Goal: Task Accomplishment & Management: Manage account settings

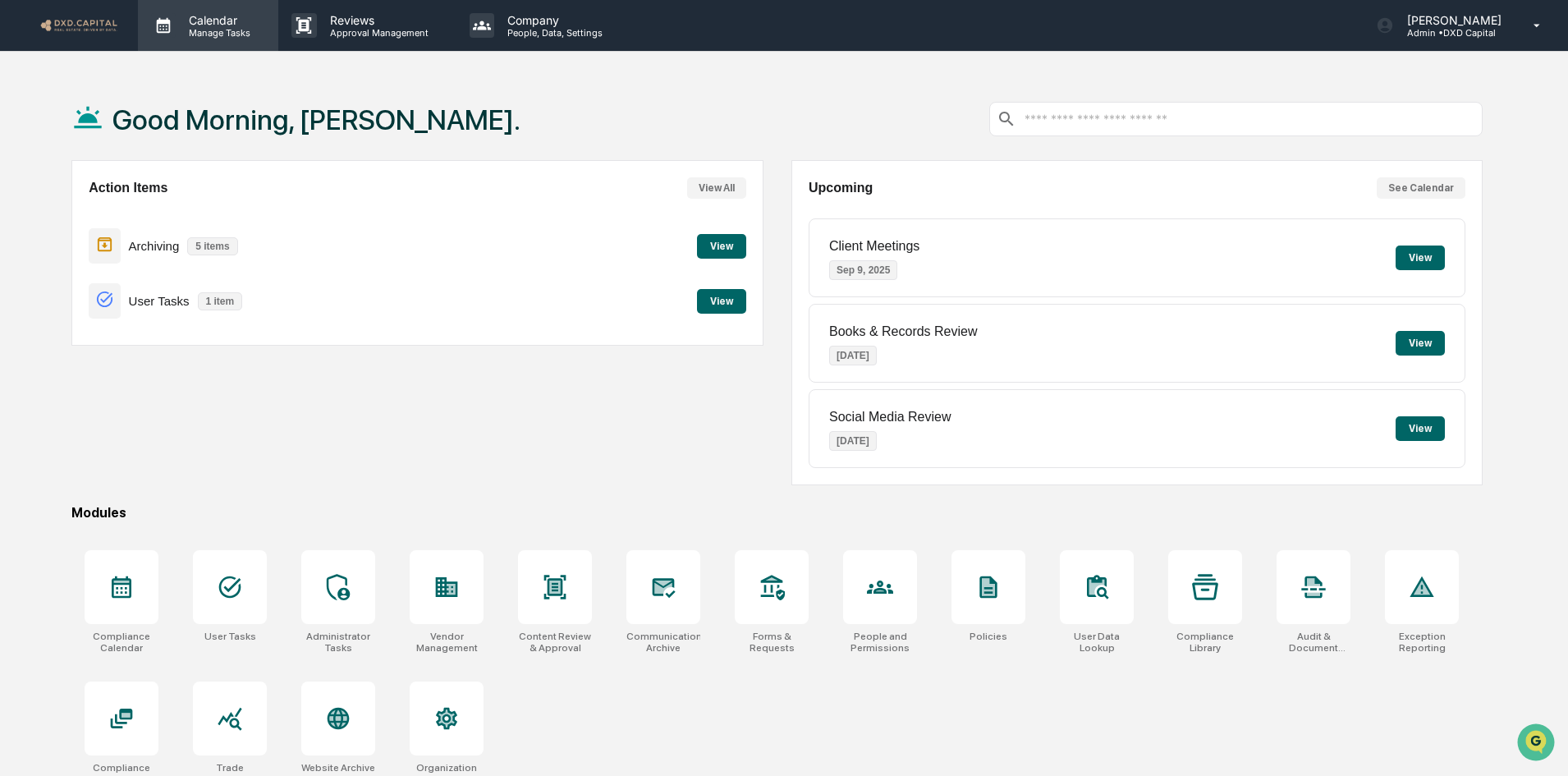
click at [218, 17] on p "Calendar" at bounding box center [218, 20] width 83 height 14
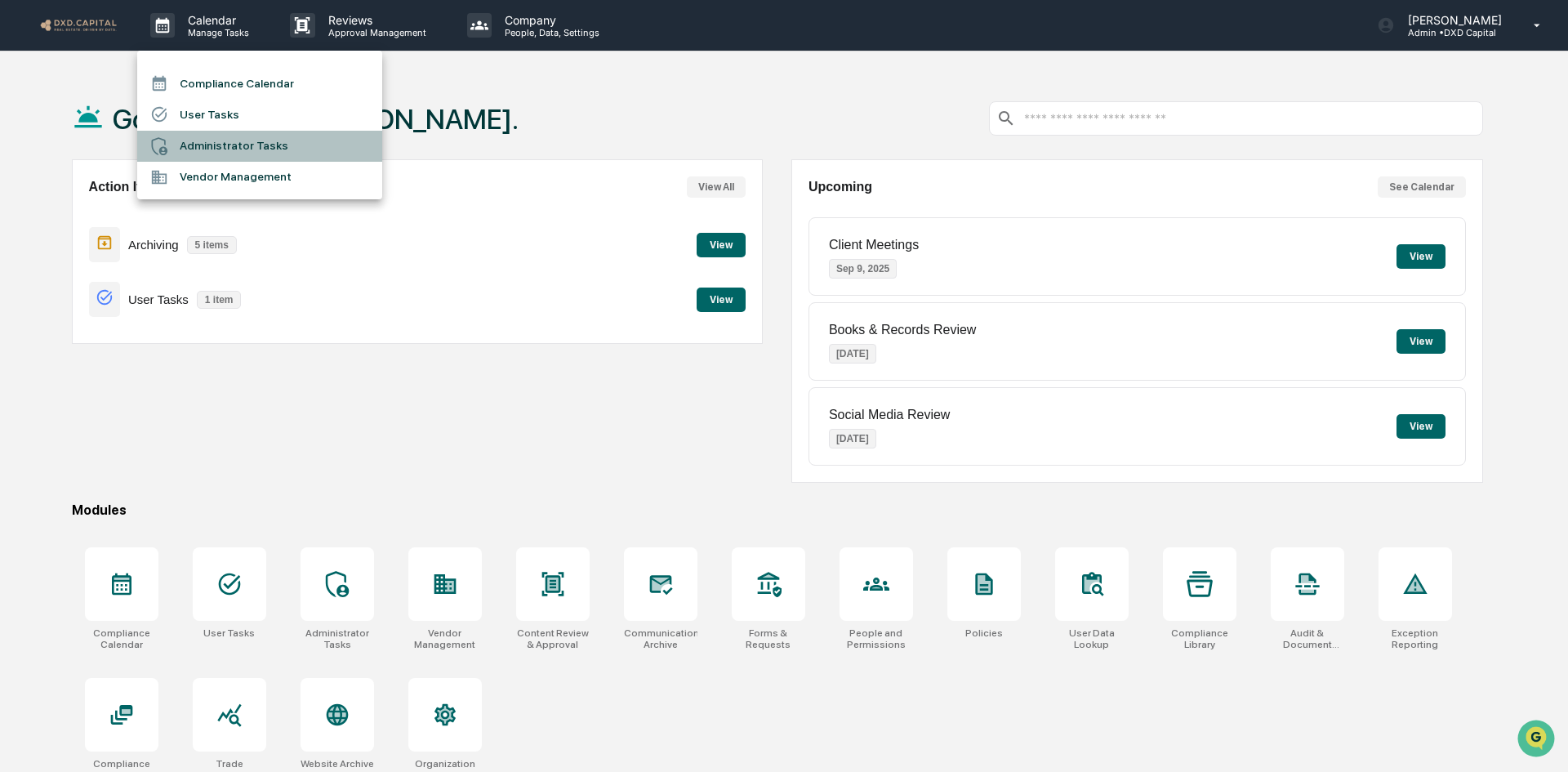
click at [209, 132] on li "Administrator Tasks" at bounding box center [260, 145] width 245 height 31
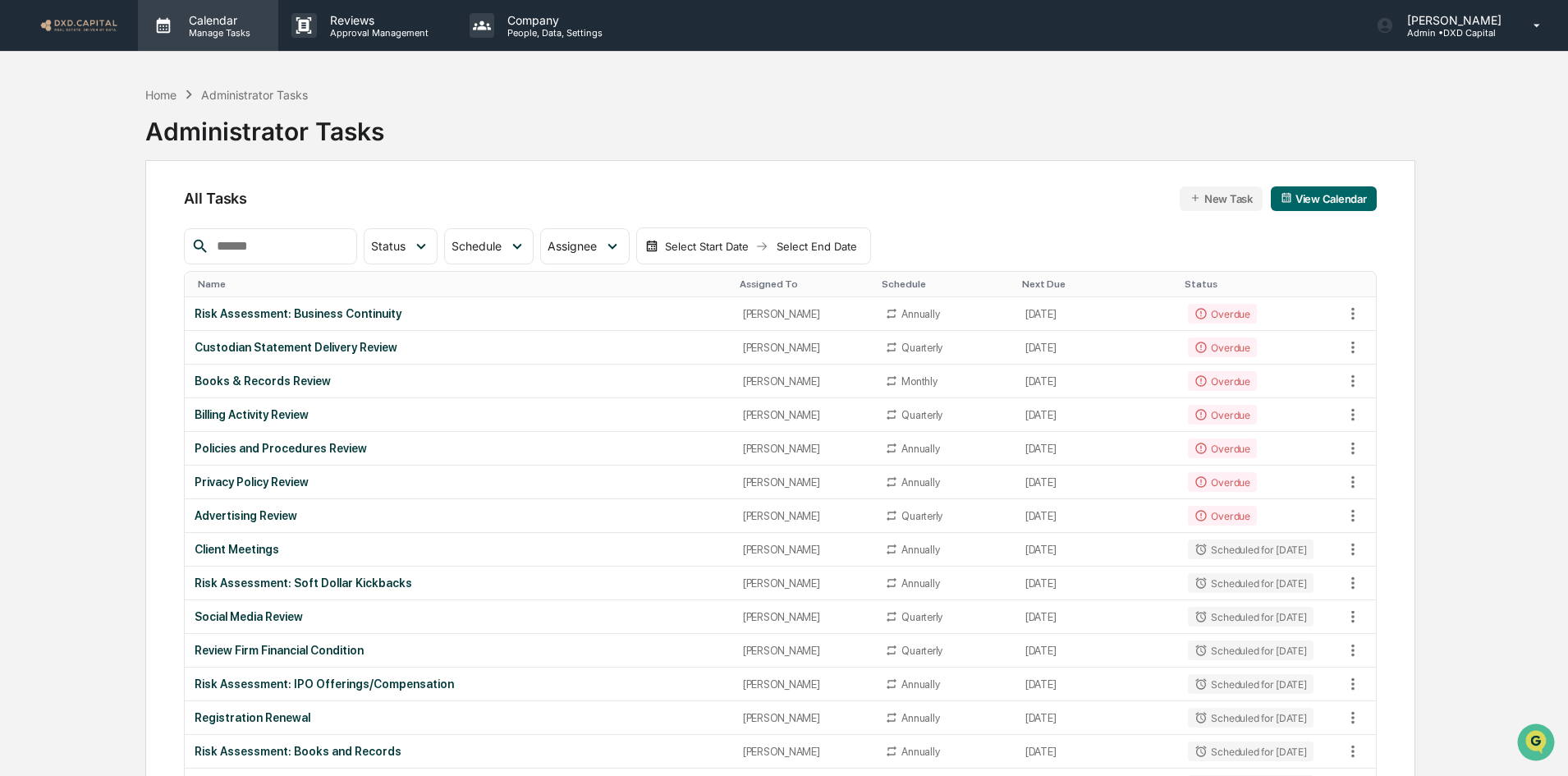
click at [207, 15] on p "Calendar" at bounding box center [218, 20] width 83 height 14
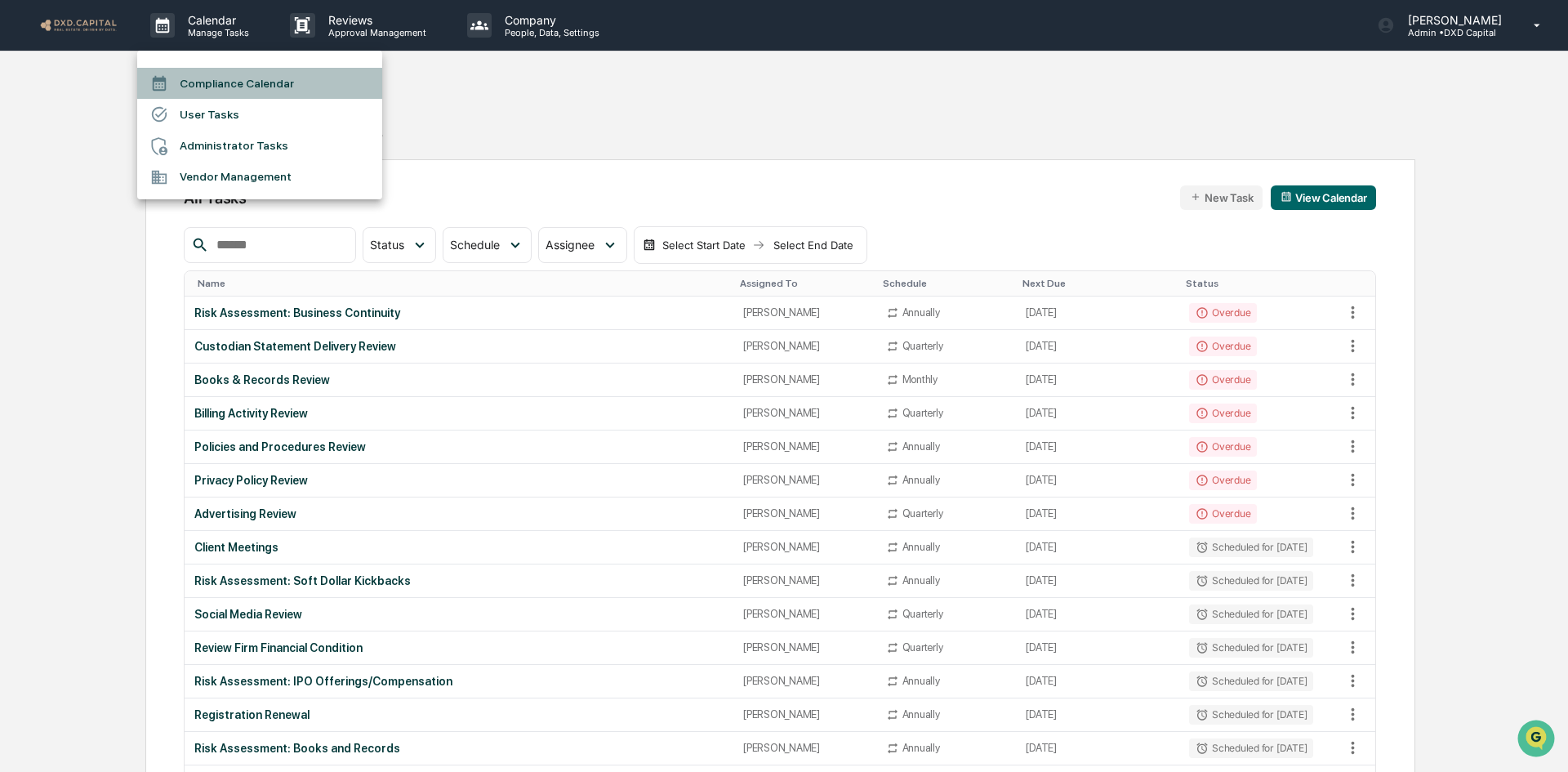
click at [206, 80] on li "Compliance Calendar" at bounding box center [260, 83] width 245 height 31
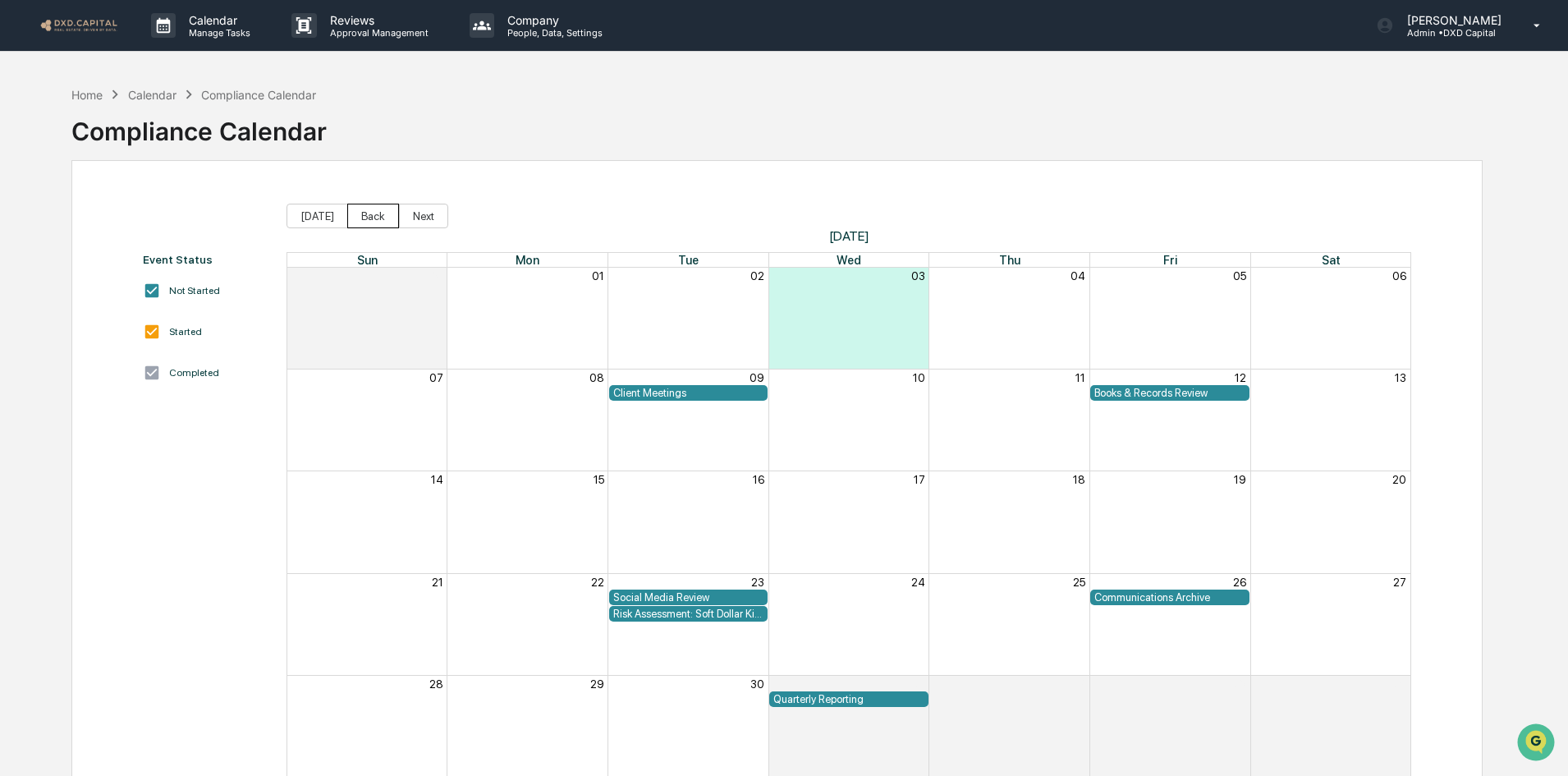
click at [357, 215] on button "Back" at bounding box center [373, 216] width 51 height 25
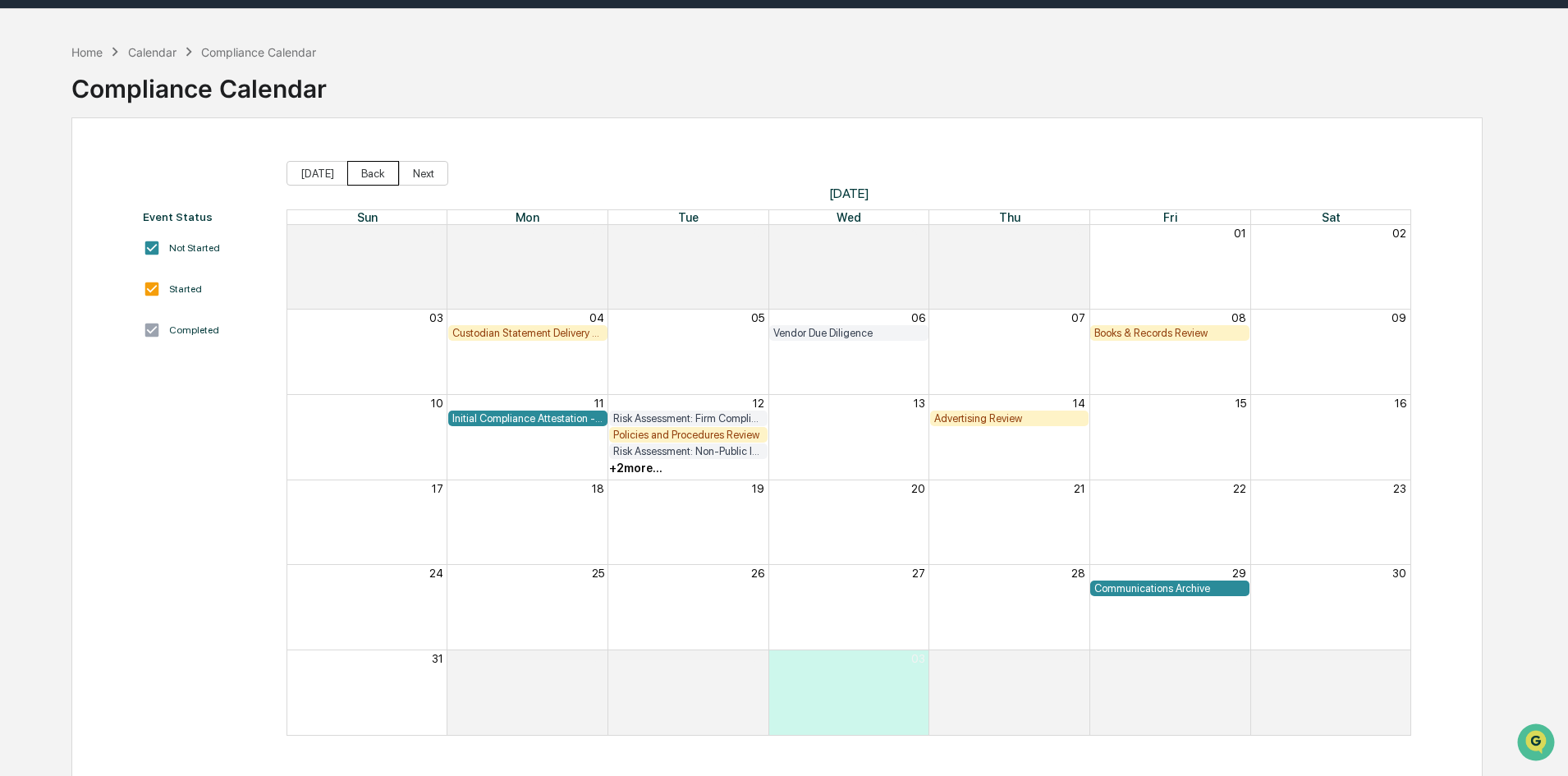
scroll to position [78, 0]
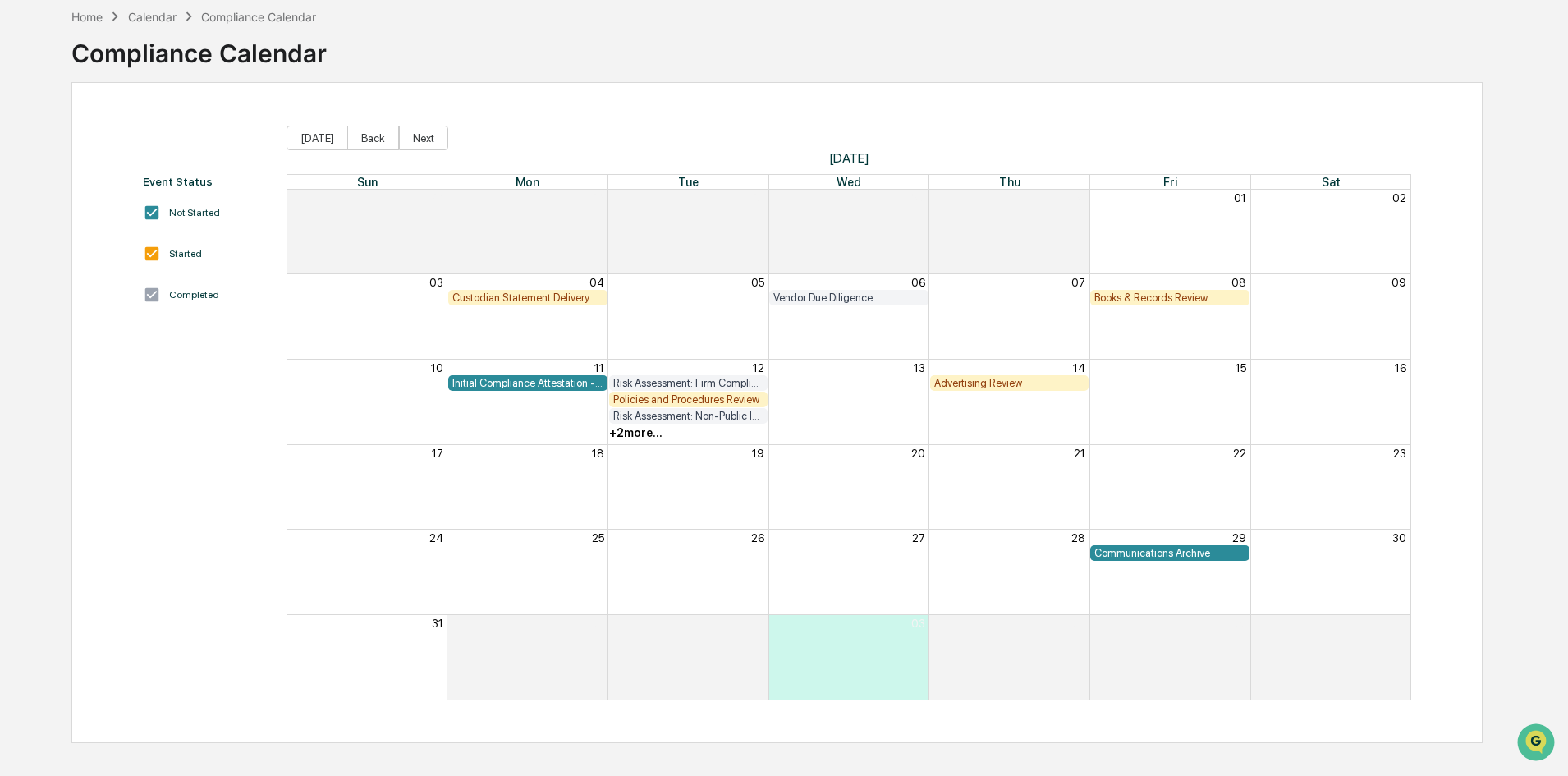
click at [540, 296] on div "Custodian Statement Delivery Review" at bounding box center [527, 297] width 151 height 12
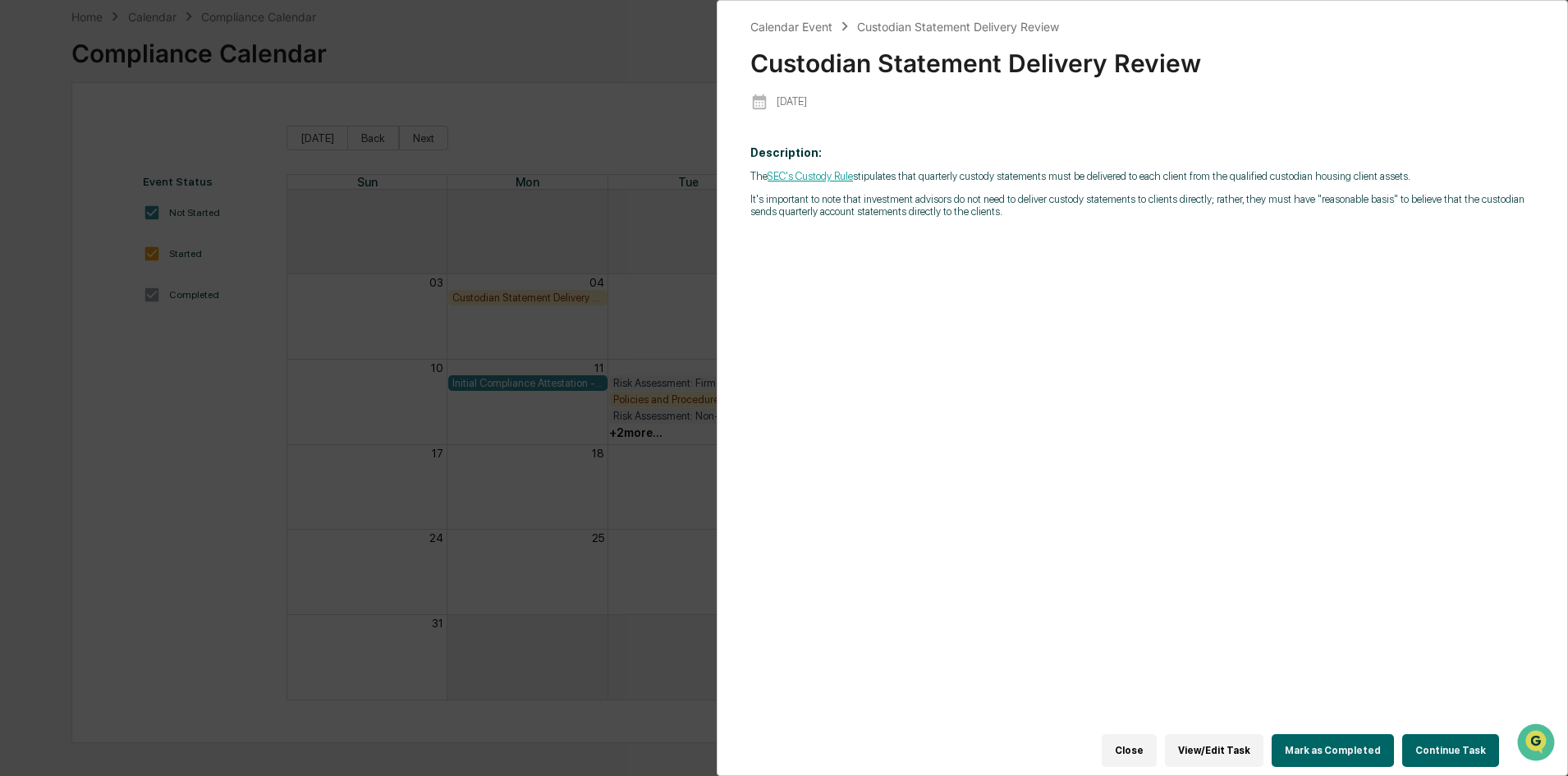
click at [1431, 747] on button "Continue Task" at bounding box center [1450, 750] width 97 height 33
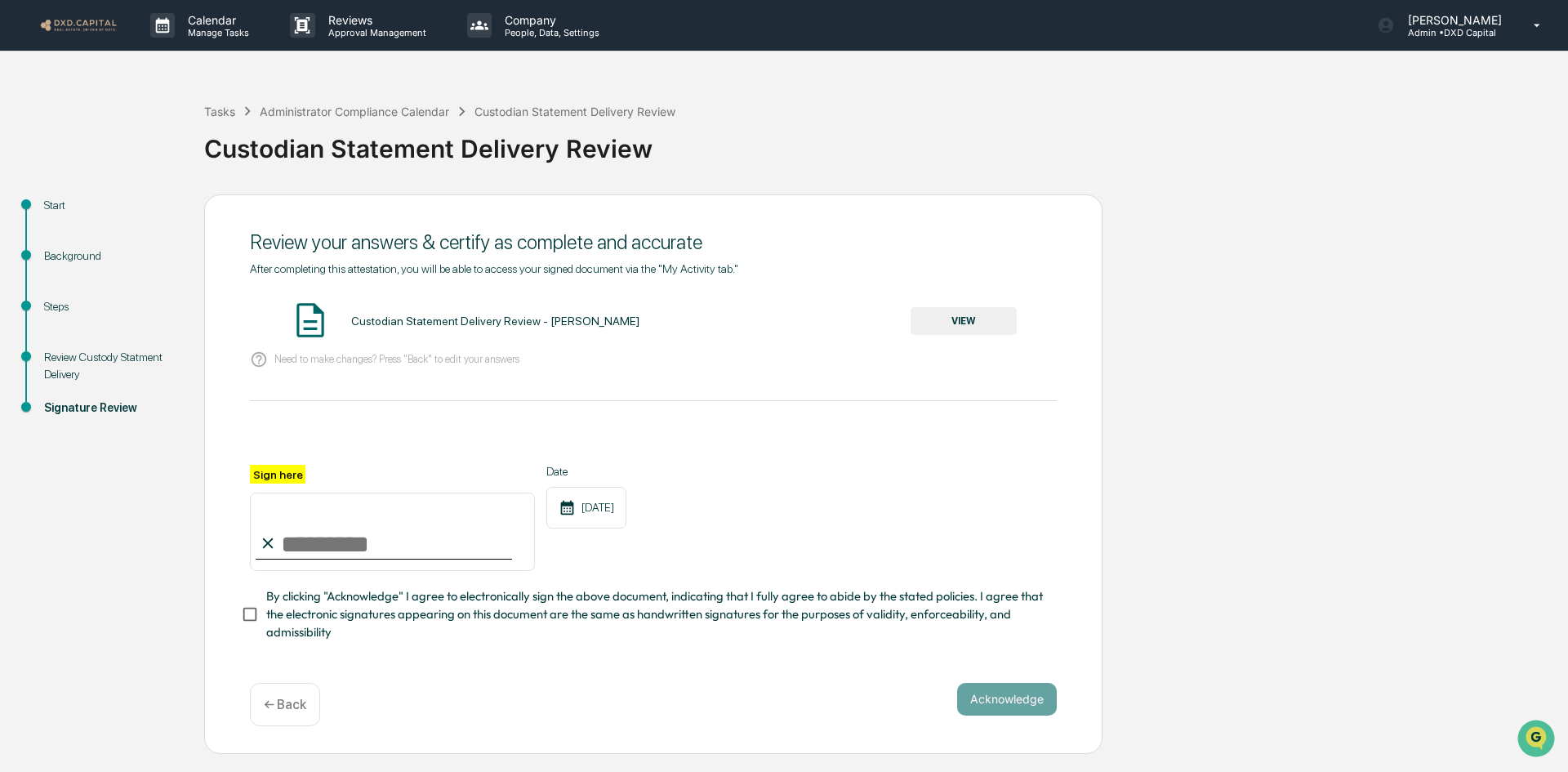
click at [69, 253] on div "Background" at bounding box center [111, 255] width 134 height 17
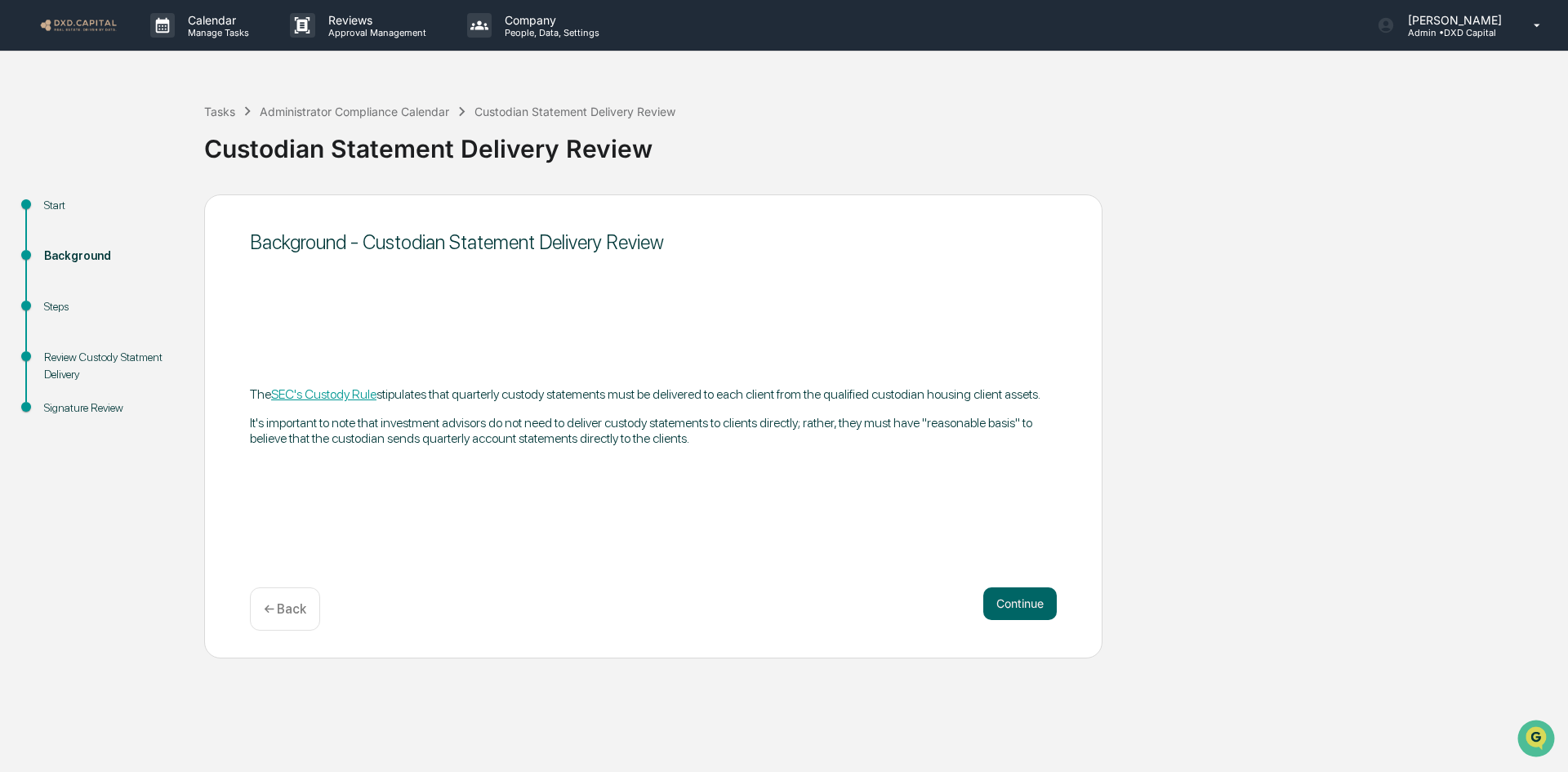
click at [55, 301] on div "Steps" at bounding box center [111, 306] width 134 height 17
click at [1015, 597] on button "Continue" at bounding box center [1020, 603] width 74 height 33
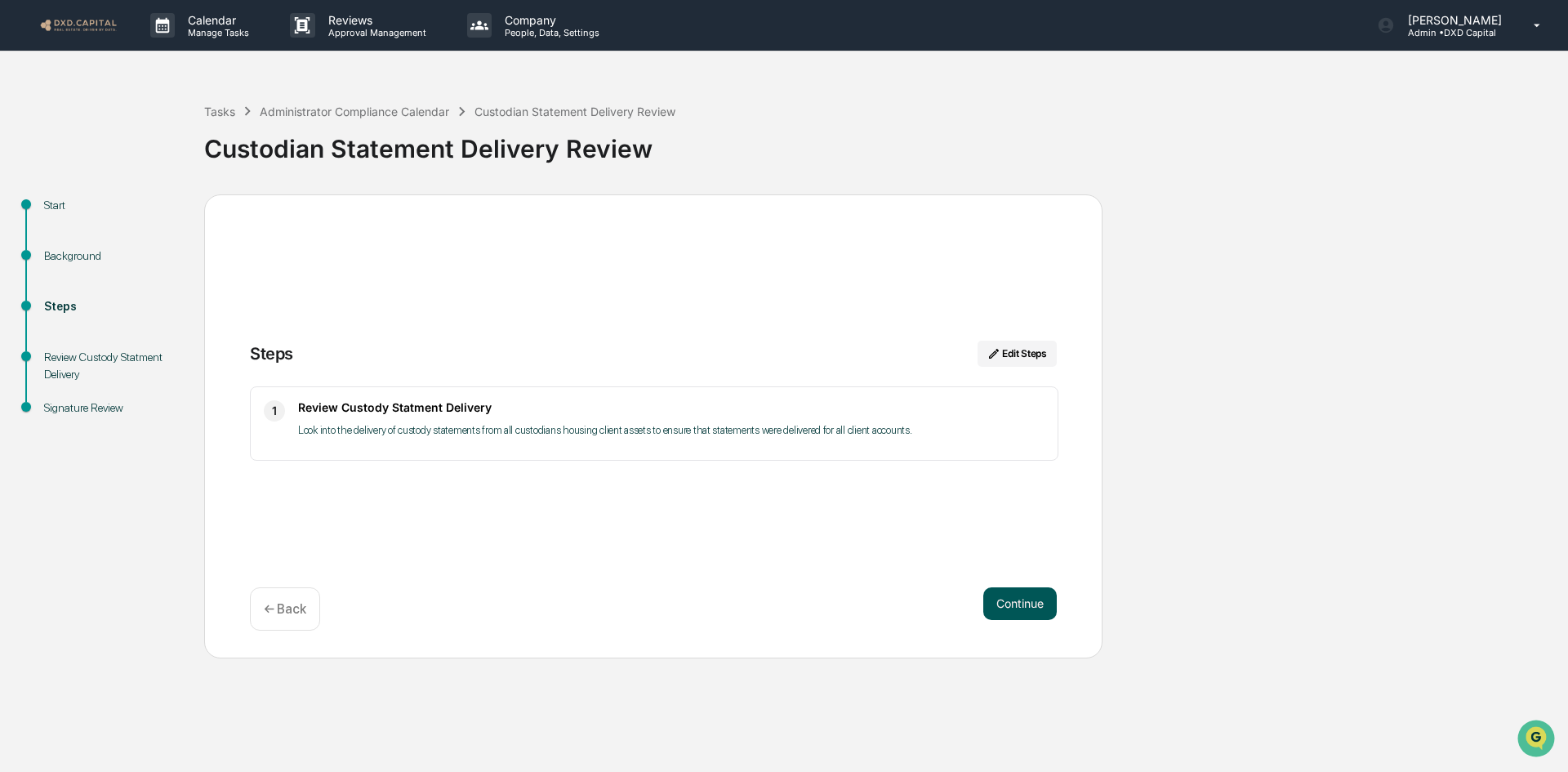
click at [1035, 596] on button "Continue" at bounding box center [1020, 603] width 74 height 33
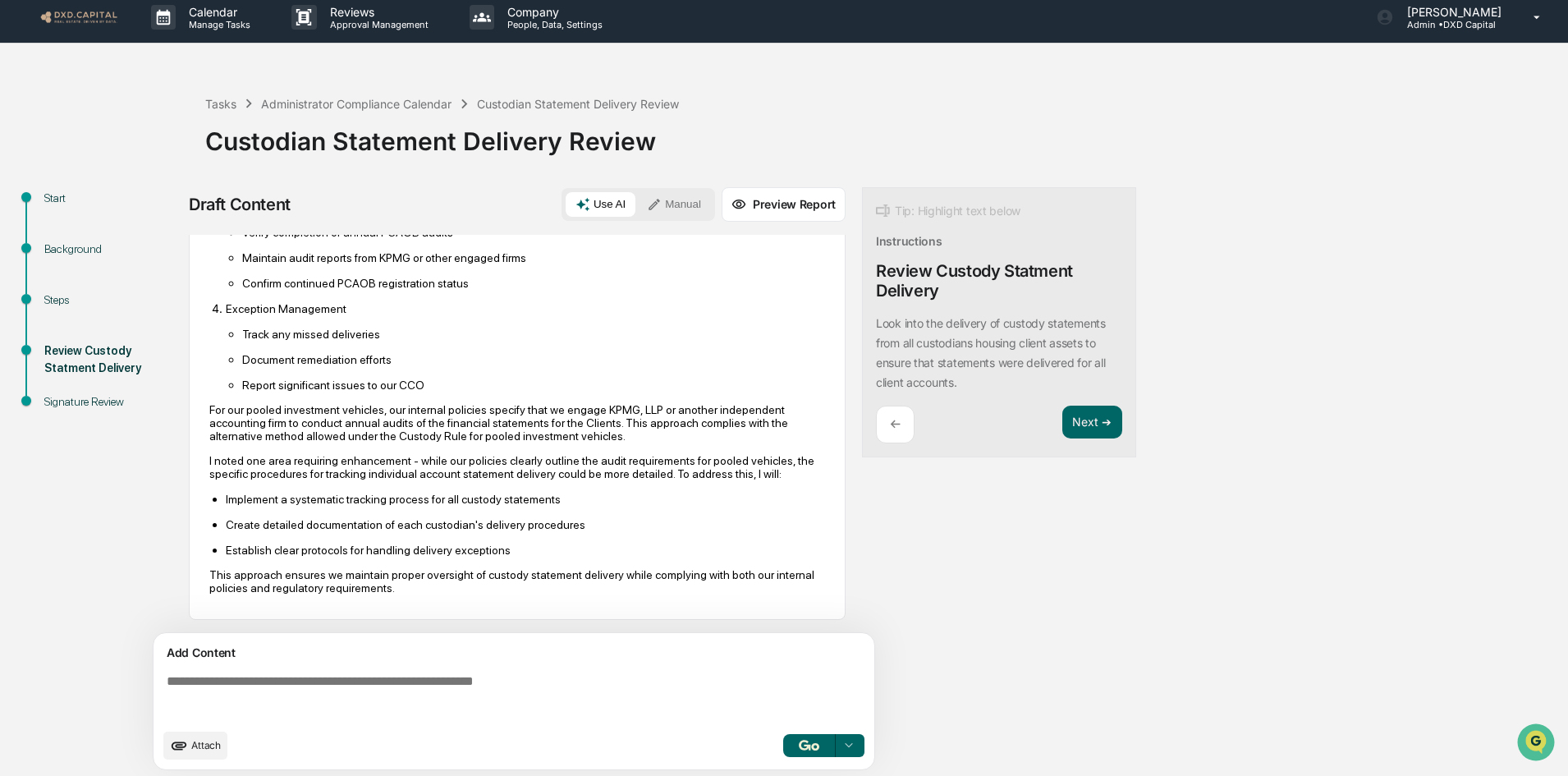
scroll to position [12, 0]
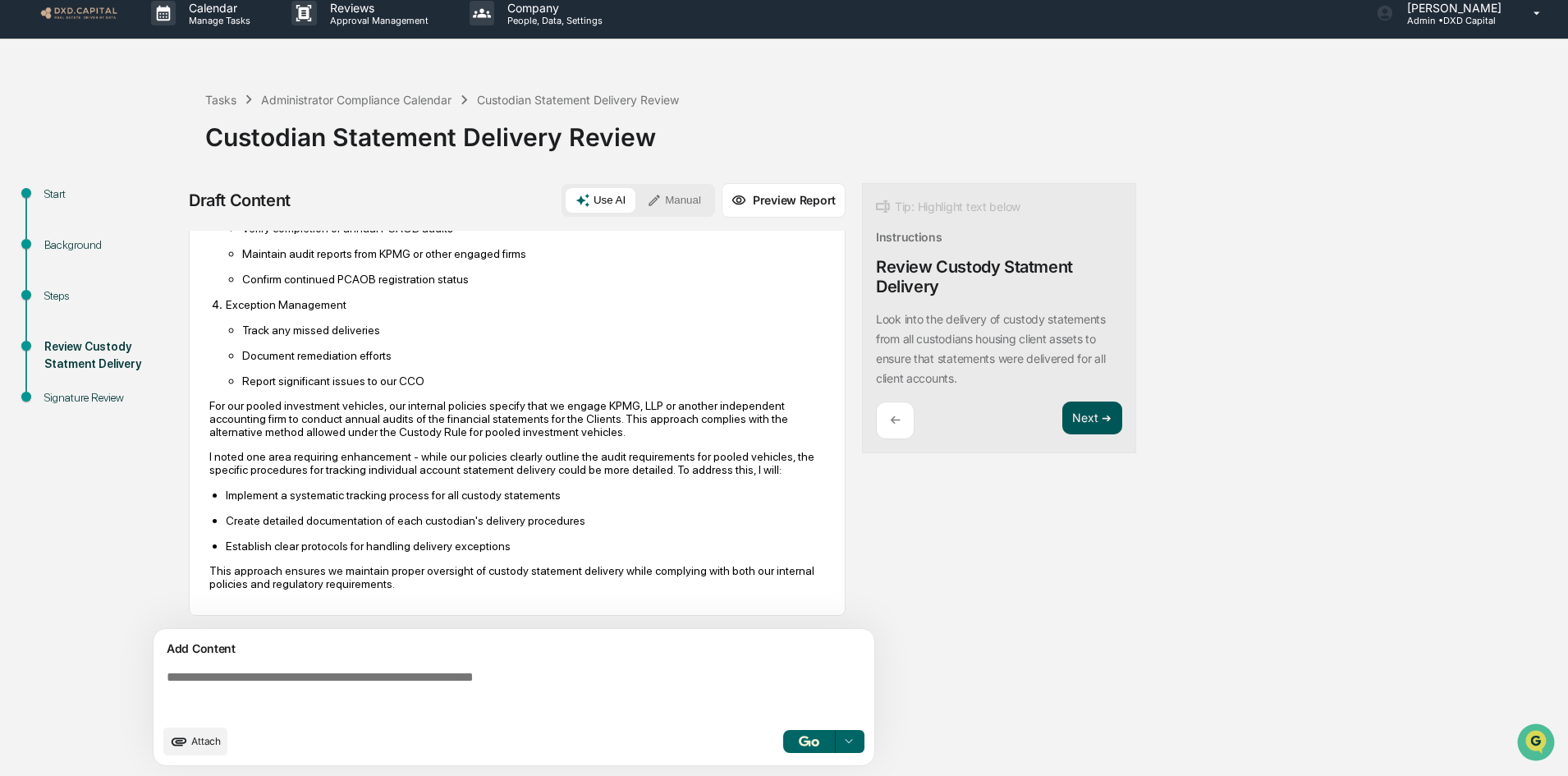
click at [1109, 424] on button "Next ➔" at bounding box center [1092, 419] width 60 height 34
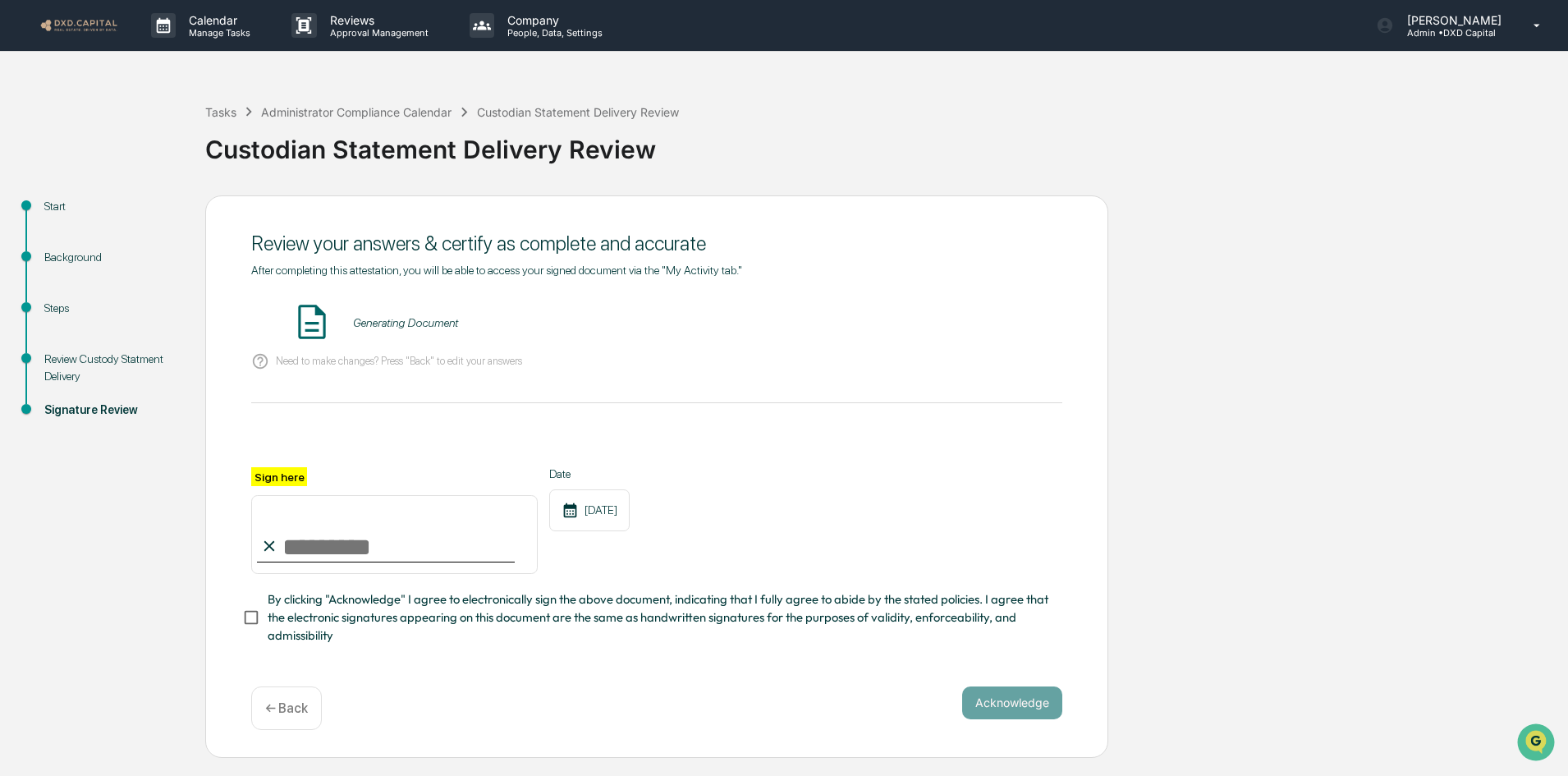
scroll to position [0, 0]
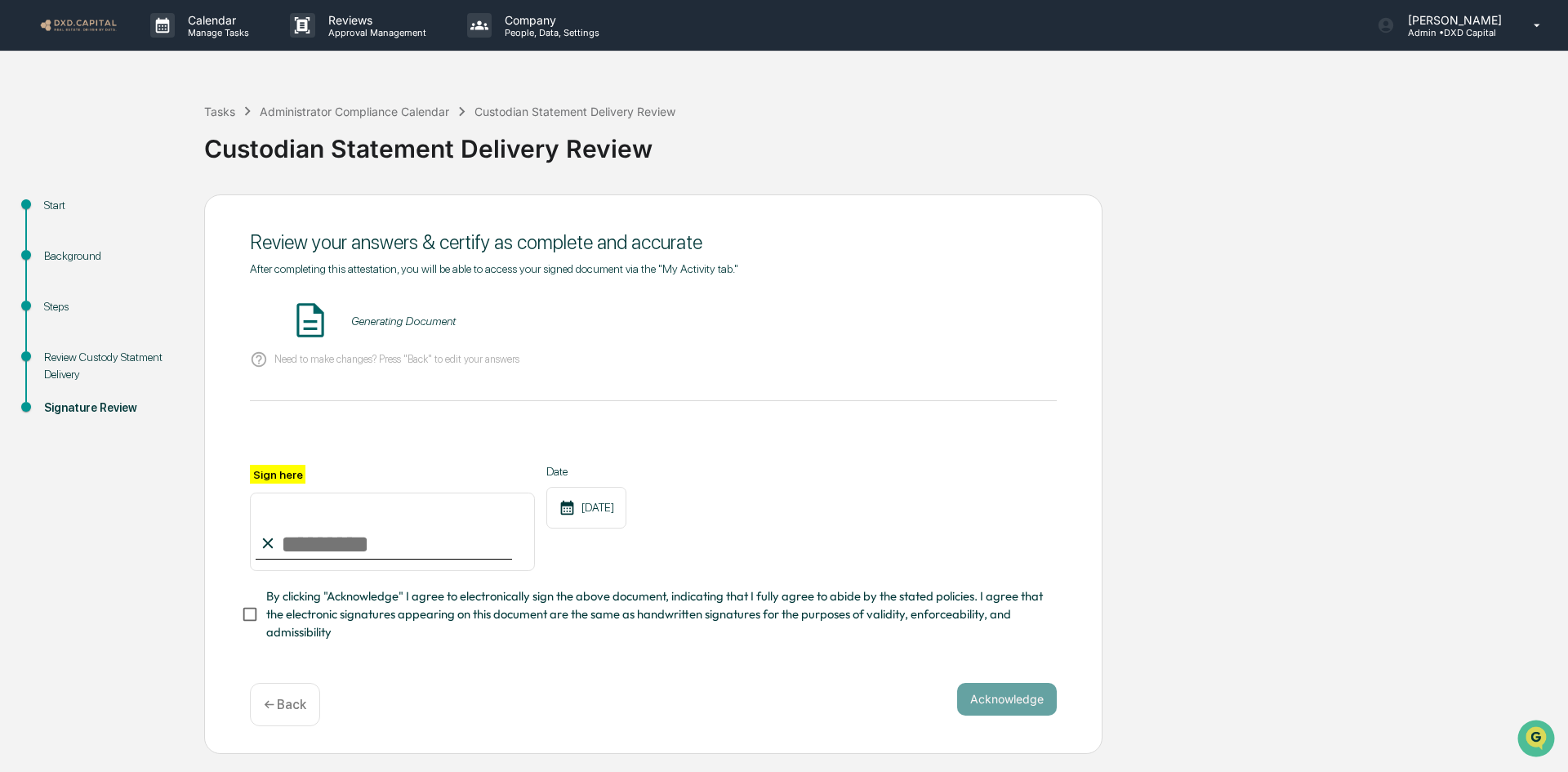
click at [391, 536] on input "Sign here" at bounding box center [392, 532] width 285 height 78
type input "**********"
click at [317, 620] on span "By clicking "Acknowledge" I agree to electronically sign the above document, in…" at bounding box center [656, 614] width 778 height 55
click at [1003, 706] on button "Acknowledge" at bounding box center [1007, 699] width 99 height 33
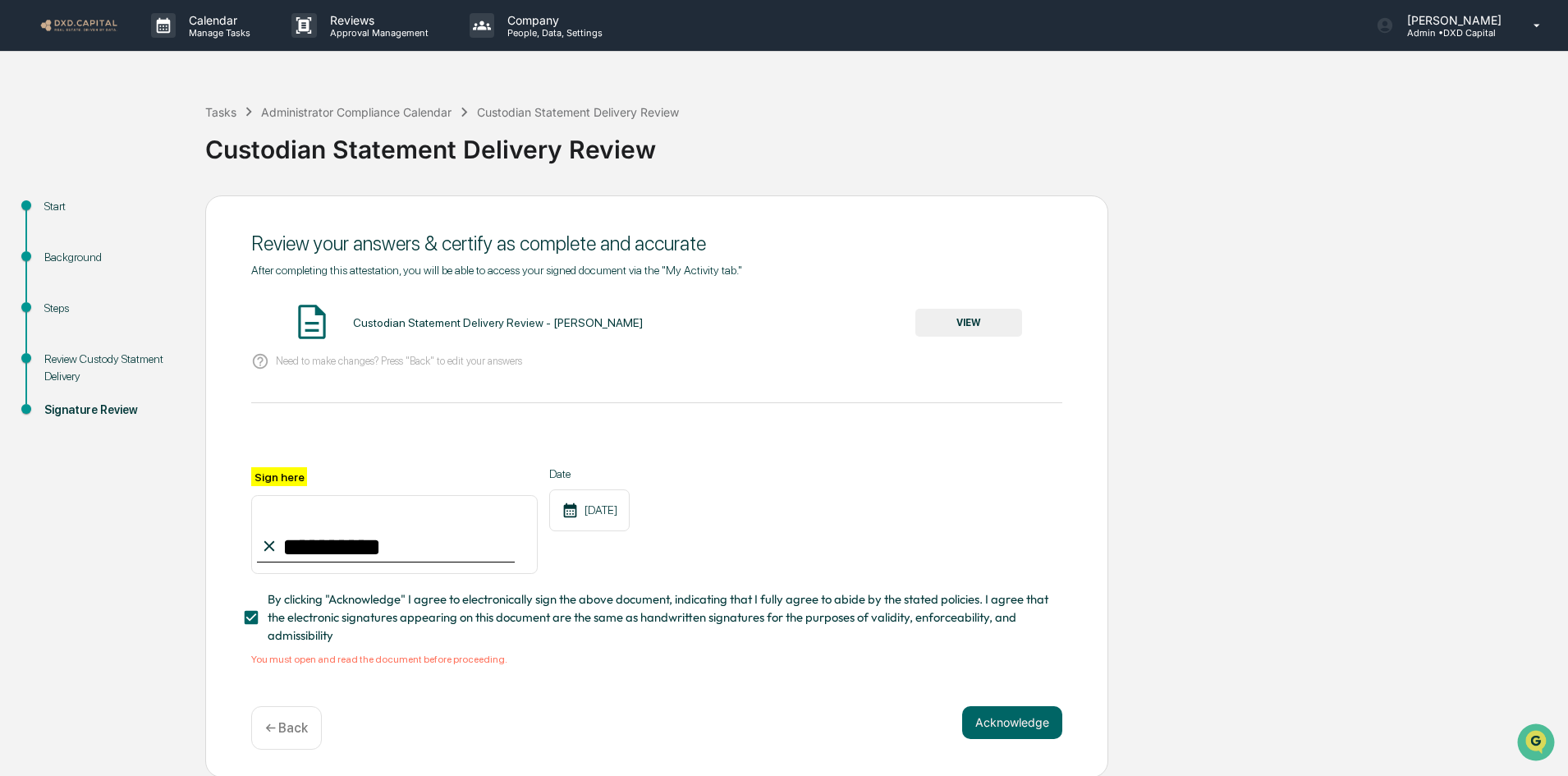
click at [965, 312] on button "VIEW" at bounding box center [968, 323] width 107 height 28
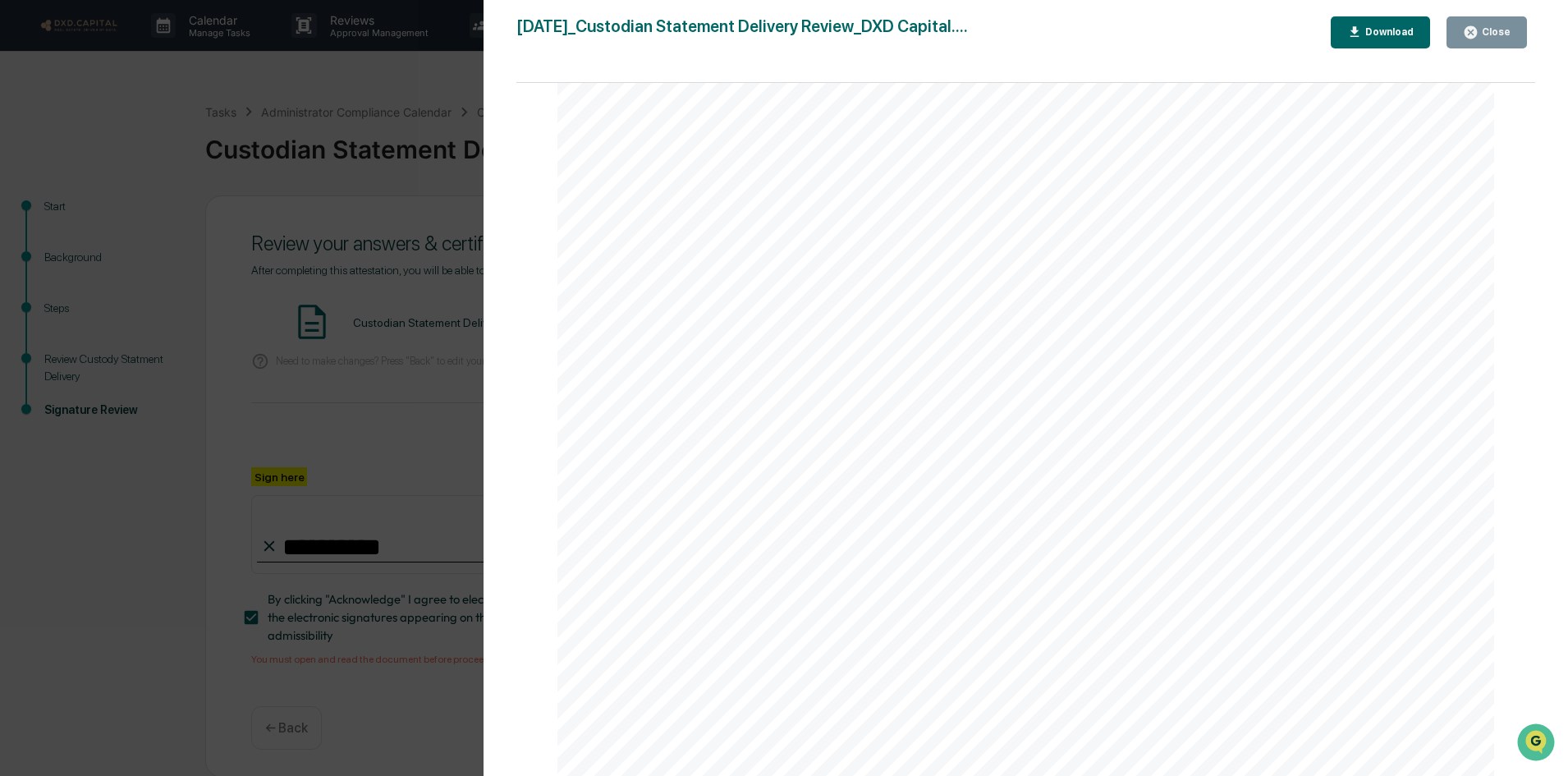
scroll to position [493, 0]
click at [1411, 38] on div "Download" at bounding box center [1388, 32] width 51 height 12
click at [1505, 36] on div "Close" at bounding box center [1494, 32] width 32 height 12
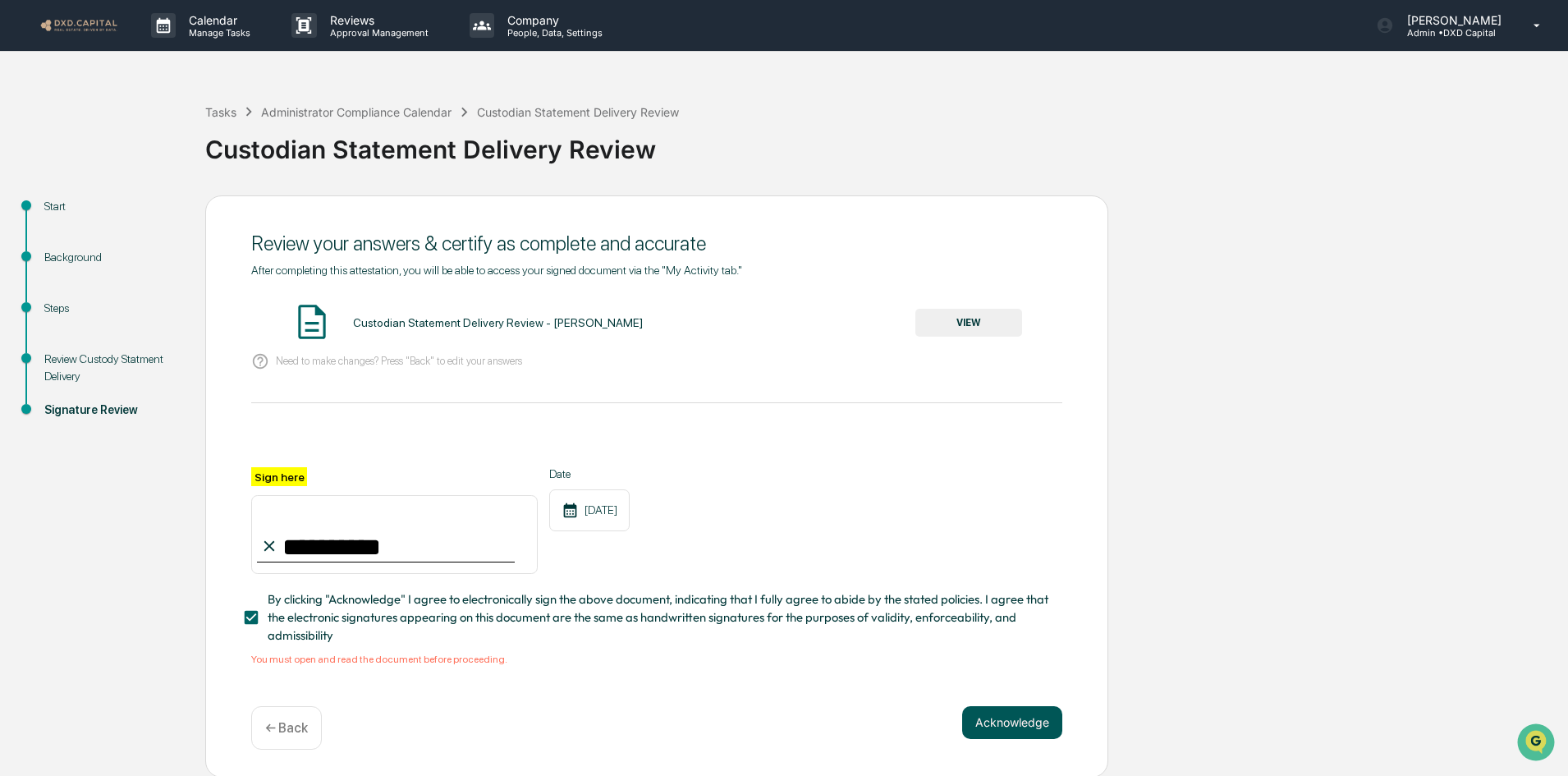
click at [1004, 726] on button "Acknowledge" at bounding box center [1012, 722] width 100 height 33
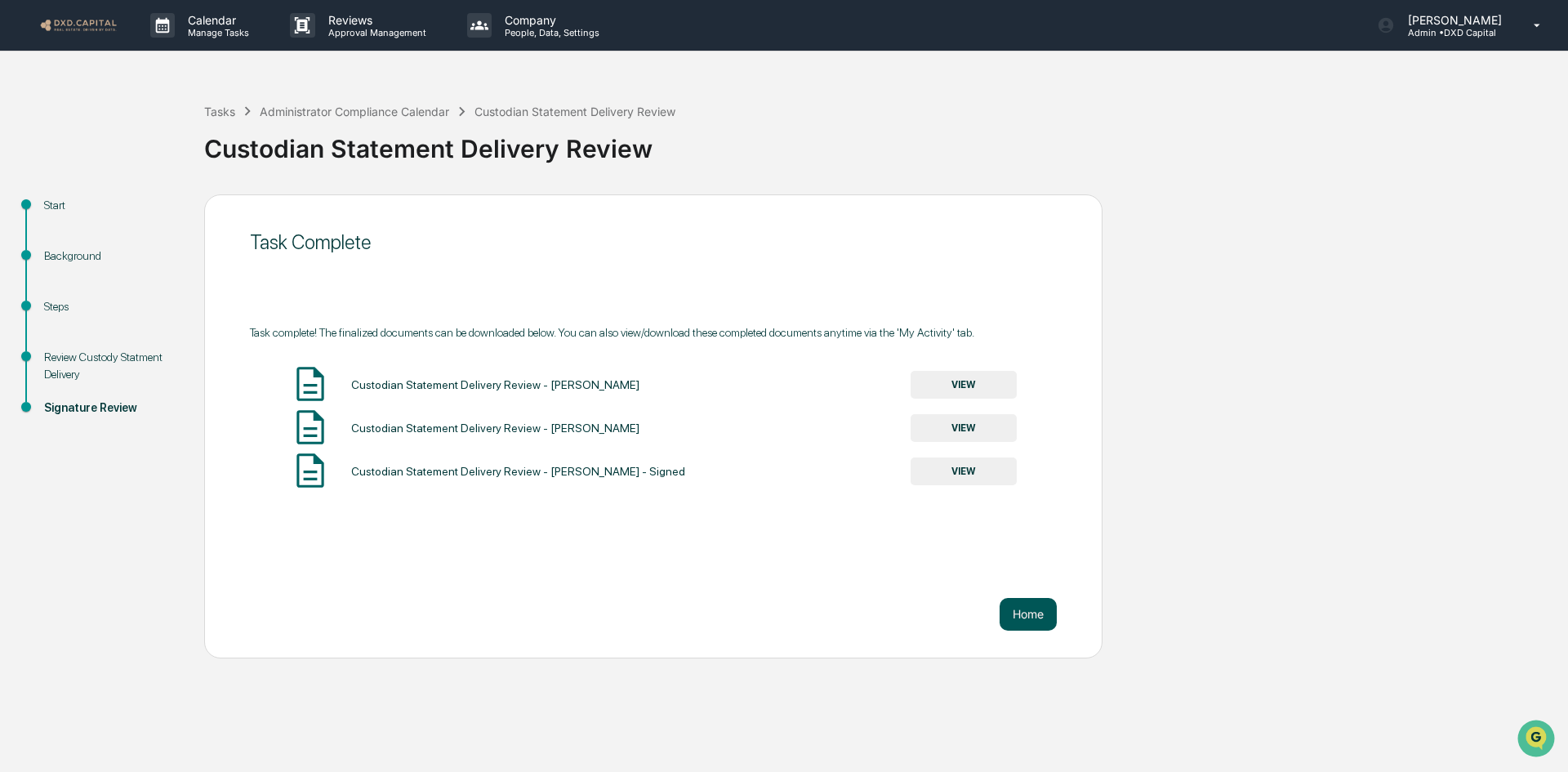
click at [1025, 614] on button "Home" at bounding box center [1028, 614] width 57 height 33
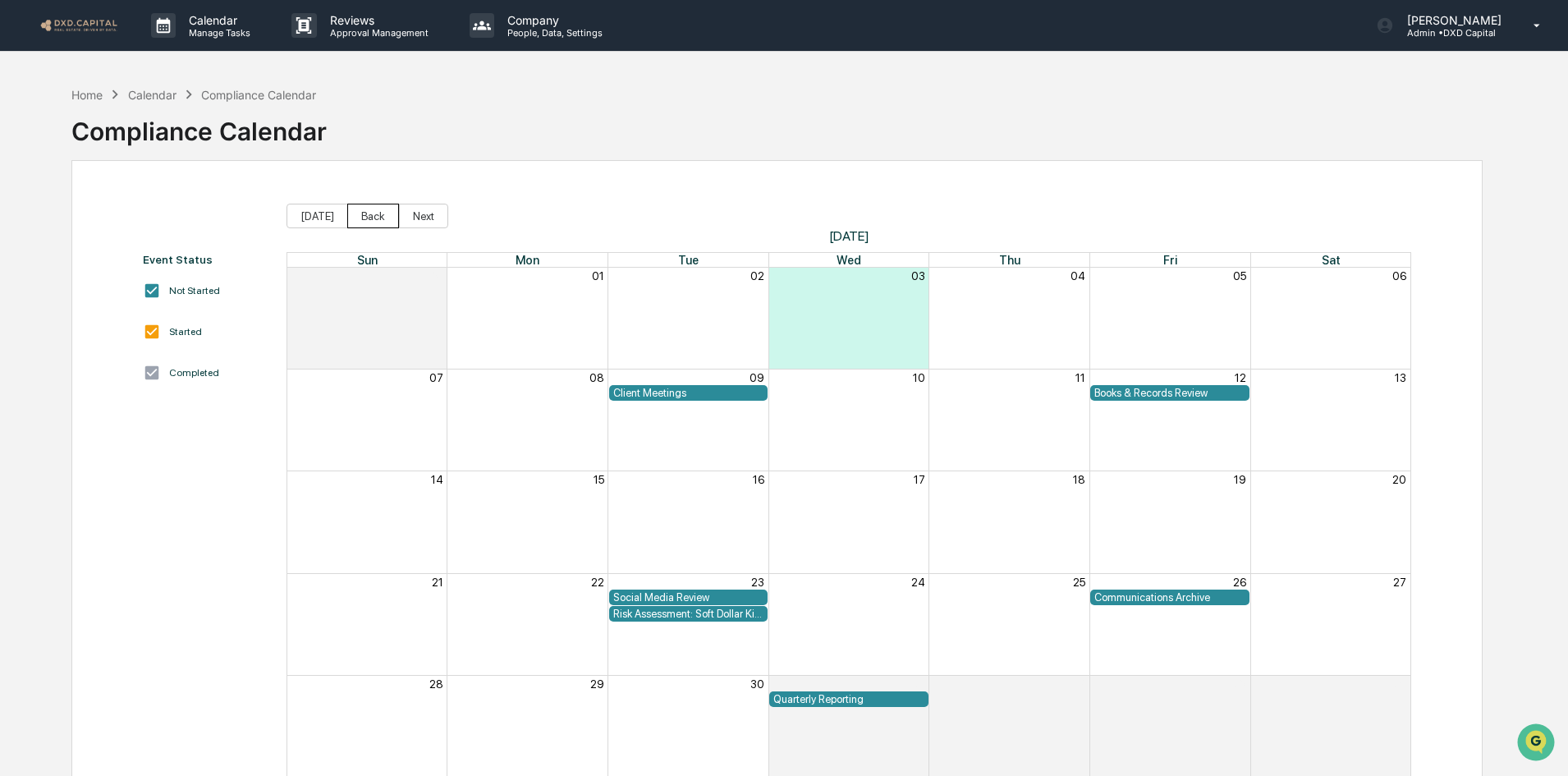
click at [358, 216] on button "Back" at bounding box center [373, 216] width 51 height 25
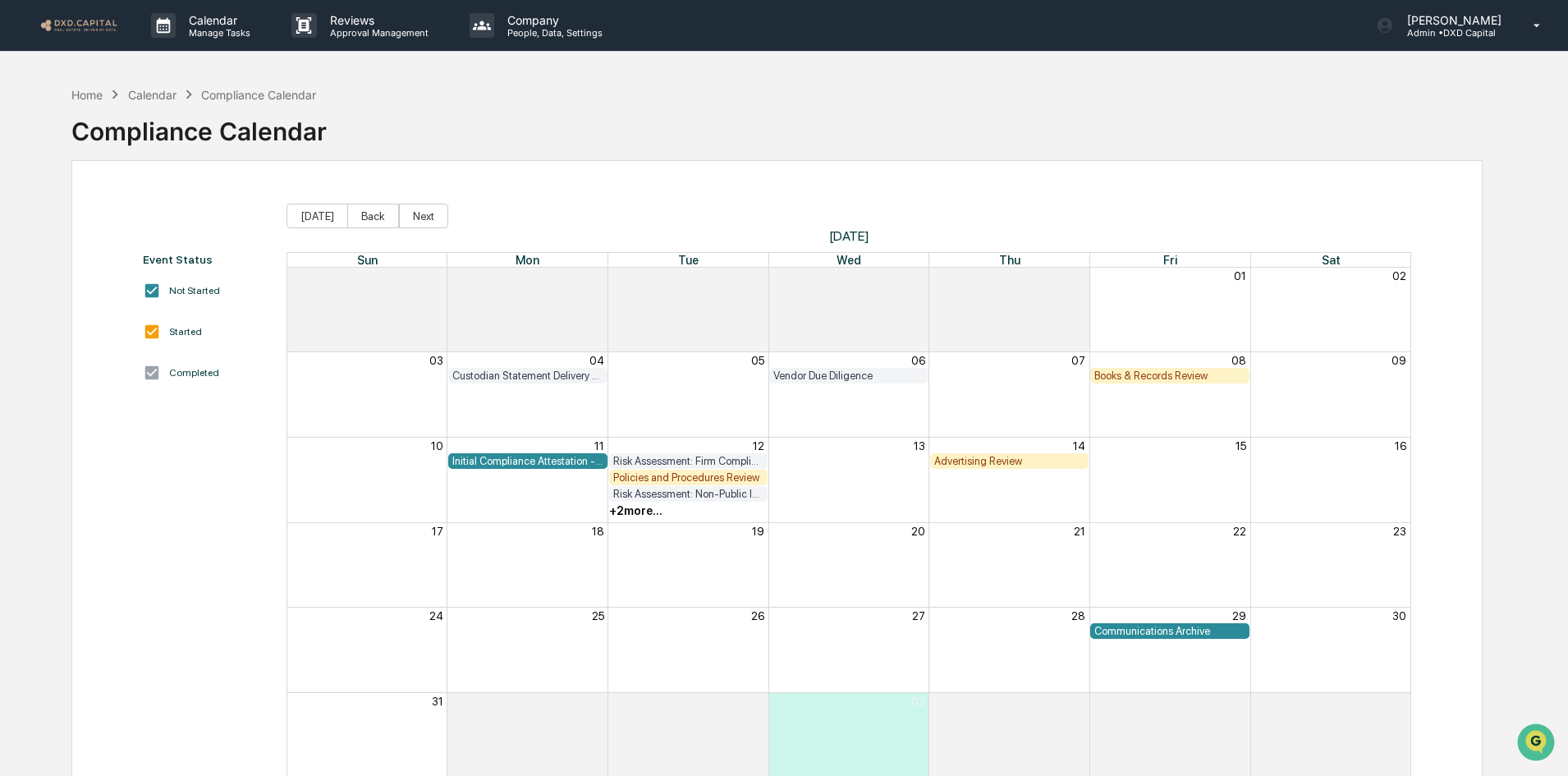
click at [1136, 378] on div "Books & Records Review" at bounding box center [1169, 376] width 151 height 12
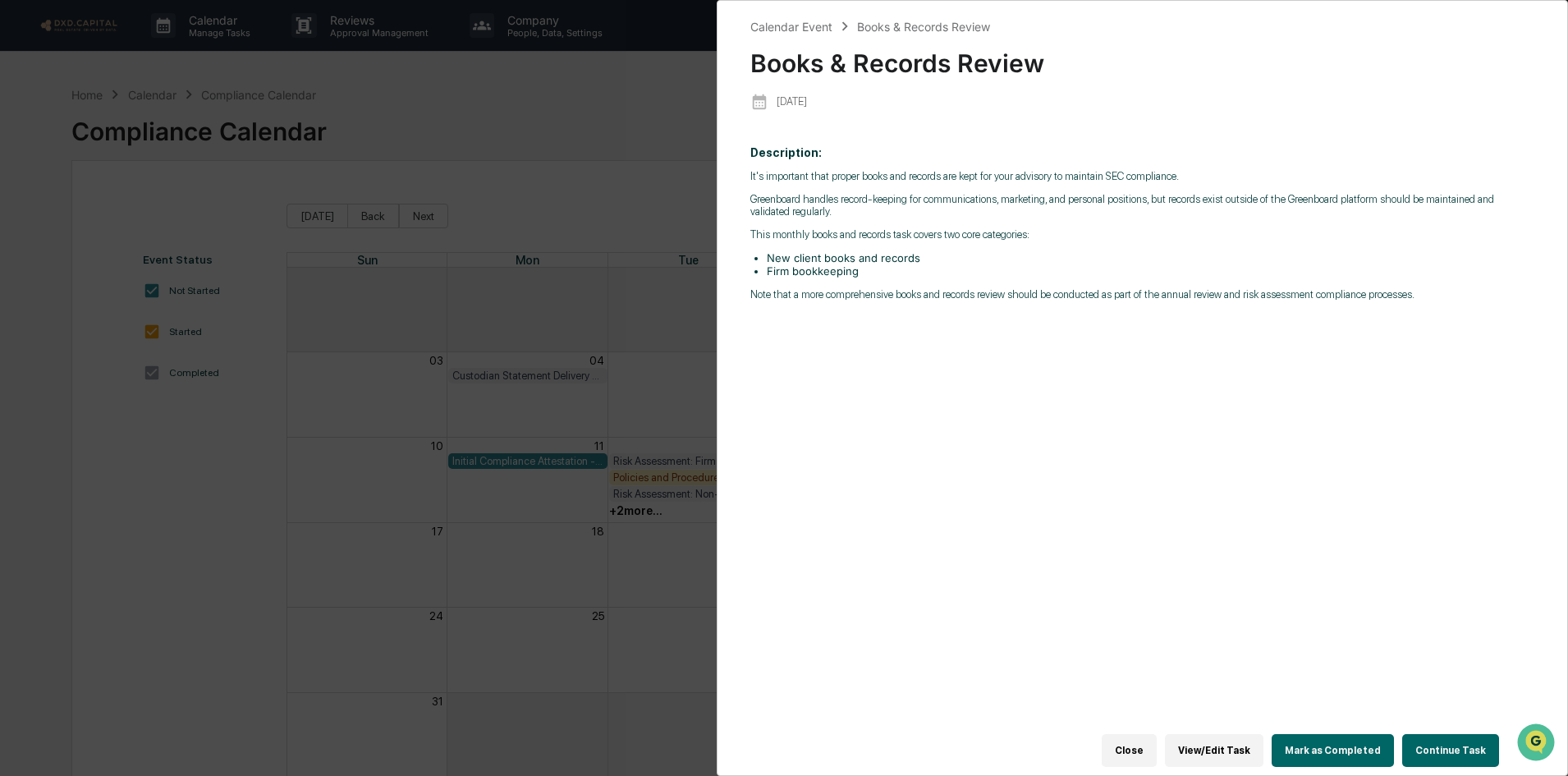
click at [1451, 734] on button "Continue Task" at bounding box center [1450, 750] width 97 height 33
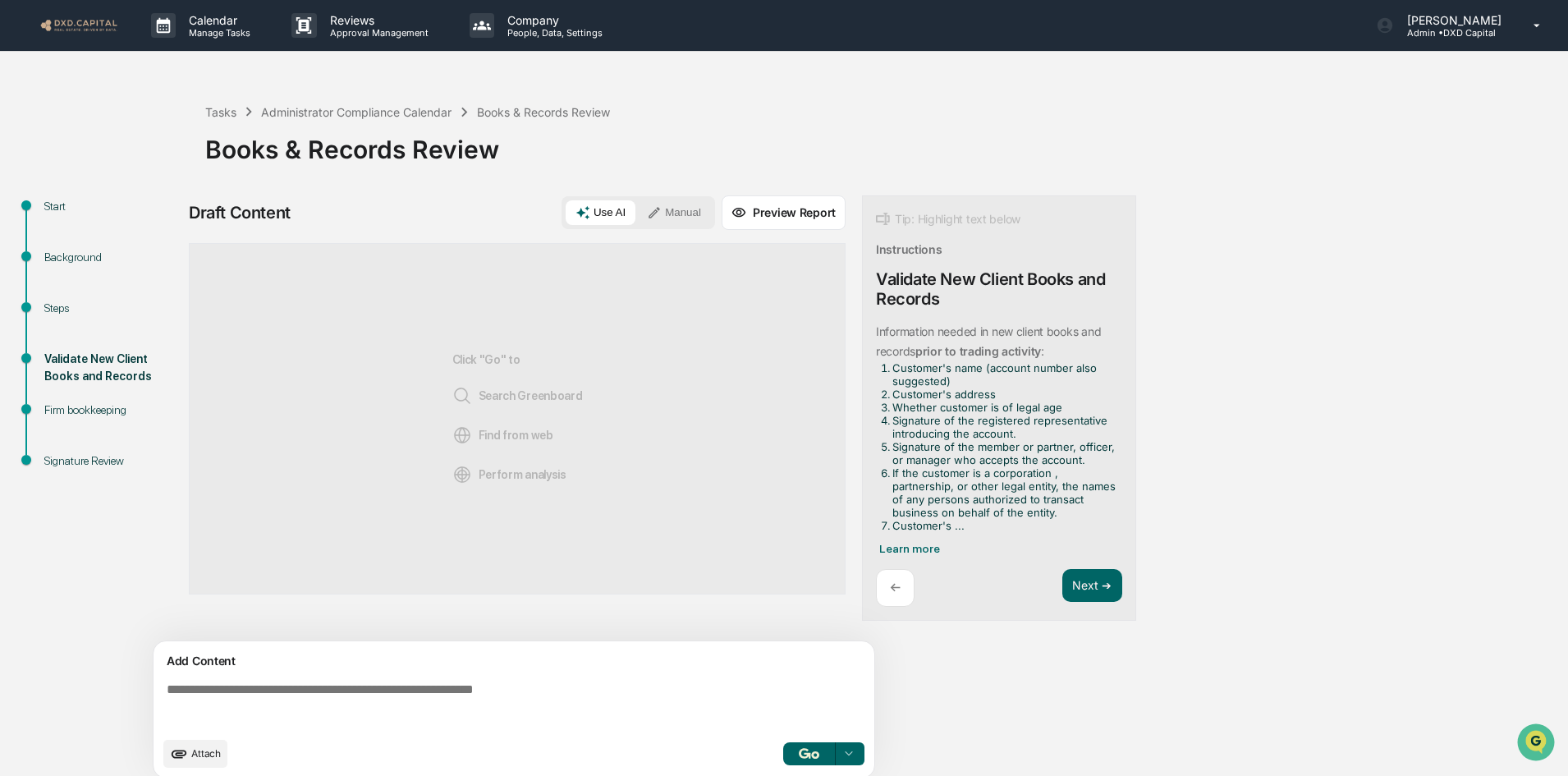
click at [815, 759] on img "button" at bounding box center [808, 753] width 19 height 11
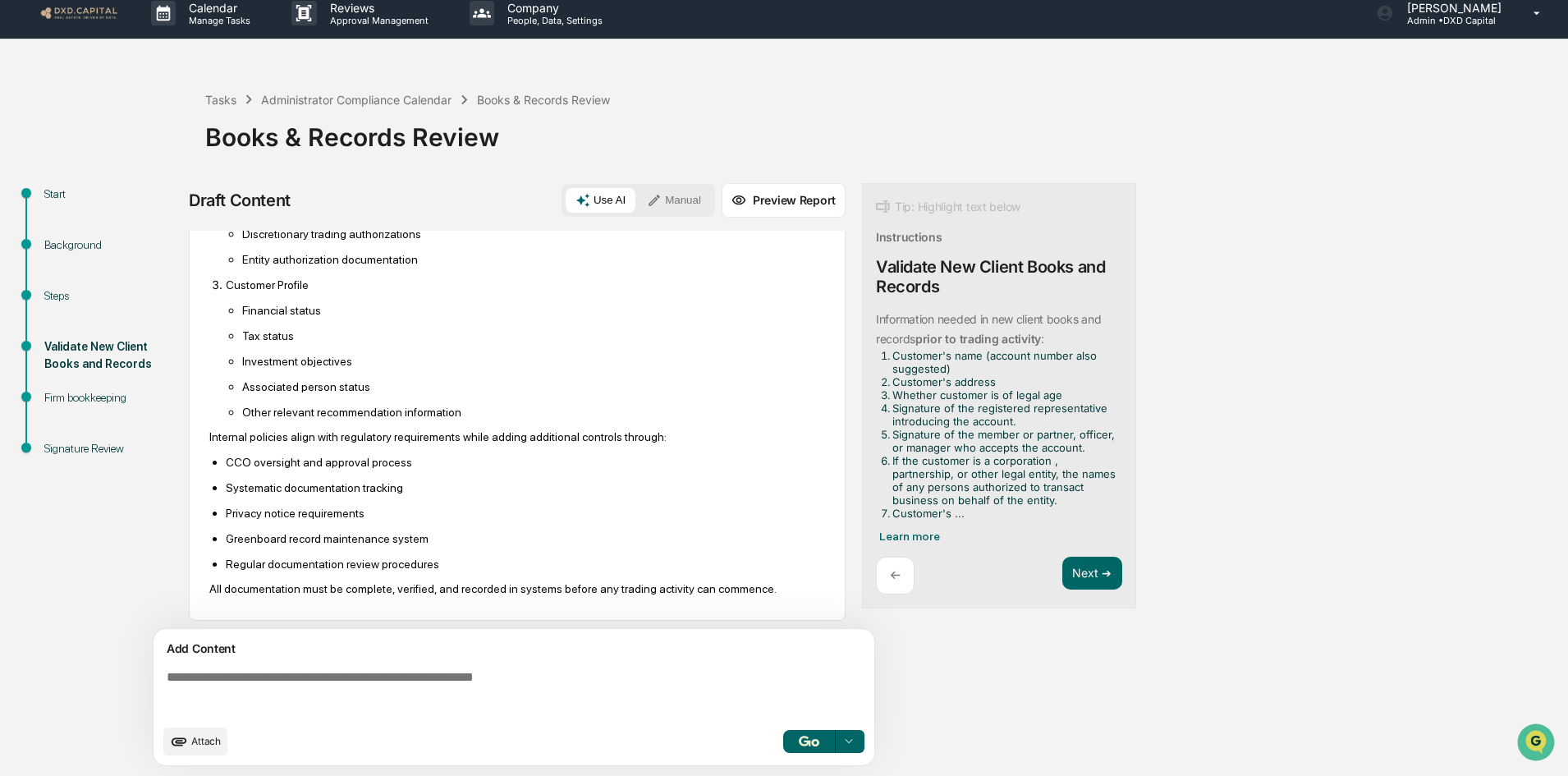
scroll to position [990, 0]
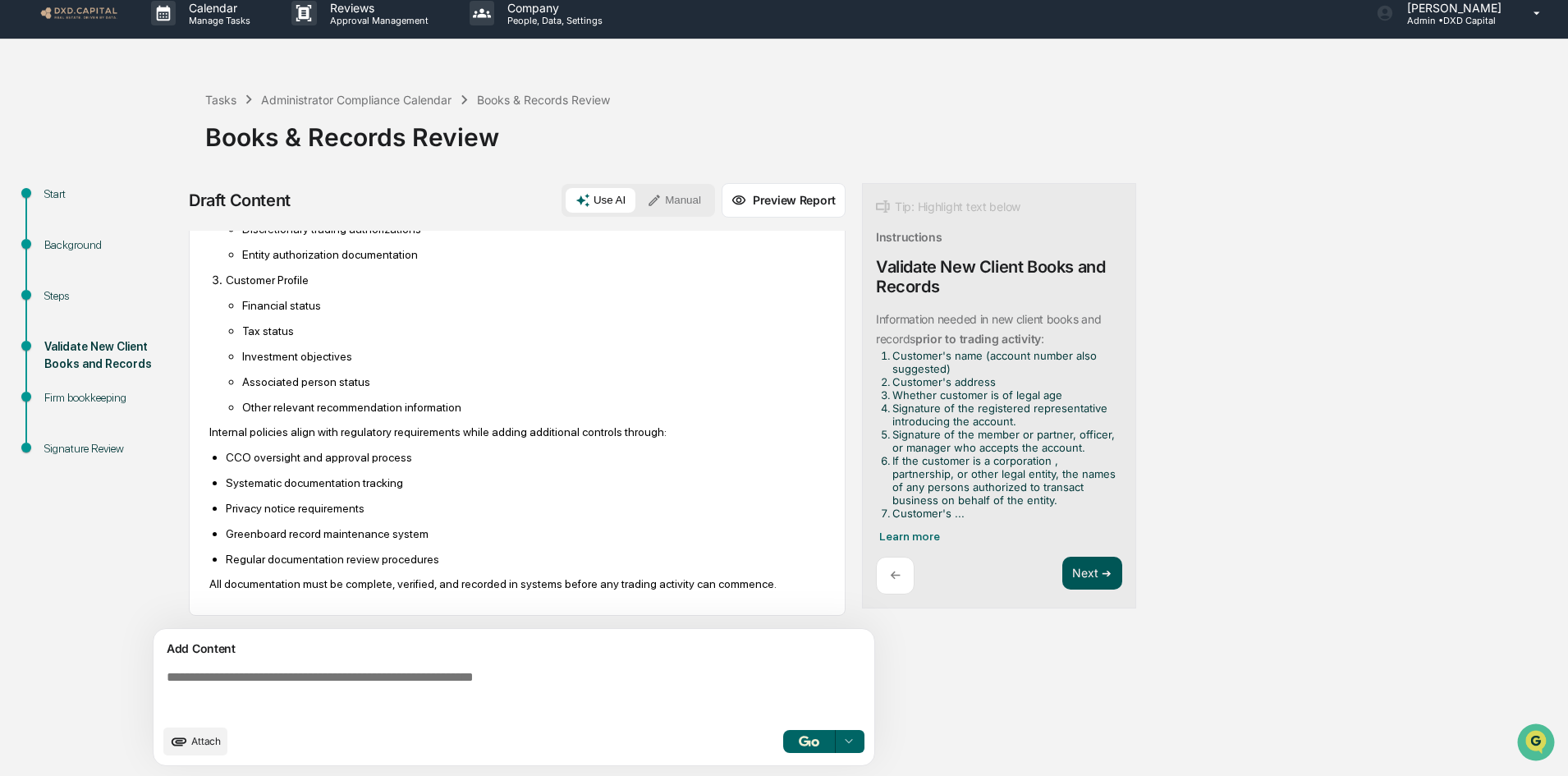
click at [1109, 568] on button "Next ➔" at bounding box center [1092, 573] width 60 height 34
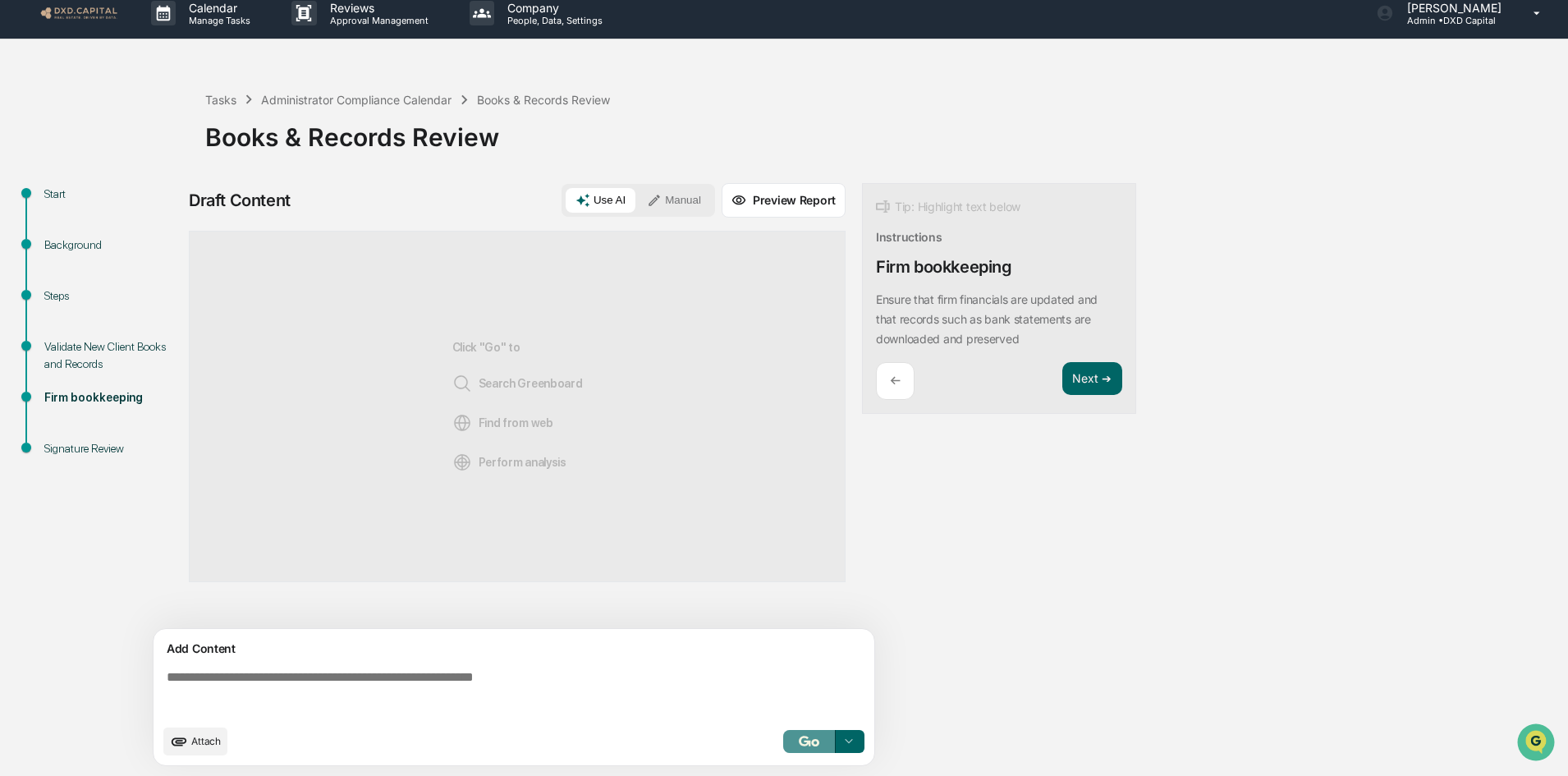
click at [811, 738] on img "button" at bounding box center [808, 741] width 19 height 11
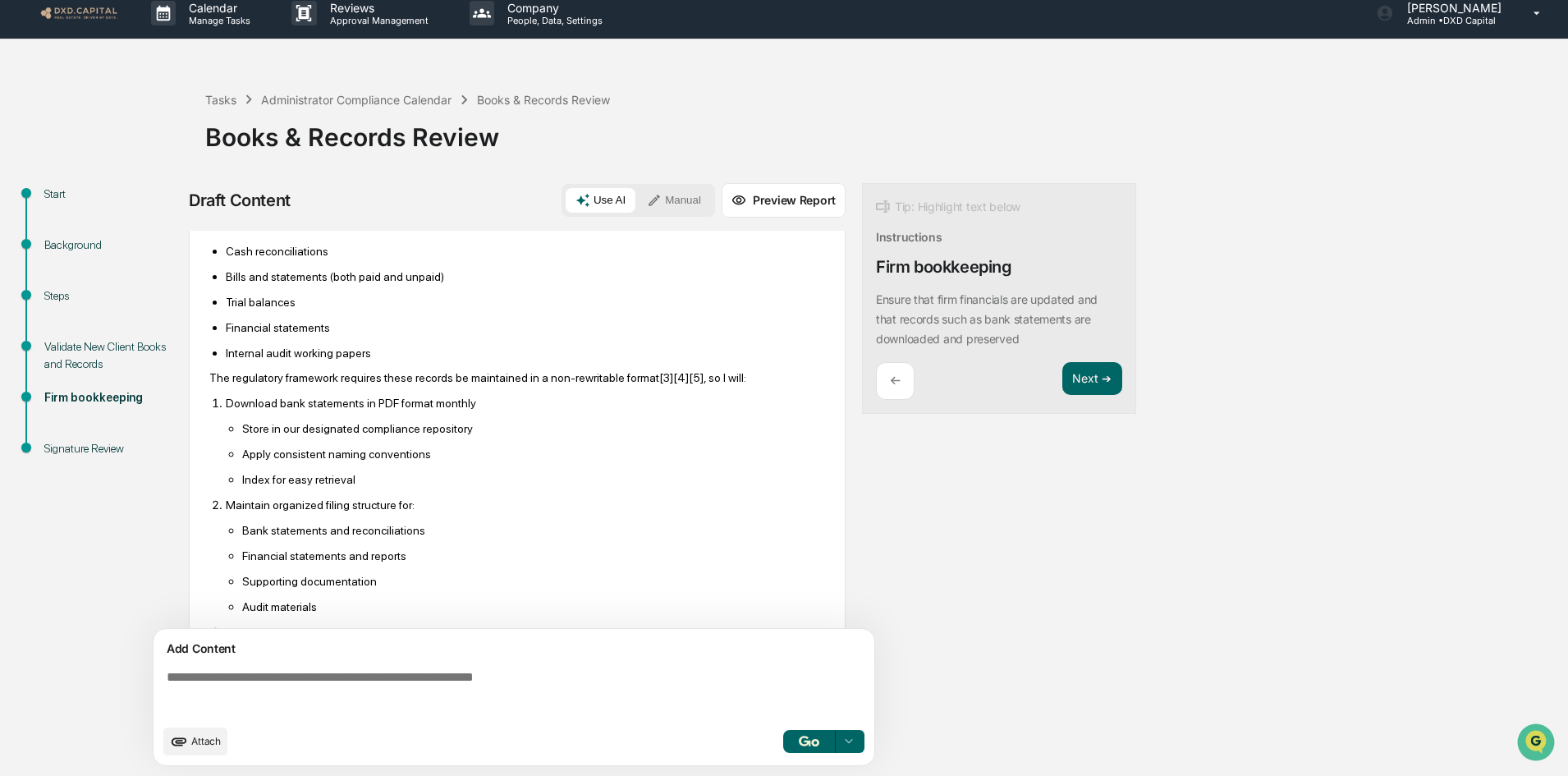
scroll to position [636, 0]
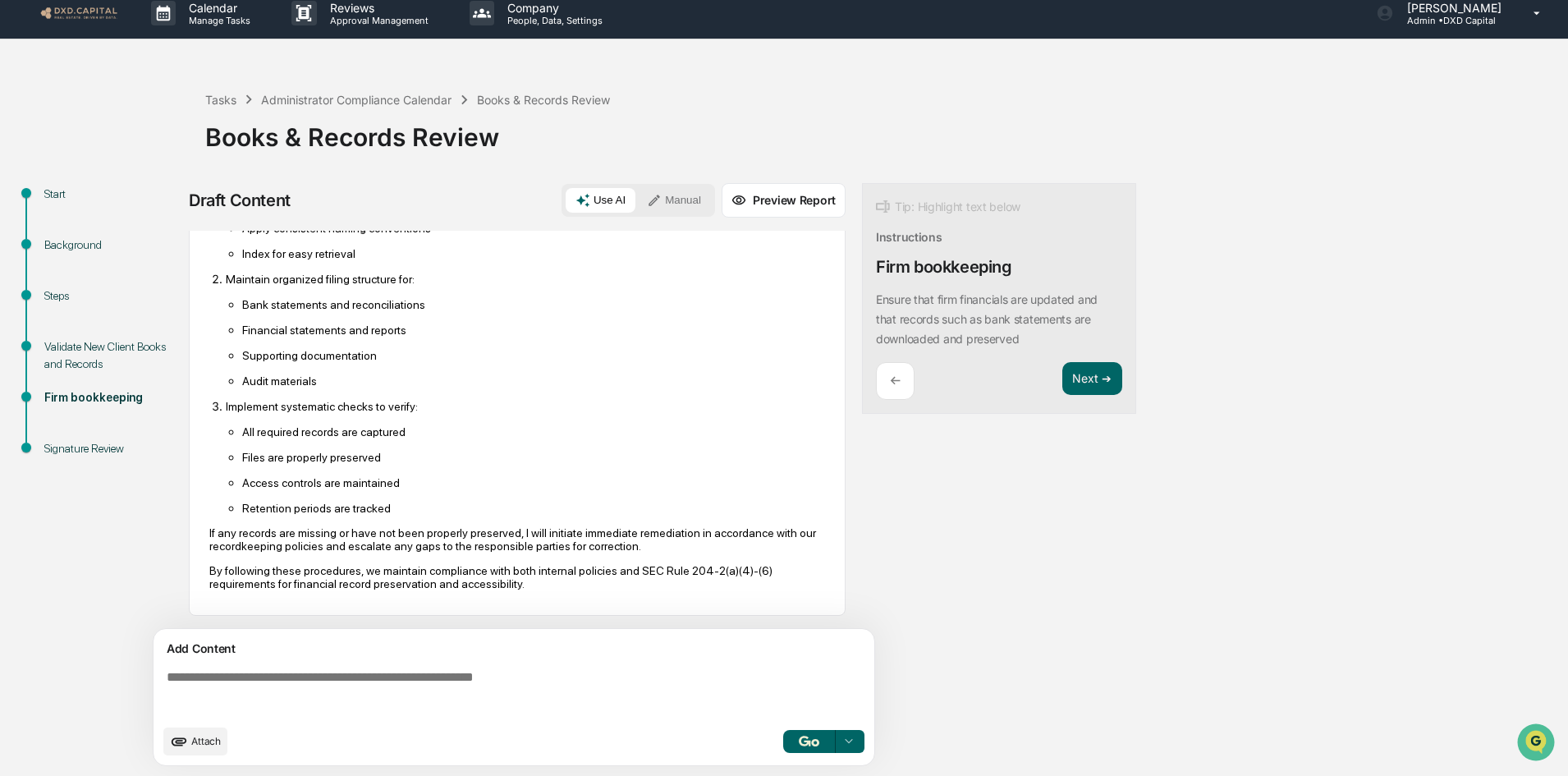
click at [1101, 359] on div "Tip: Highlight text below Instructions Firm bookkeeping Ensure that firm financ…" at bounding box center [998, 299] width 274 height 232
click at [1105, 380] on button "Next ➔" at bounding box center [1092, 379] width 60 height 34
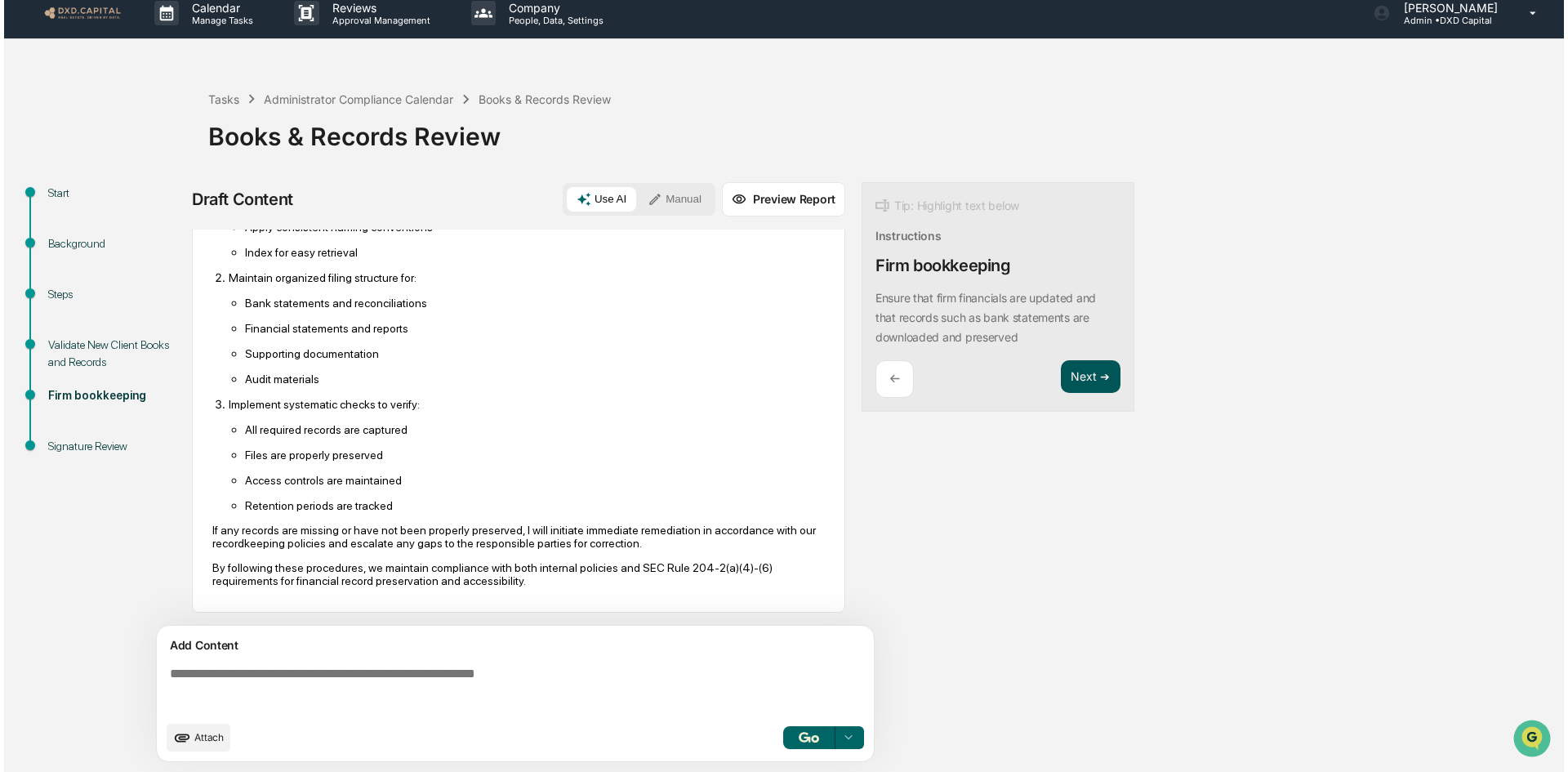
scroll to position [0, 0]
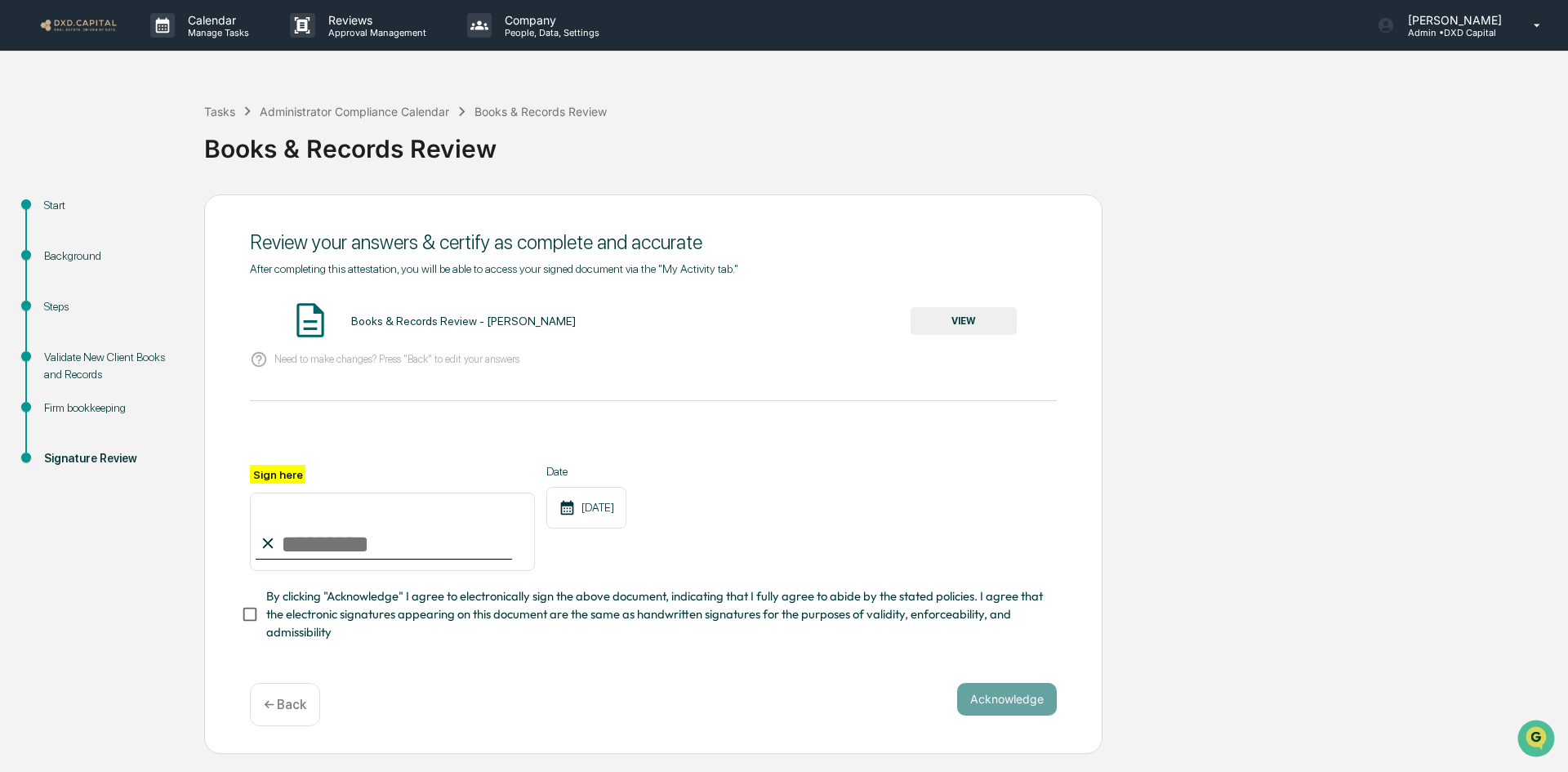
click at [956, 314] on button "VIEW" at bounding box center [964, 321] width 106 height 28
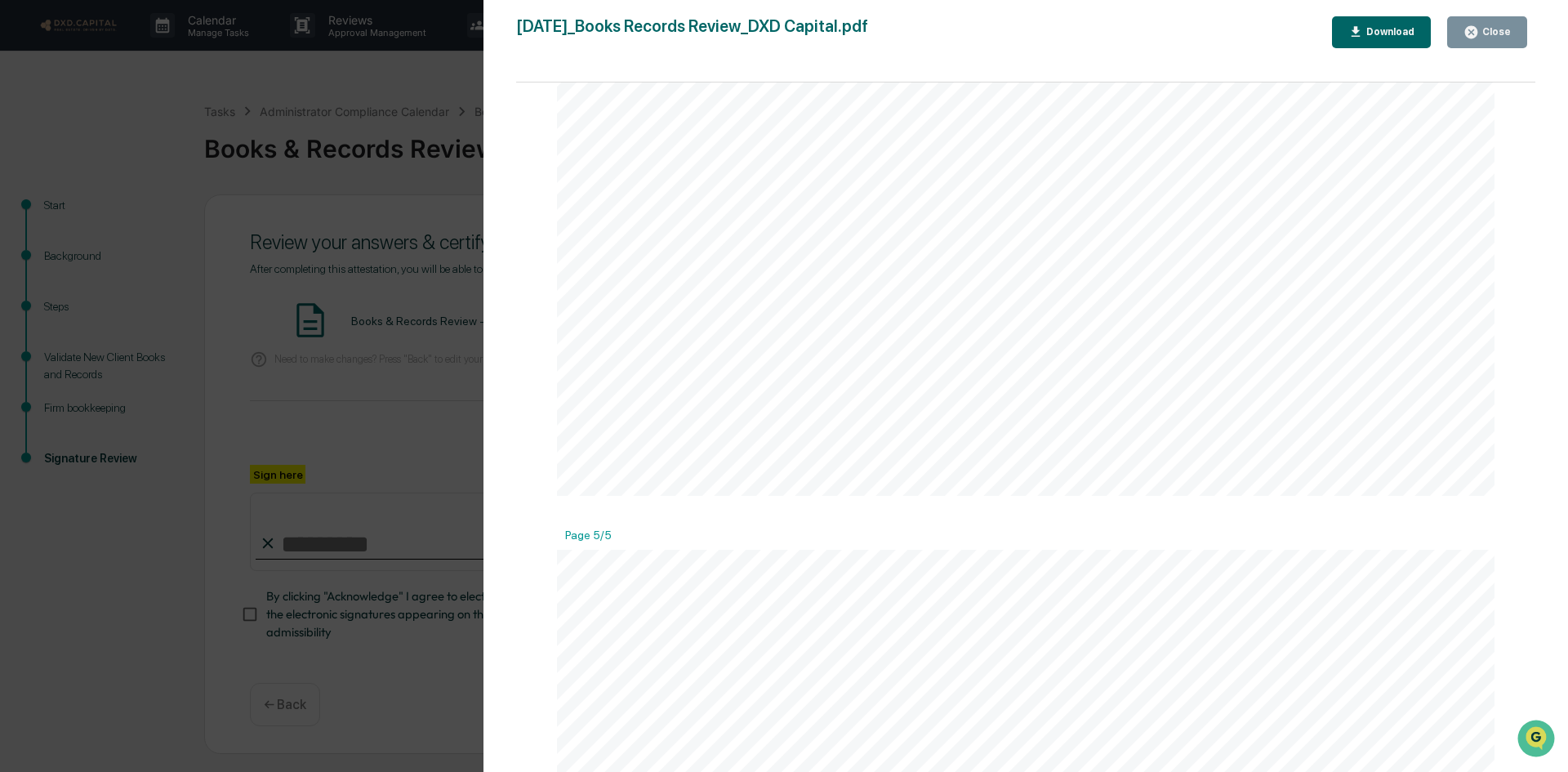
scroll to position [5065, 0]
click at [1381, 26] on div "Download" at bounding box center [1381, 33] width 67 height 16
click at [1513, 27] on button "Close" at bounding box center [1487, 33] width 80 height 32
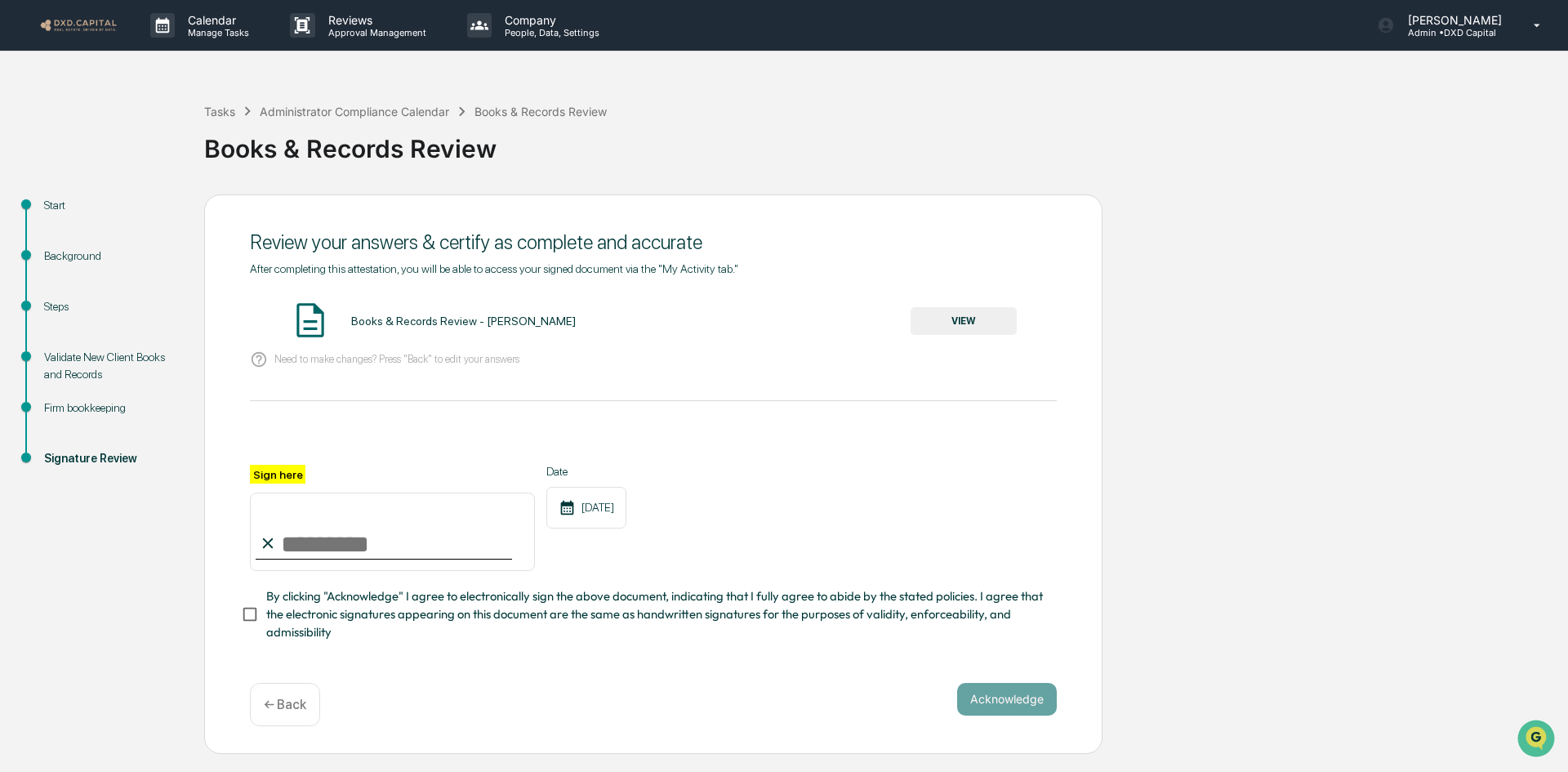
click at [326, 511] on input "Sign here" at bounding box center [392, 532] width 285 height 78
type input "**********"
click at [1029, 713] on button "Acknowledge" at bounding box center [1007, 699] width 99 height 33
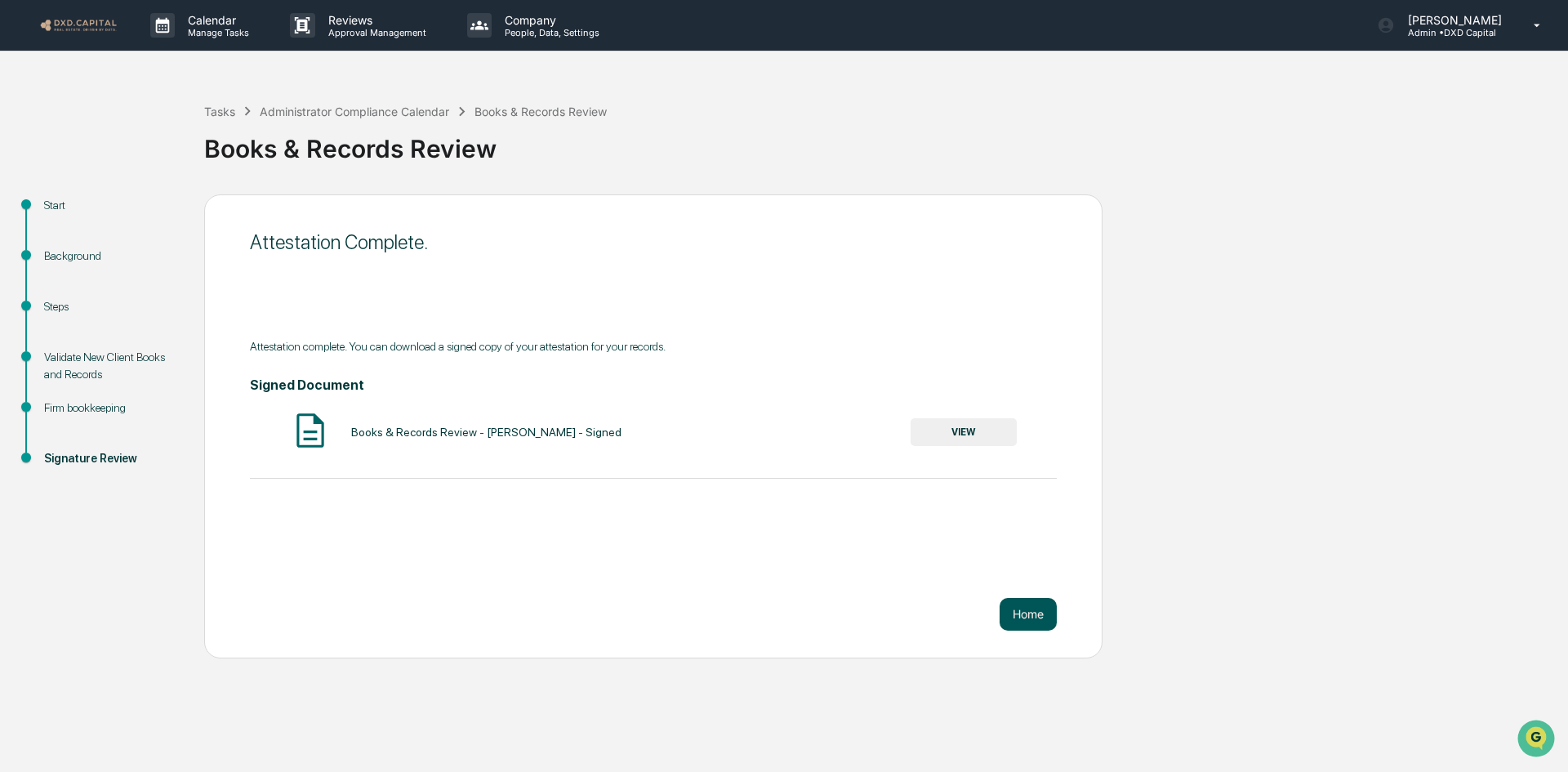
click at [1016, 615] on button "Home" at bounding box center [1028, 614] width 57 height 33
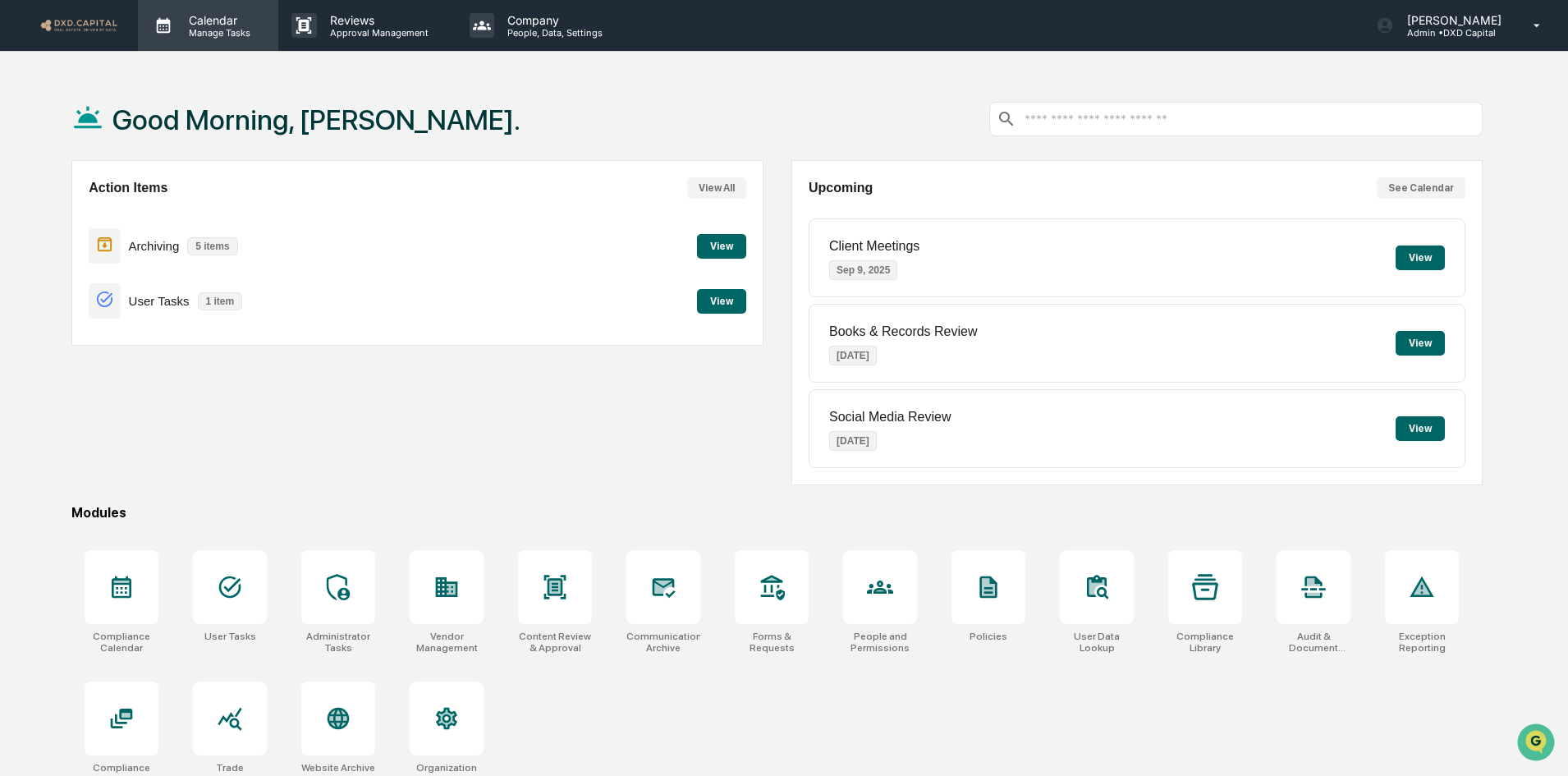
click at [216, 33] on p "Manage Tasks" at bounding box center [218, 33] width 83 height 12
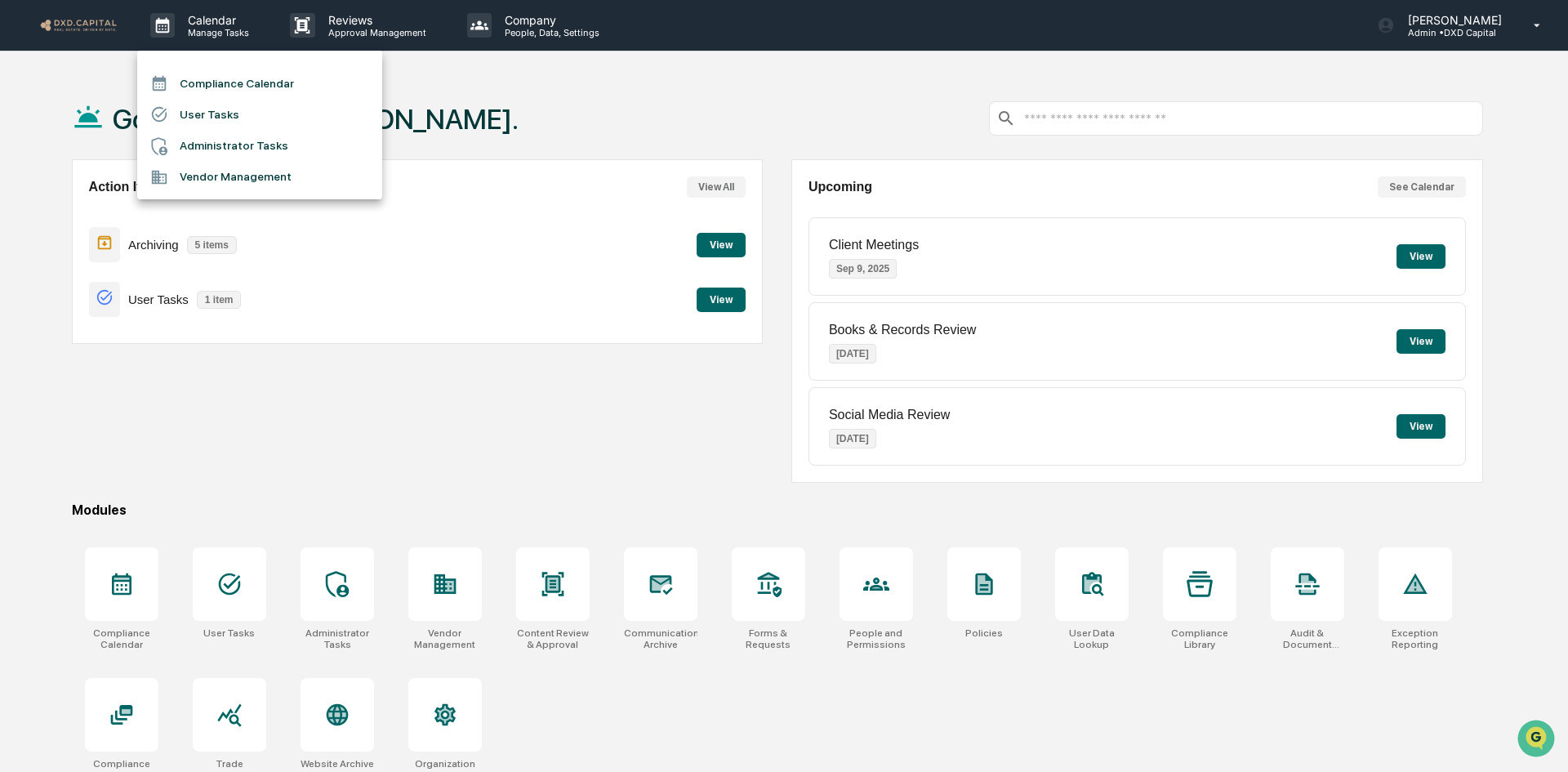
click at [235, 135] on li "Administrator Tasks" at bounding box center [260, 145] width 245 height 31
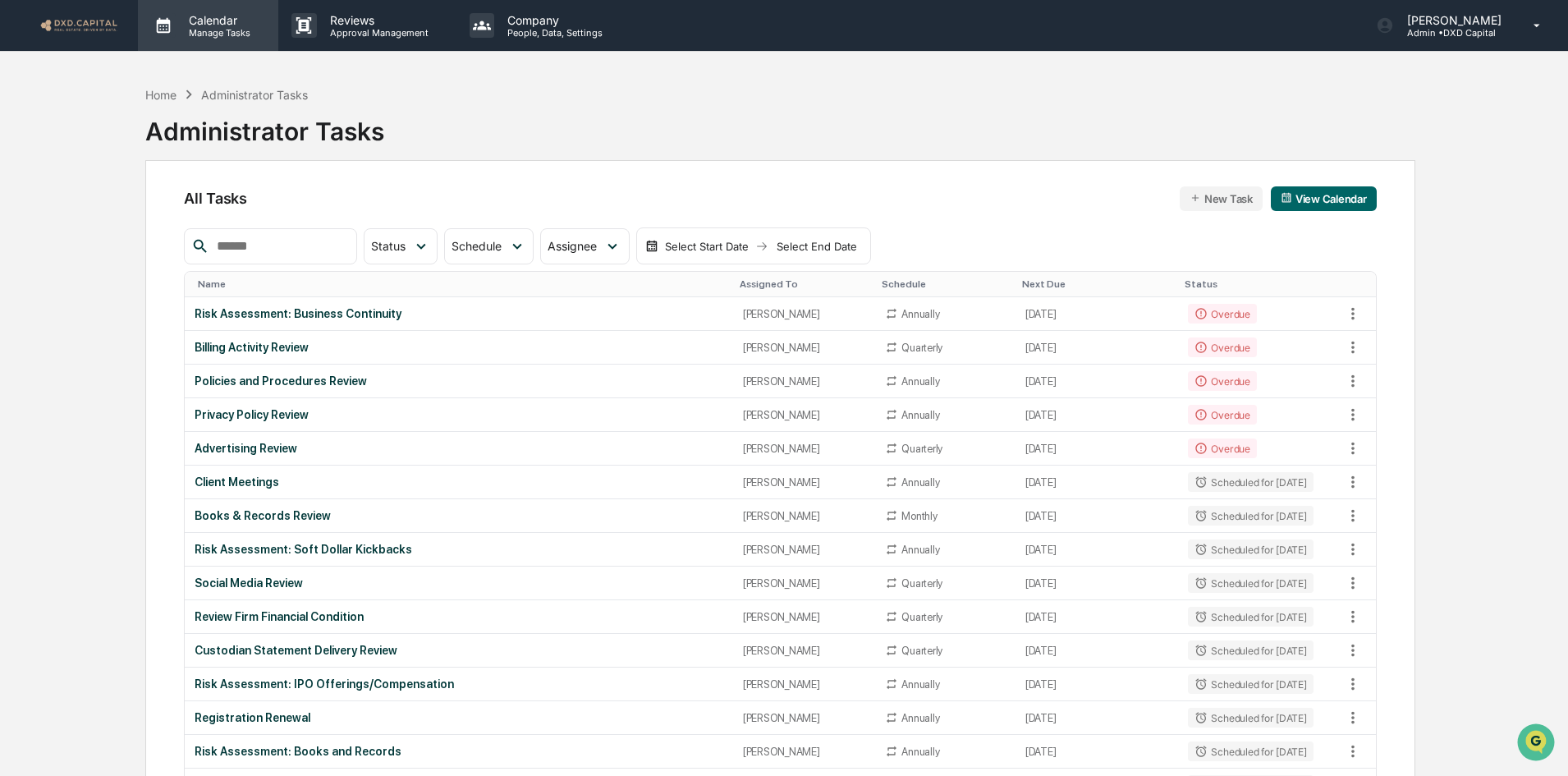
click at [199, 19] on p "Calendar" at bounding box center [218, 20] width 83 height 14
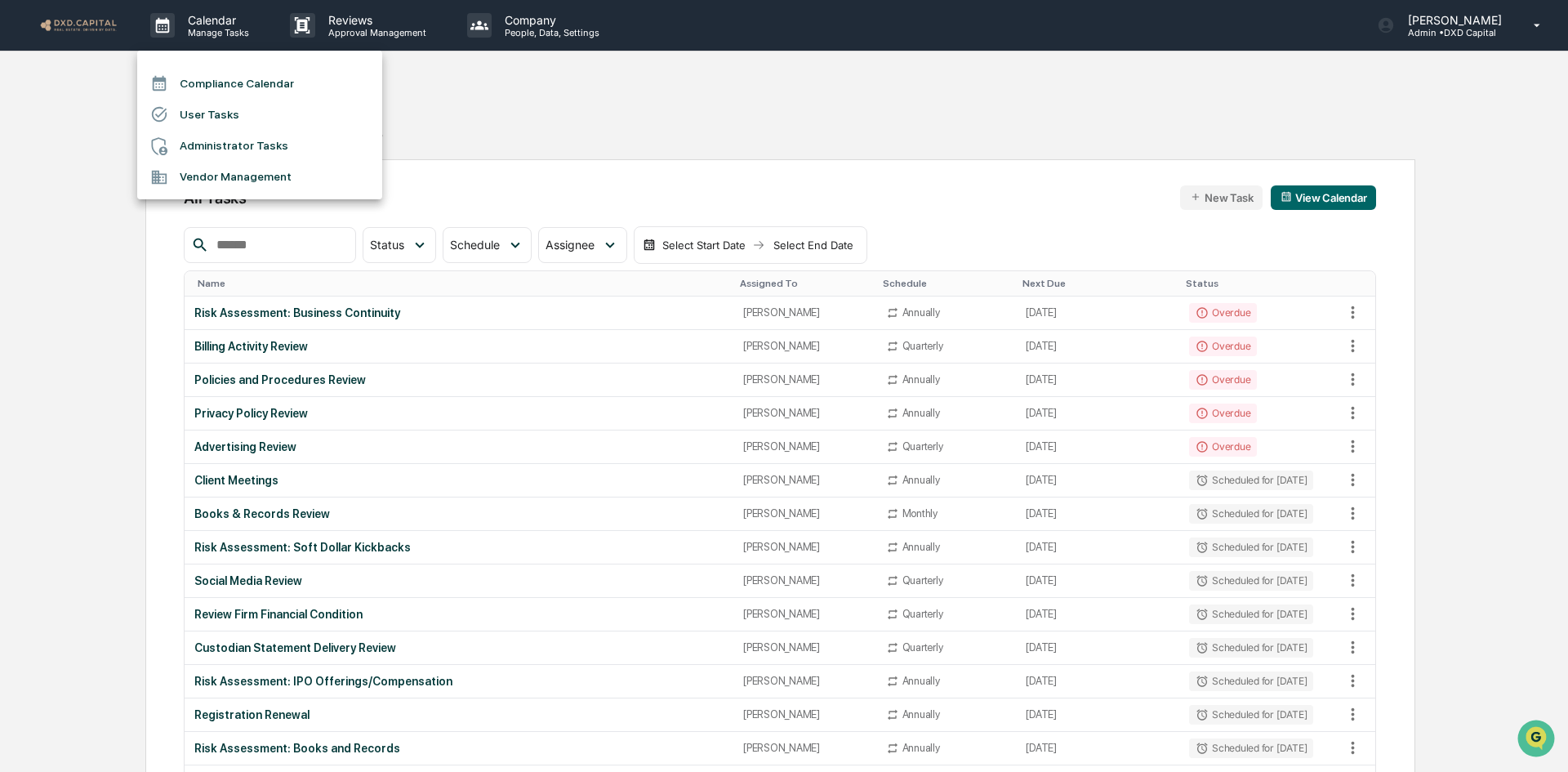
click at [214, 81] on li "Compliance Calendar" at bounding box center [260, 83] width 245 height 31
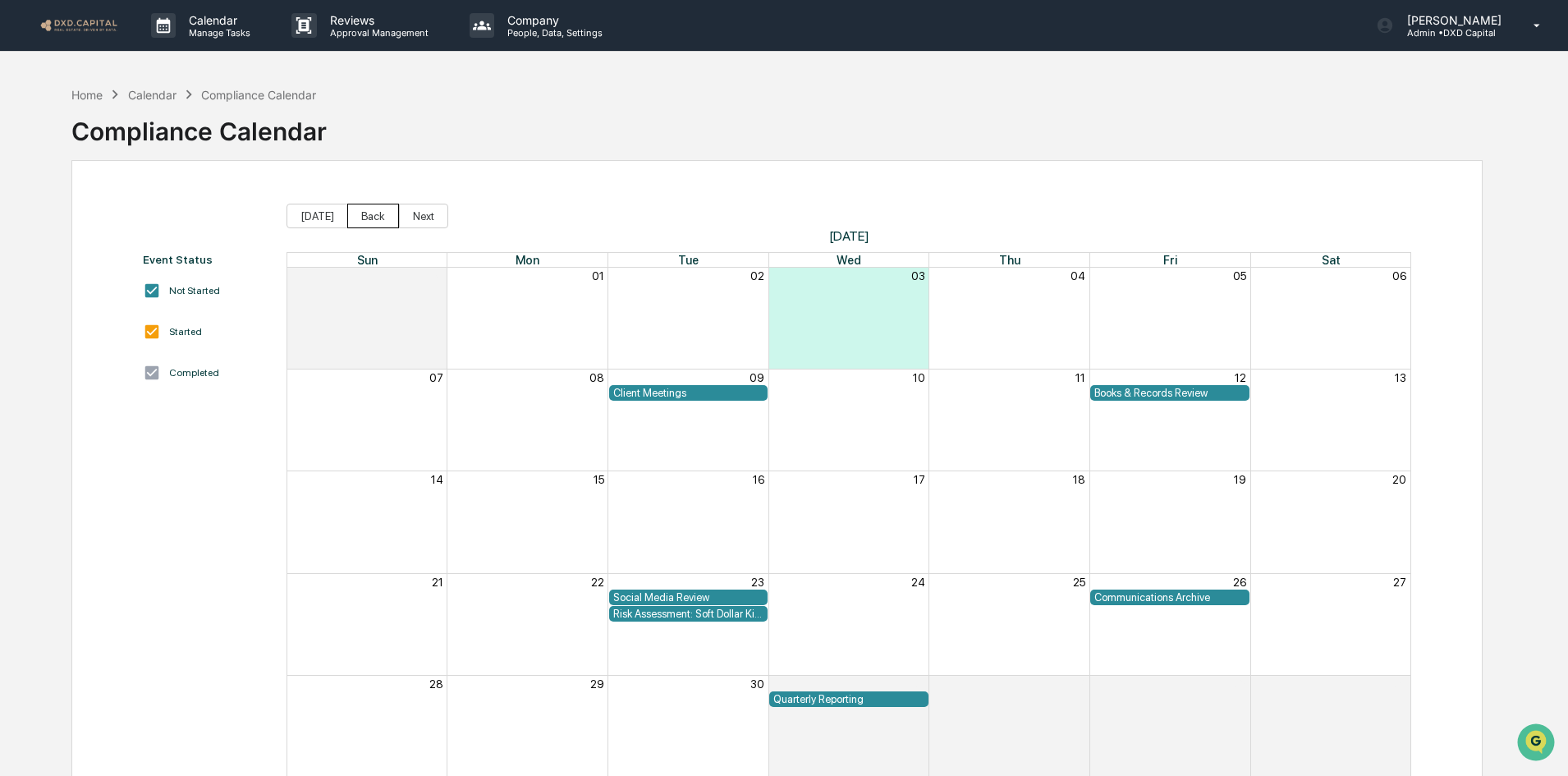
click at [366, 216] on button "Back" at bounding box center [373, 216] width 51 height 25
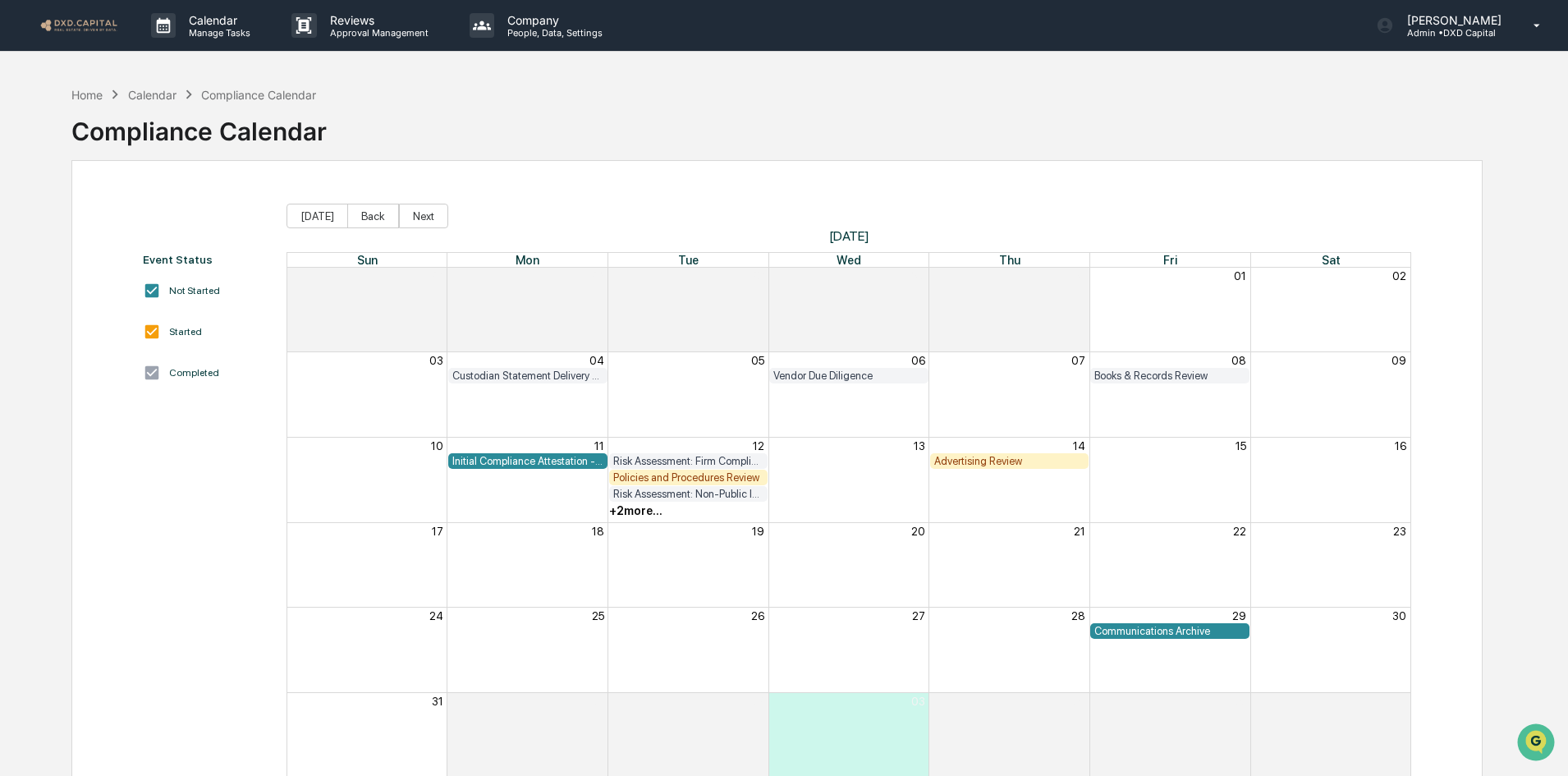
click at [677, 477] on div "Policies and Procedures Review" at bounding box center [688, 478] width 151 height 12
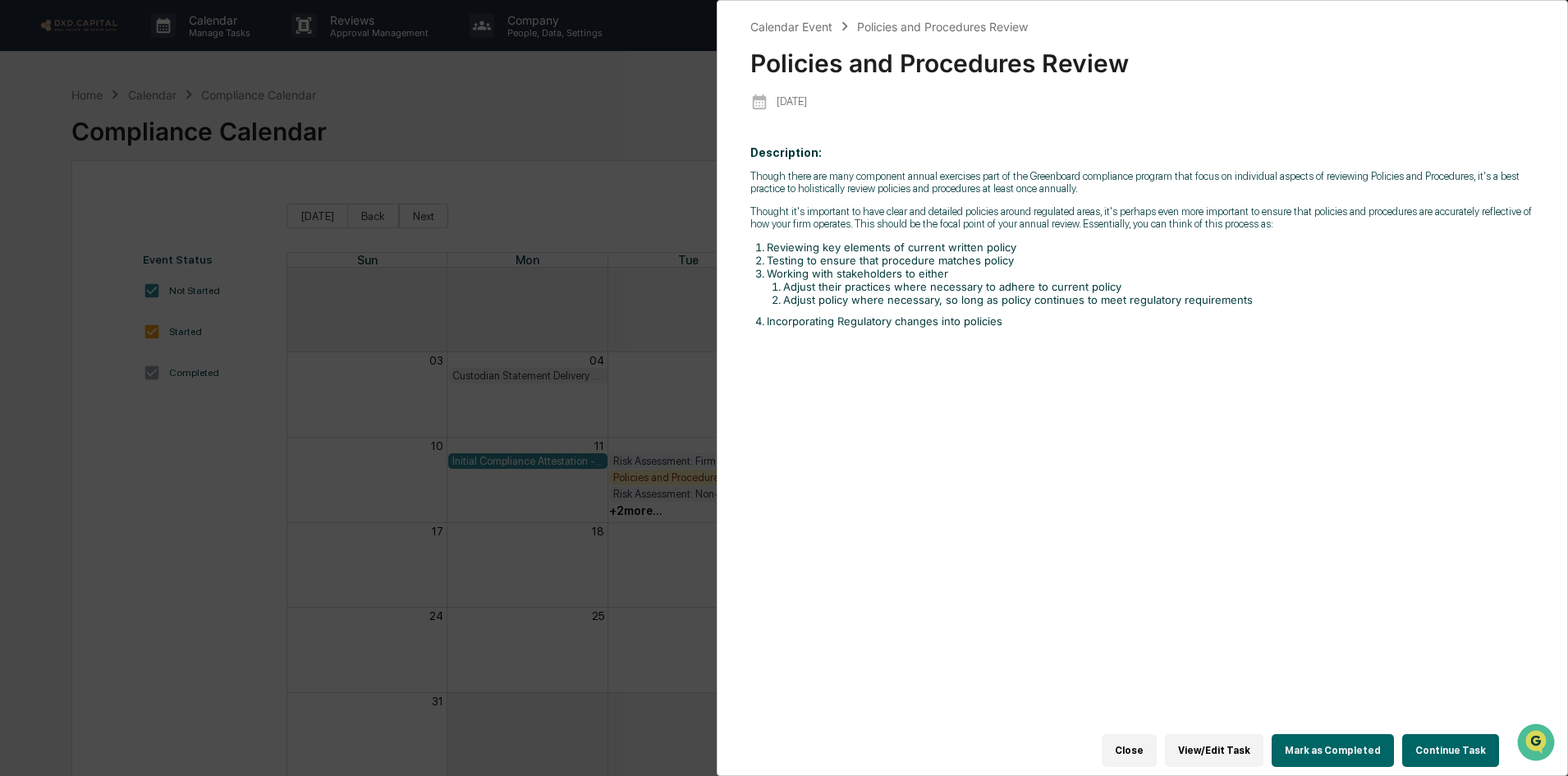
click at [1458, 748] on button "Continue Task" at bounding box center [1450, 750] width 97 height 33
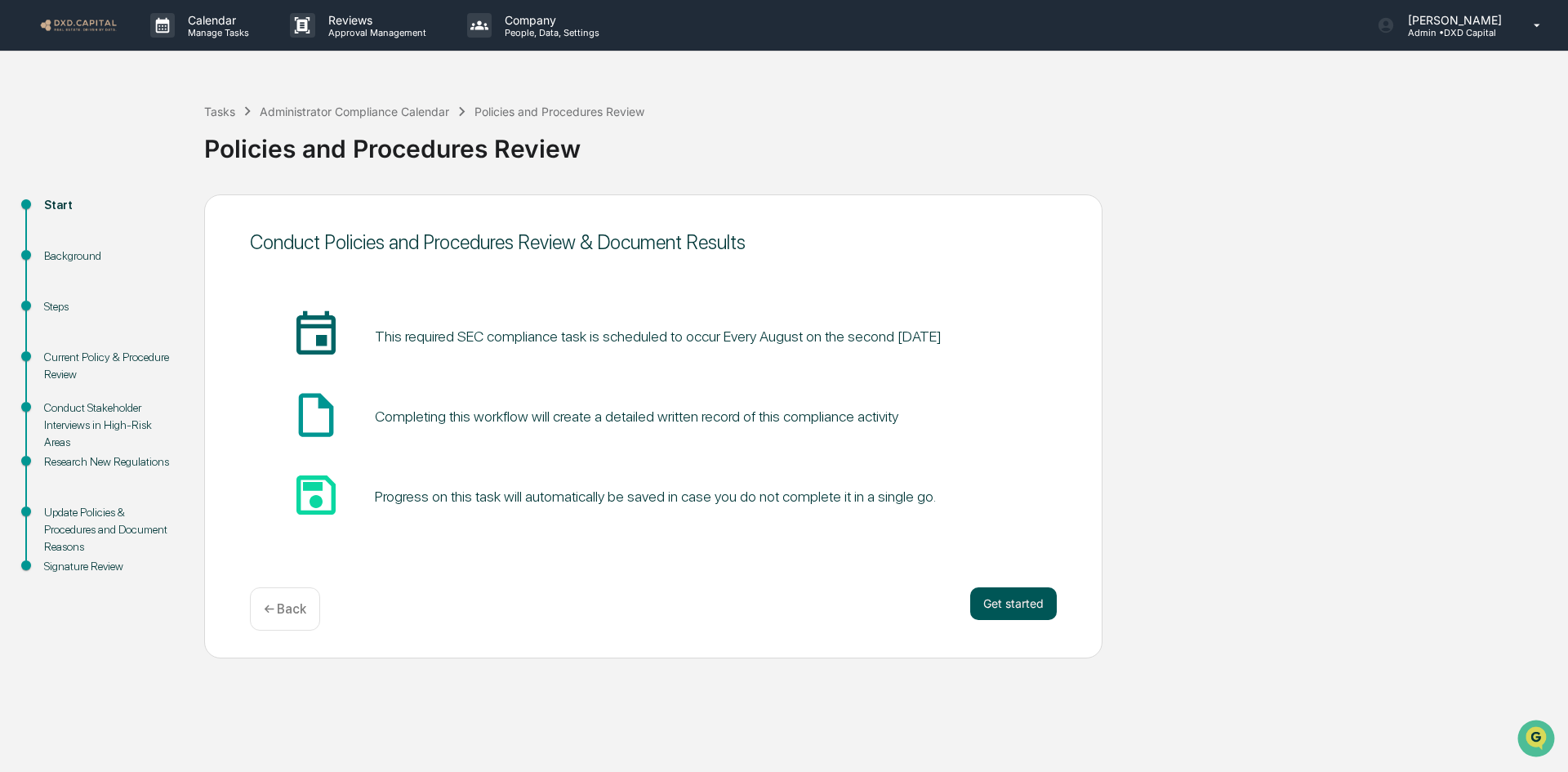
click at [1009, 604] on button "Get started" at bounding box center [1014, 603] width 86 height 33
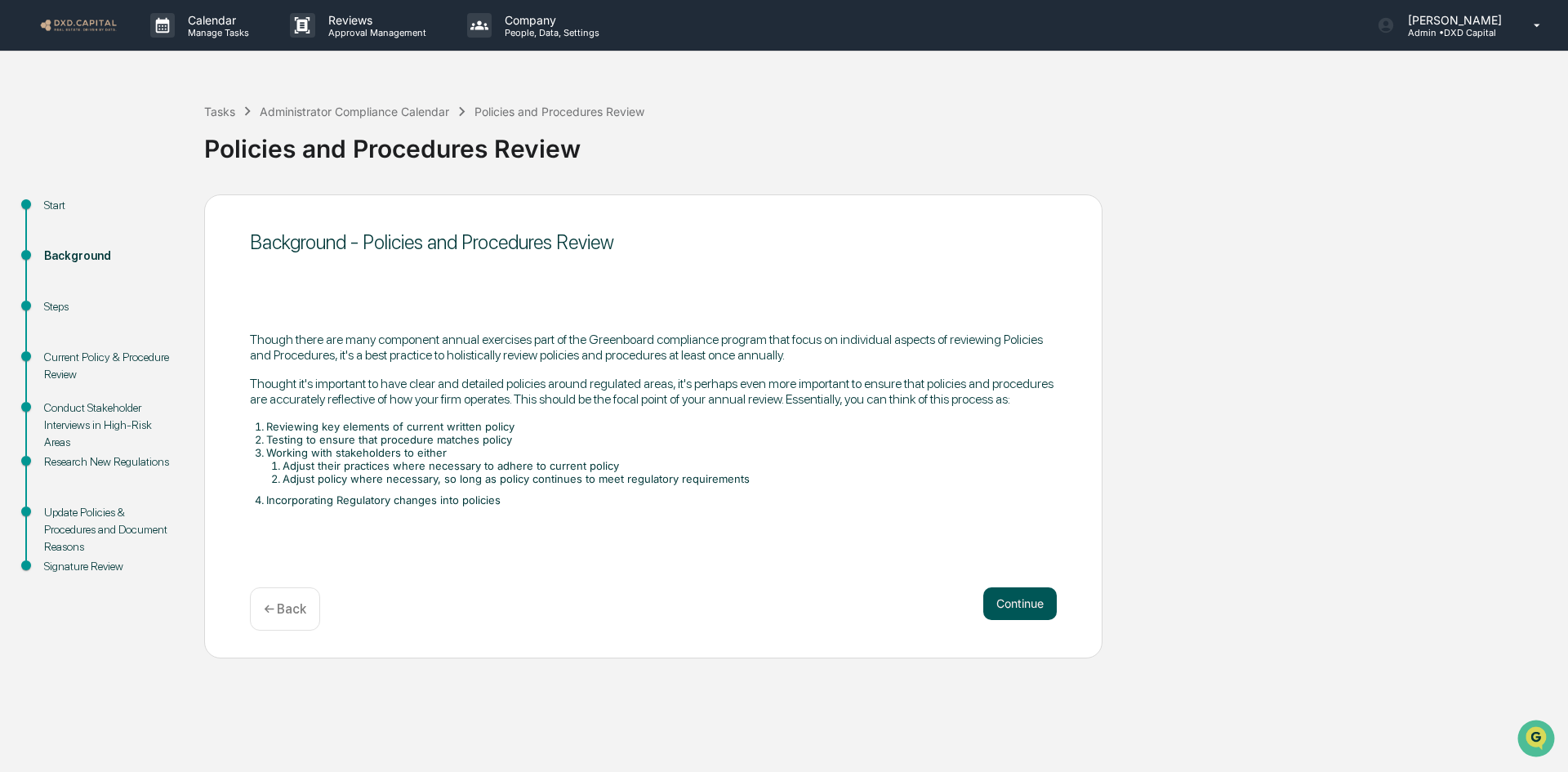
click at [1010, 604] on button "Continue" at bounding box center [1020, 603] width 74 height 33
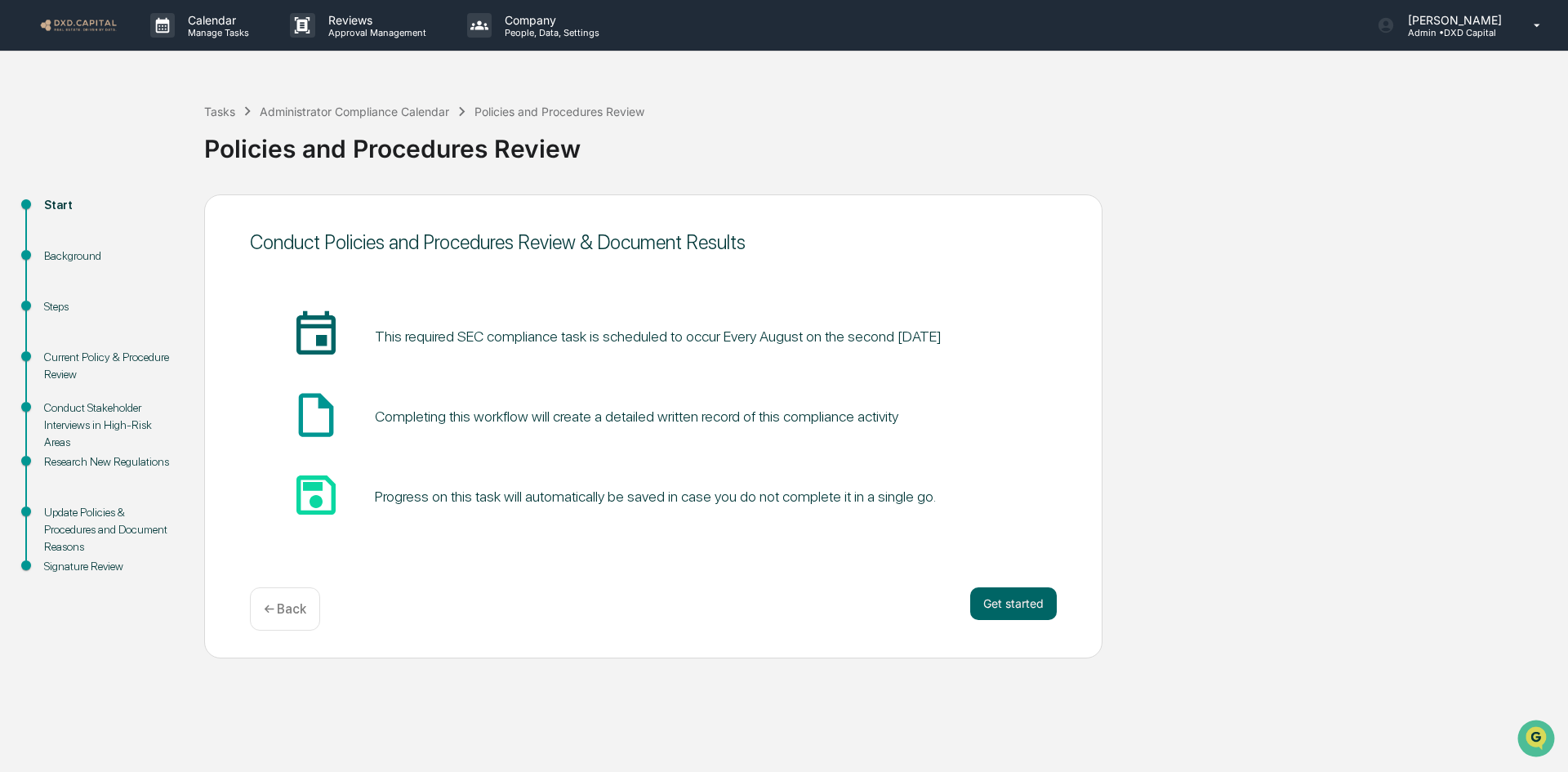
click at [1265, 478] on div "Start Background Steps Current Policy & Procedure Review Conduct Stakeholder In…" at bounding box center [783, 426] width 1551 height 464
click at [1026, 592] on button "Get started" at bounding box center [1014, 603] width 86 height 33
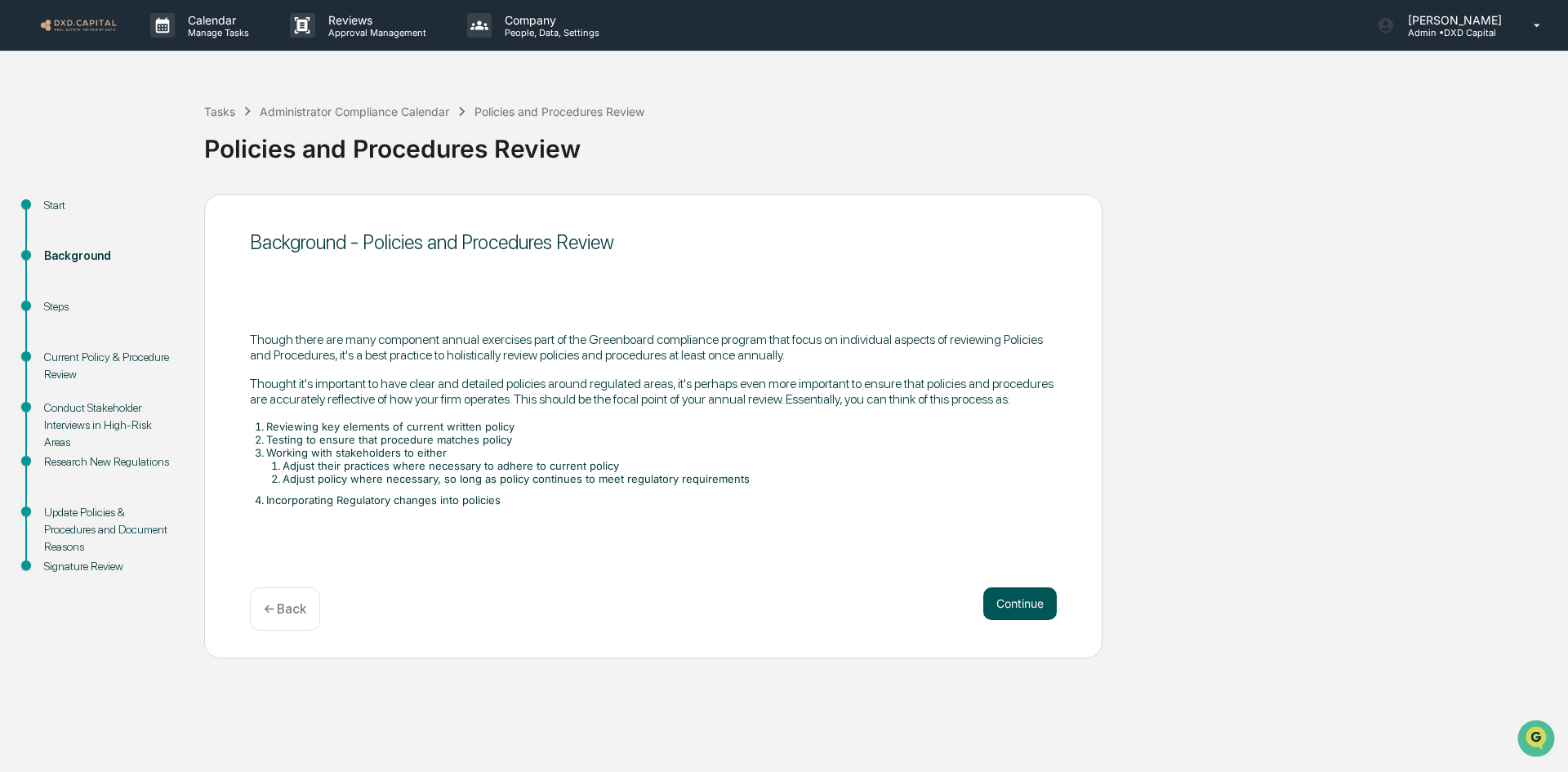
click at [1017, 599] on button "Continue" at bounding box center [1020, 603] width 74 height 33
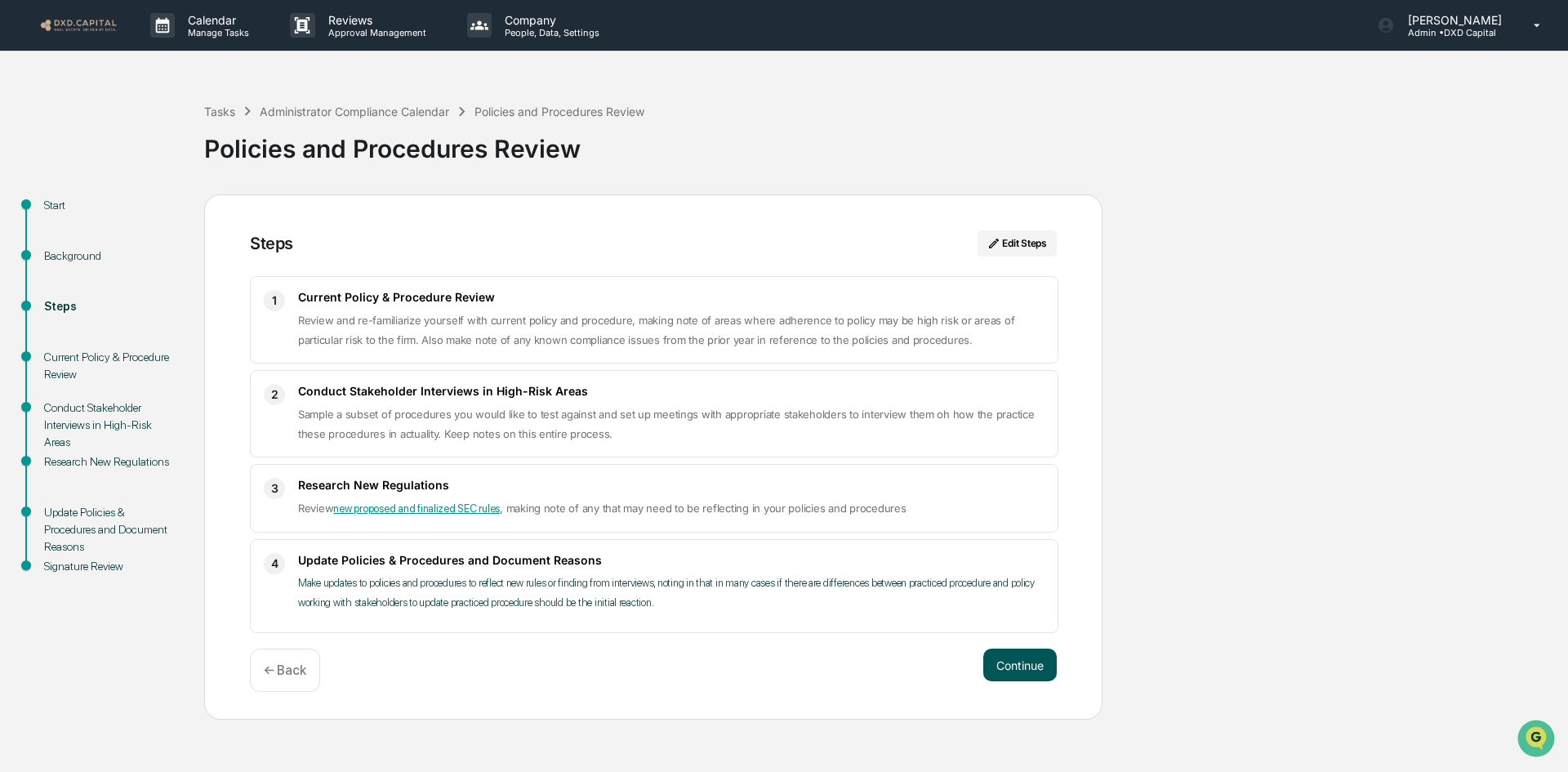
click at [1019, 653] on button "Continue" at bounding box center [1020, 665] width 74 height 33
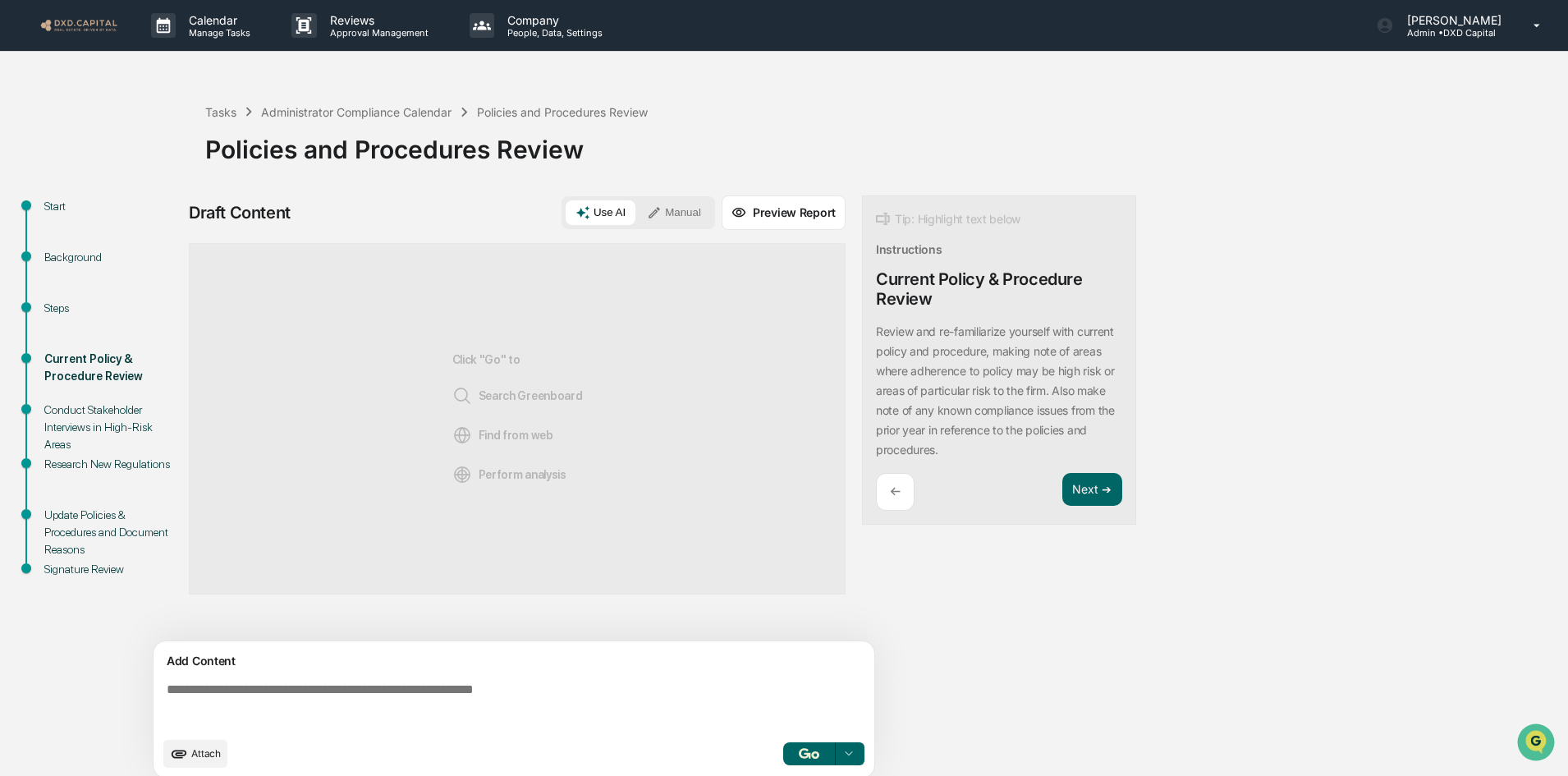
click at [821, 747] on button "button" at bounding box center [808, 754] width 52 height 23
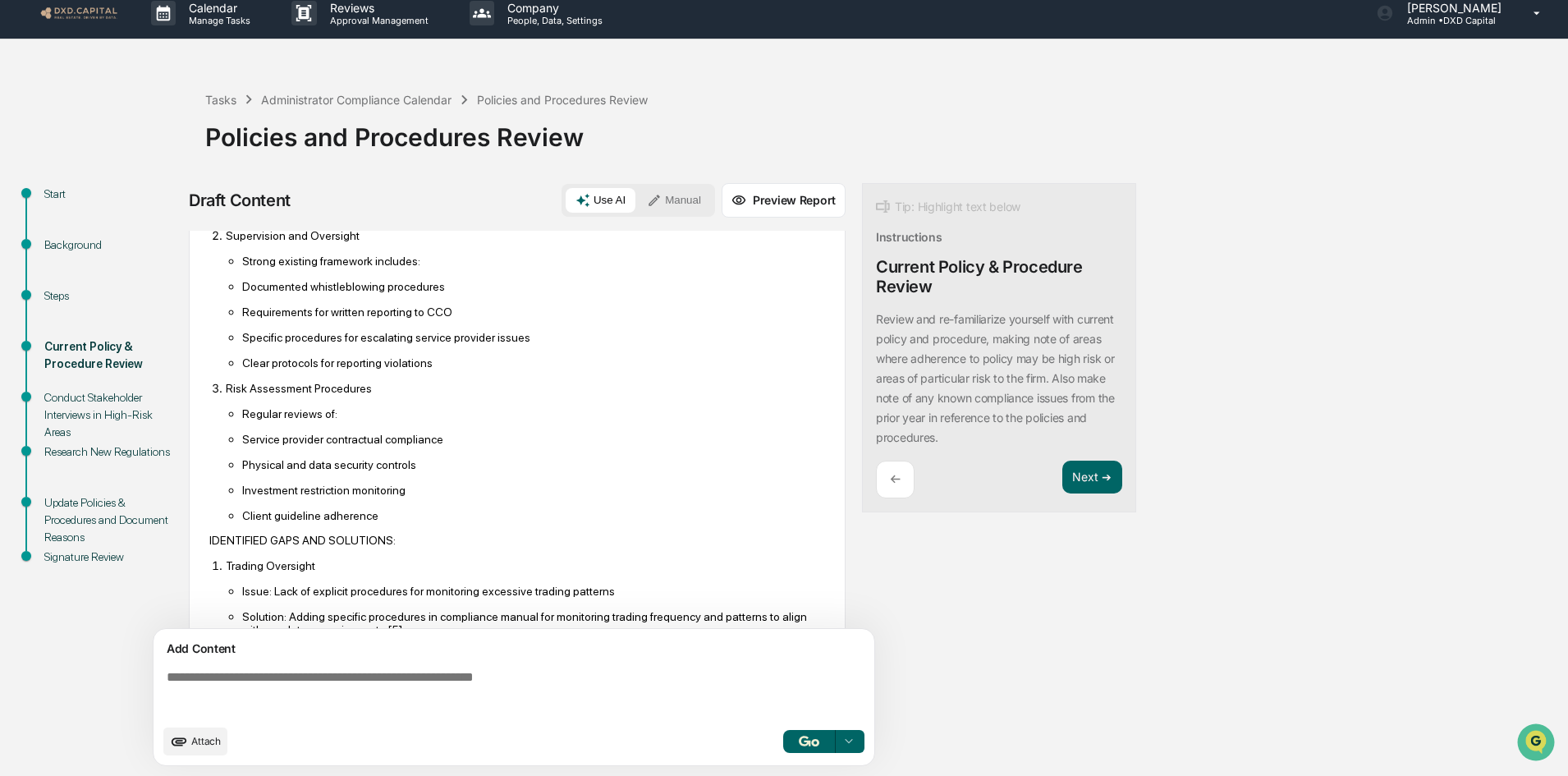
scroll to position [918, 0]
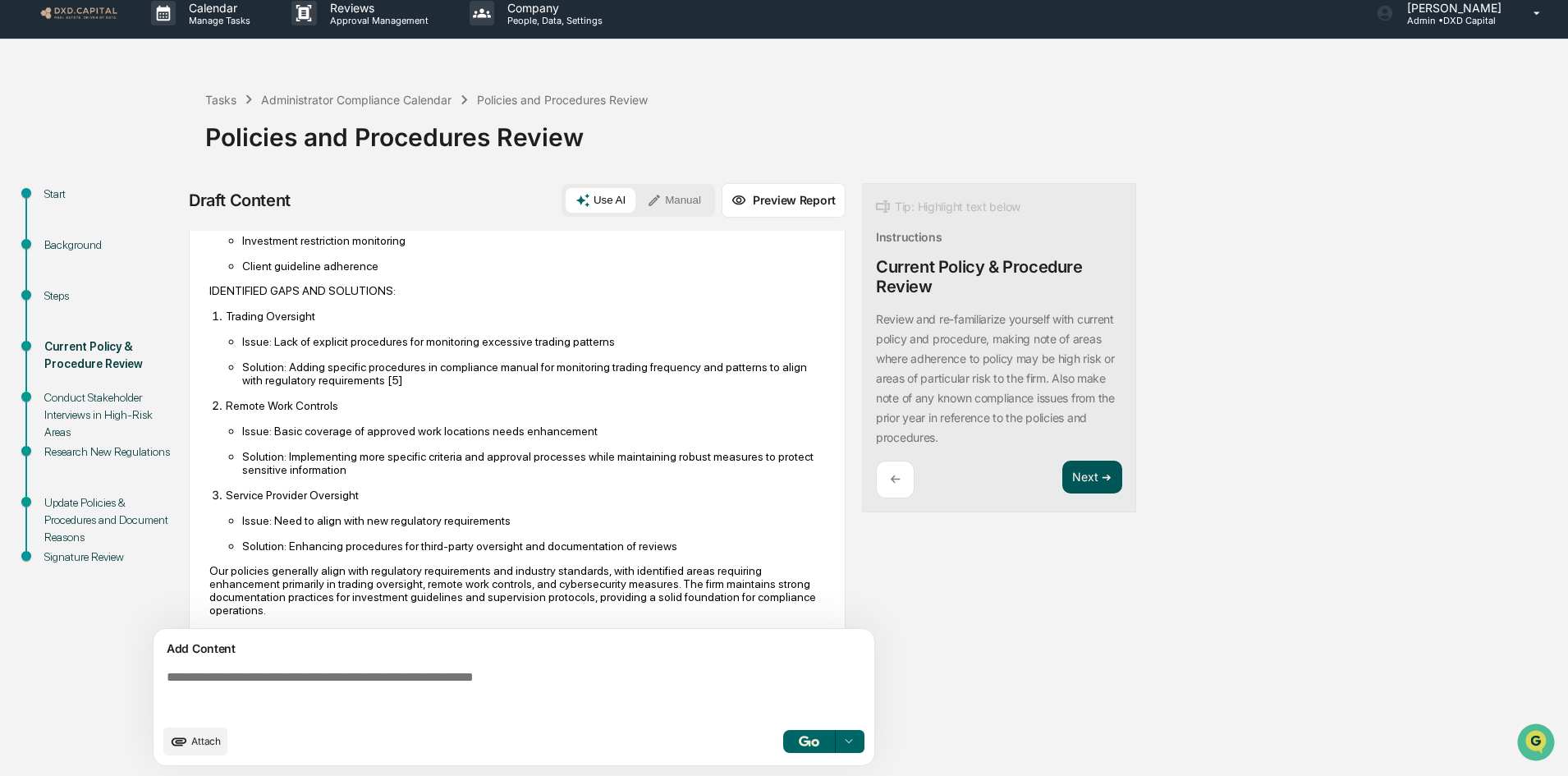
click at [1081, 485] on button "Next ➔" at bounding box center [1092, 478] width 60 height 34
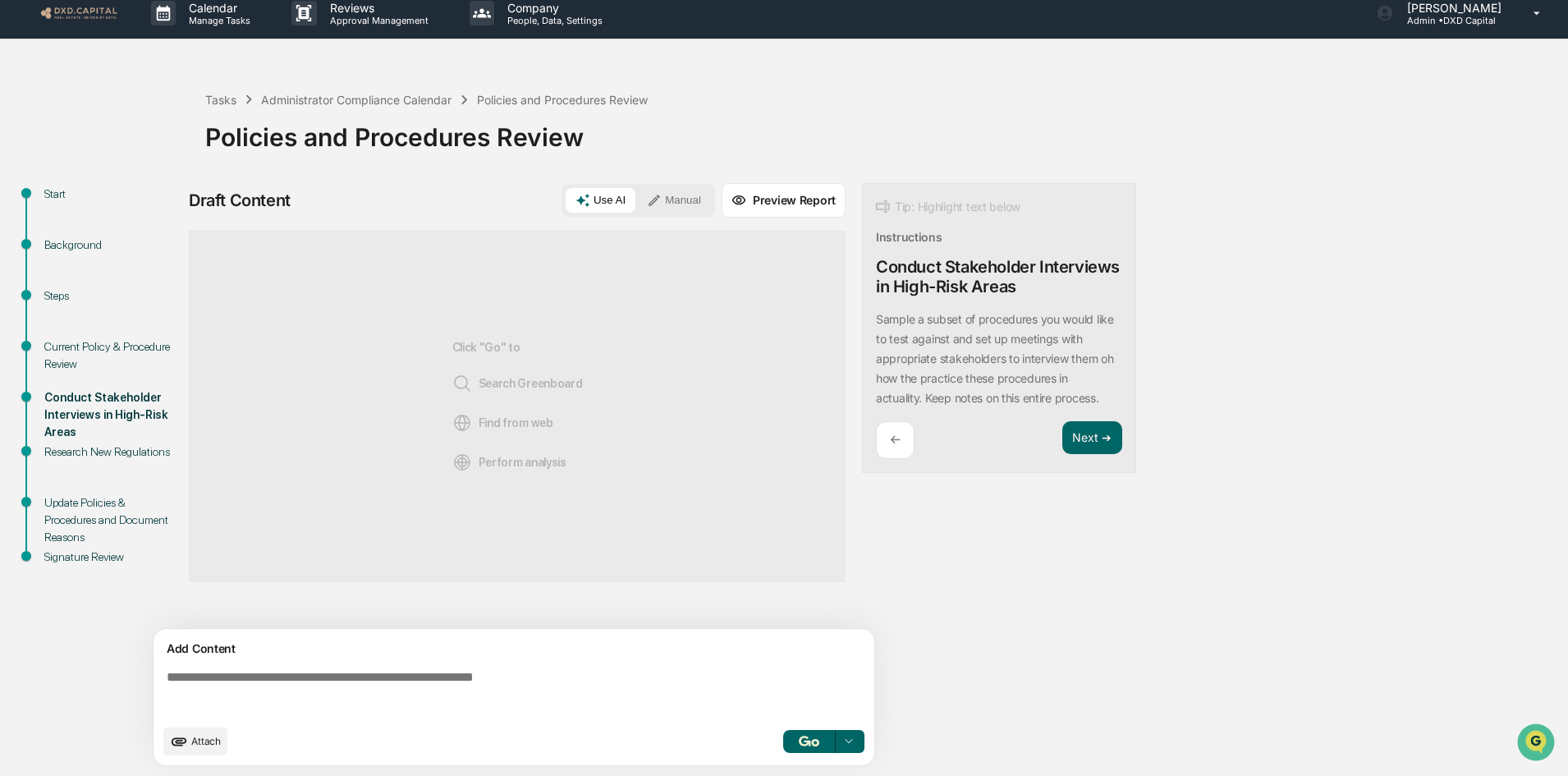
click at [795, 741] on button "button" at bounding box center [808, 741] width 52 height 23
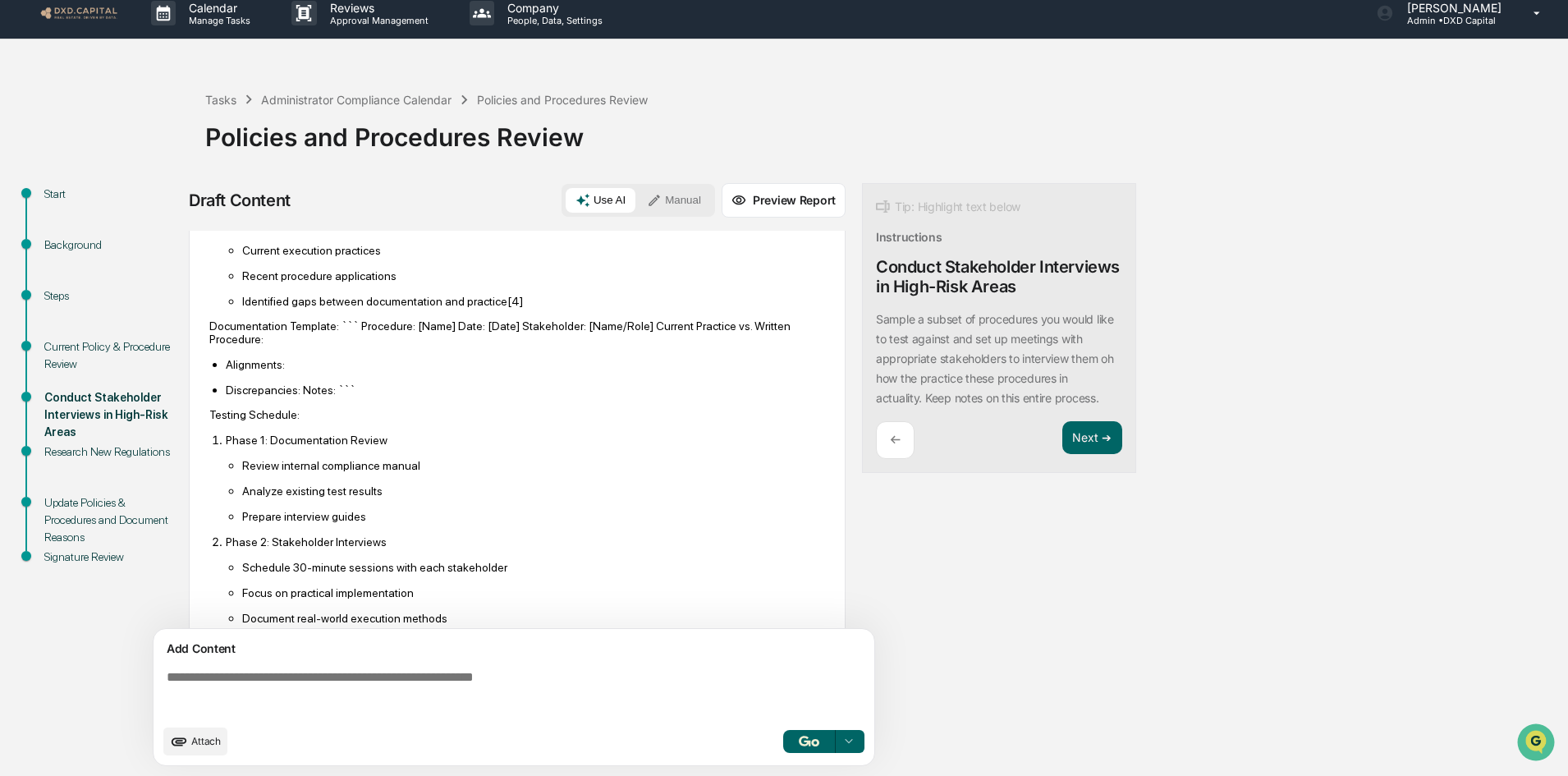
scroll to position [903, 0]
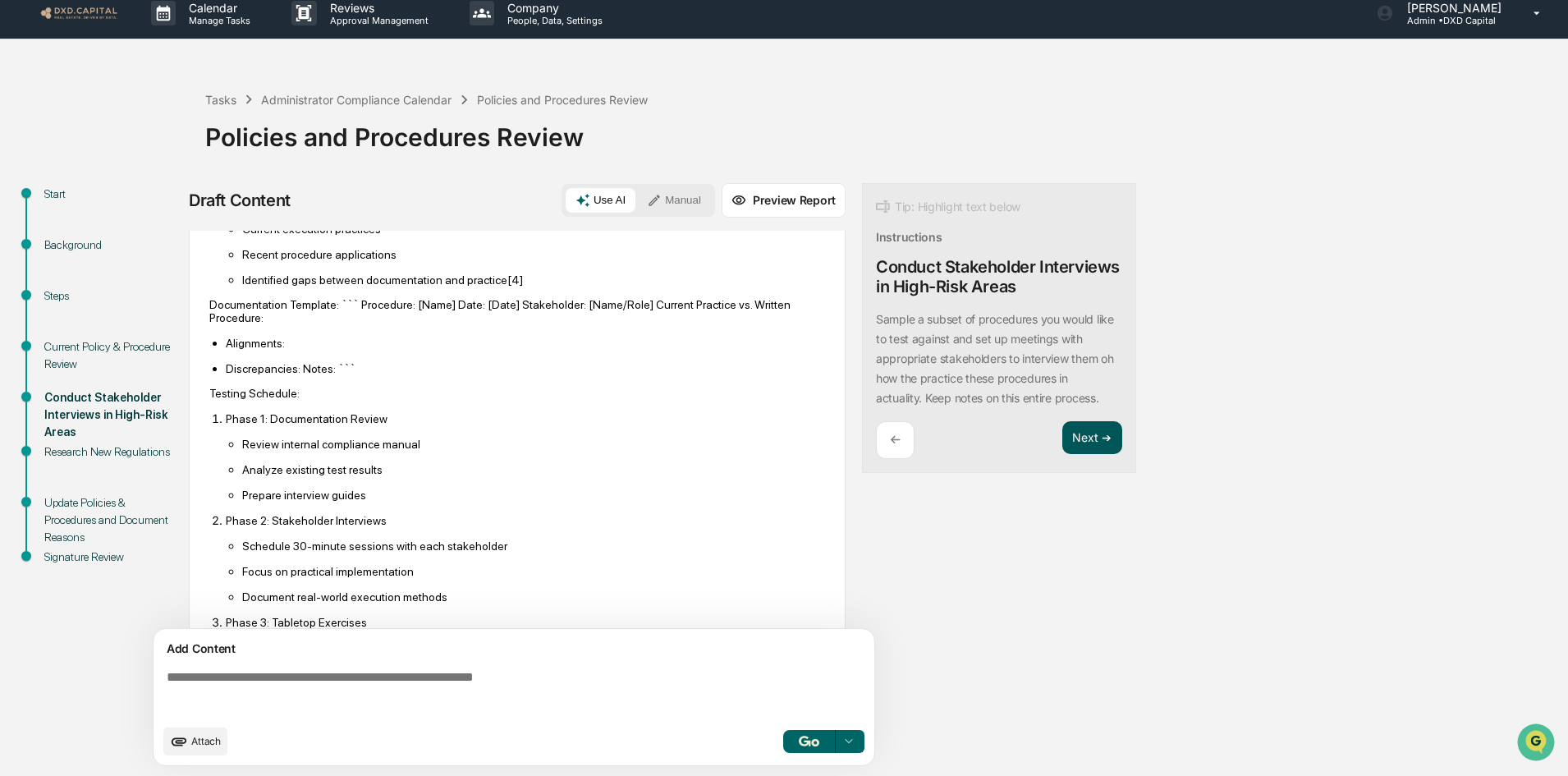
click at [1087, 443] on button "Next ➔" at bounding box center [1092, 438] width 60 height 34
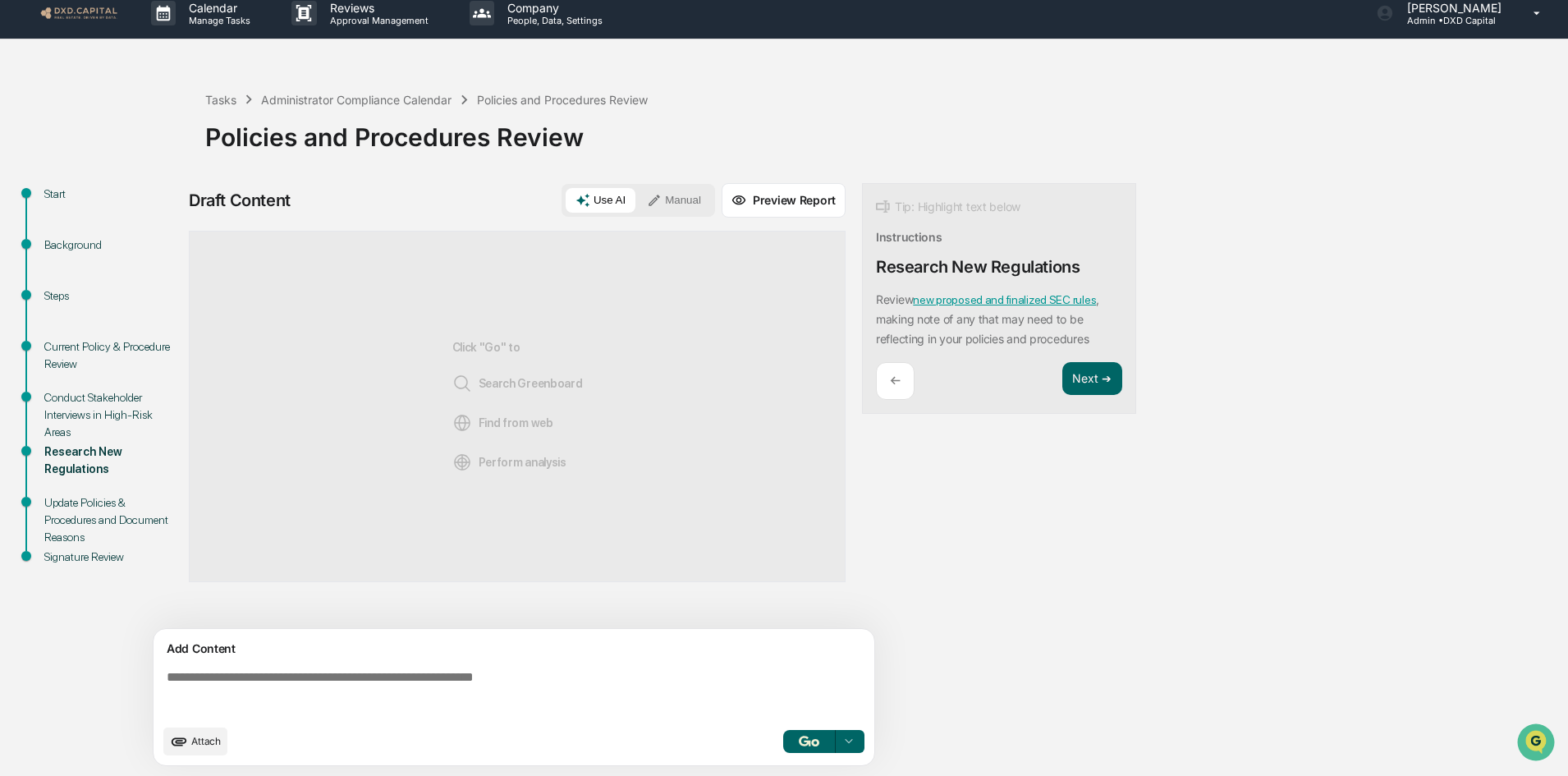
scroll to position [0, 0]
click at [805, 740] on img "button" at bounding box center [808, 741] width 19 height 11
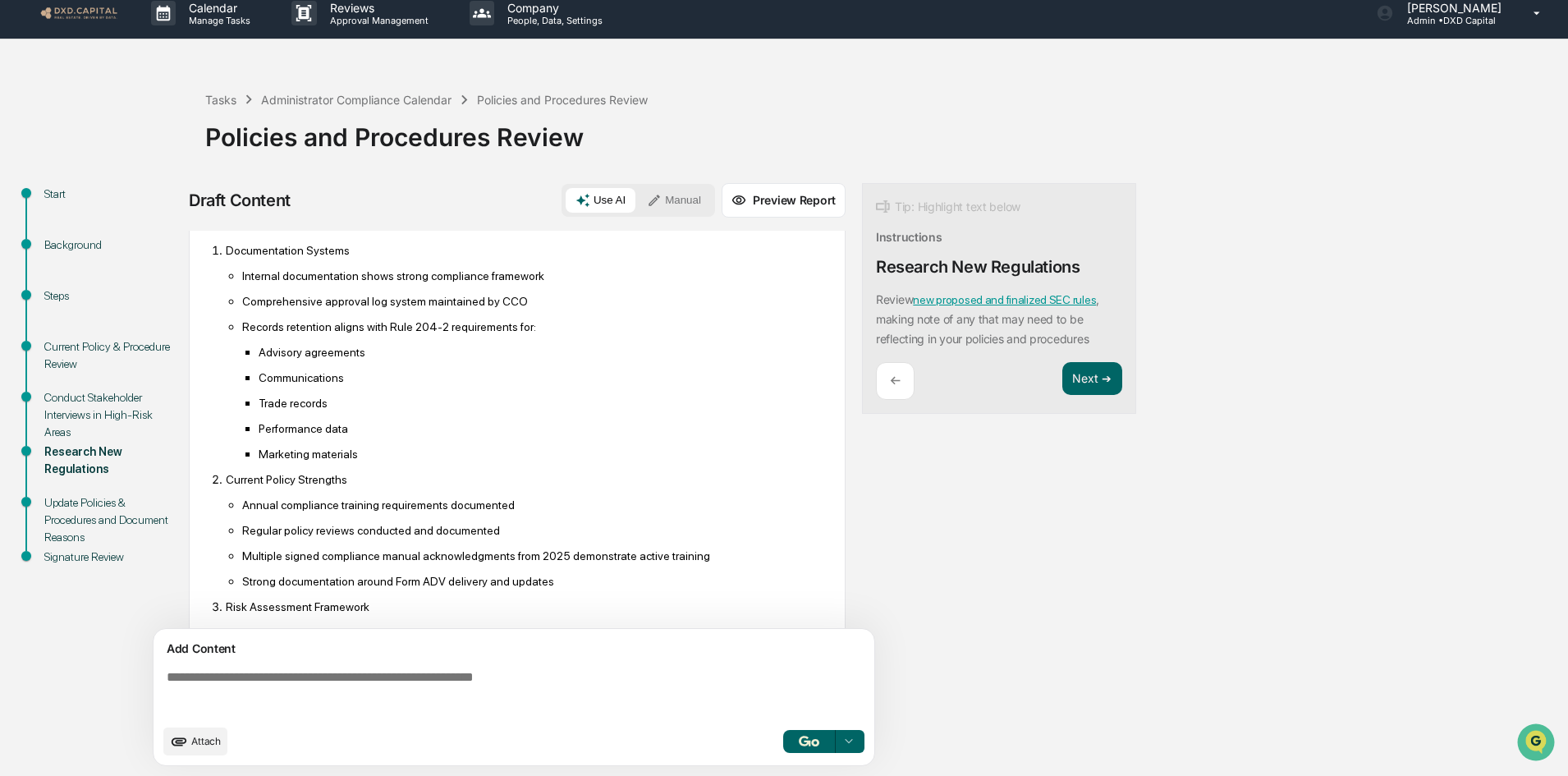
scroll to position [892, 0]
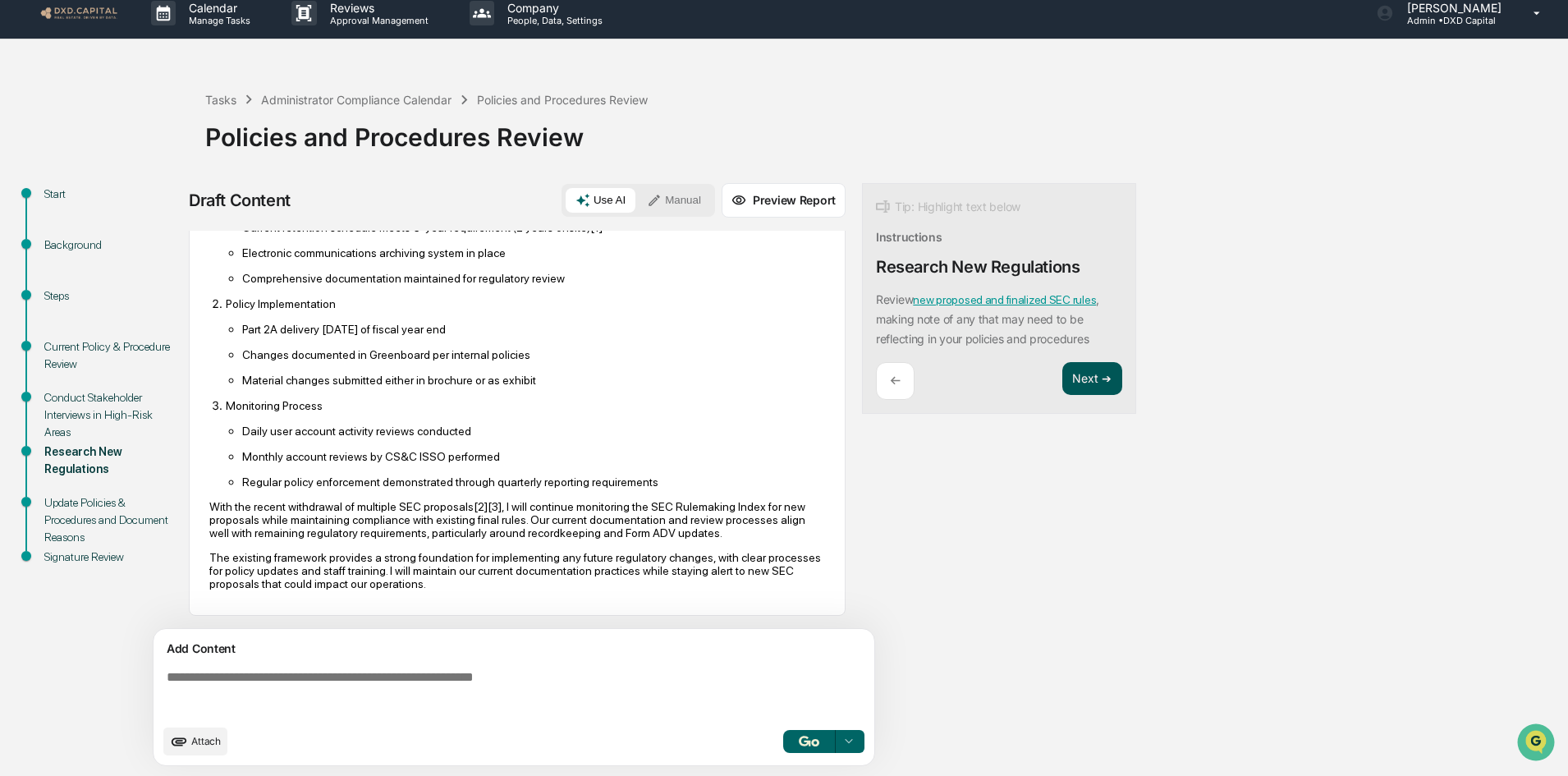
click at [1086, 369] on button "Next ➔" at bounding box center [1092, 379] width 60 height 34
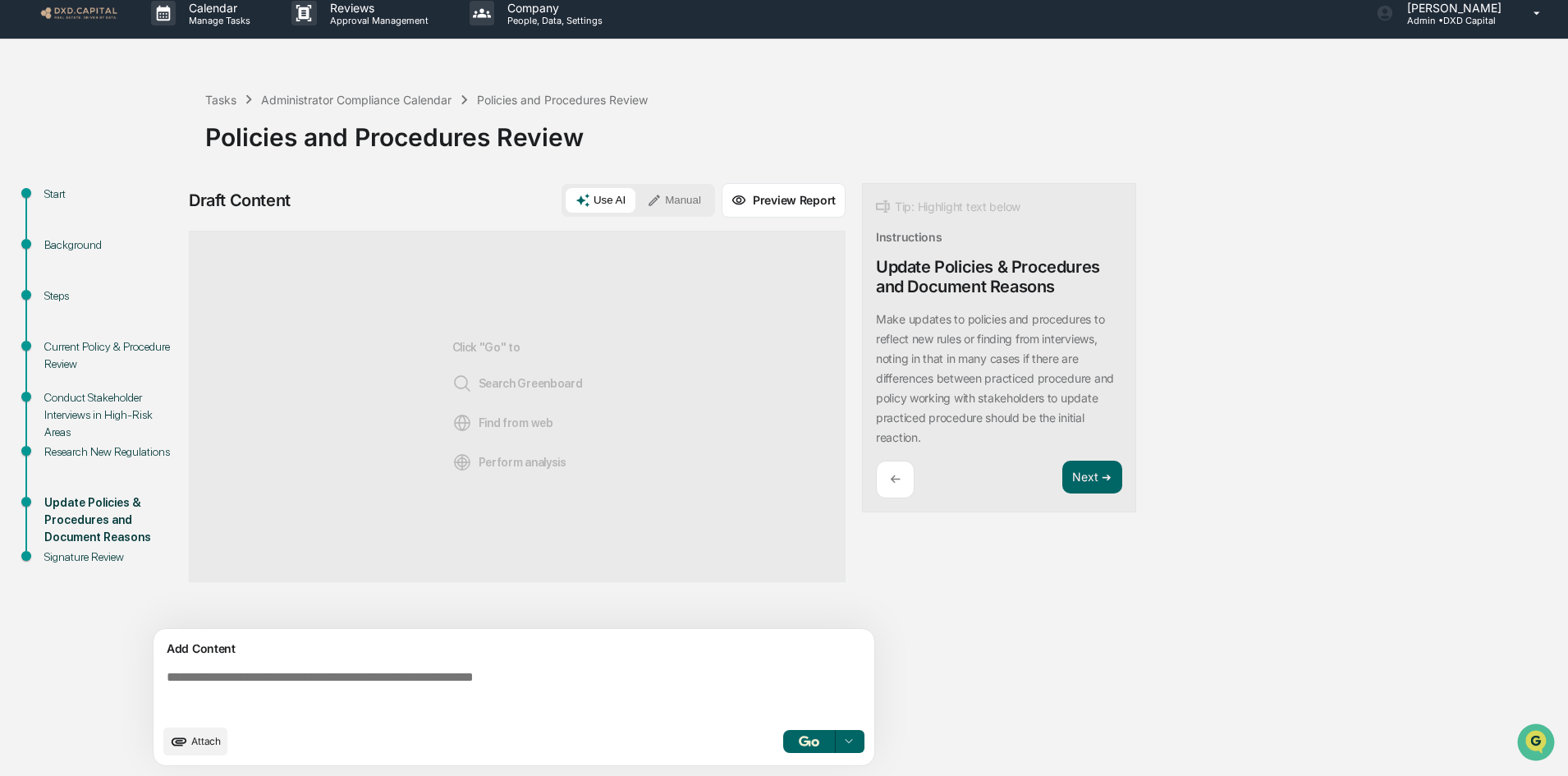
scroll to position [0, 0]
click at [809, 742] on img "button" at bounding box center [808, 741] width 19 height 11
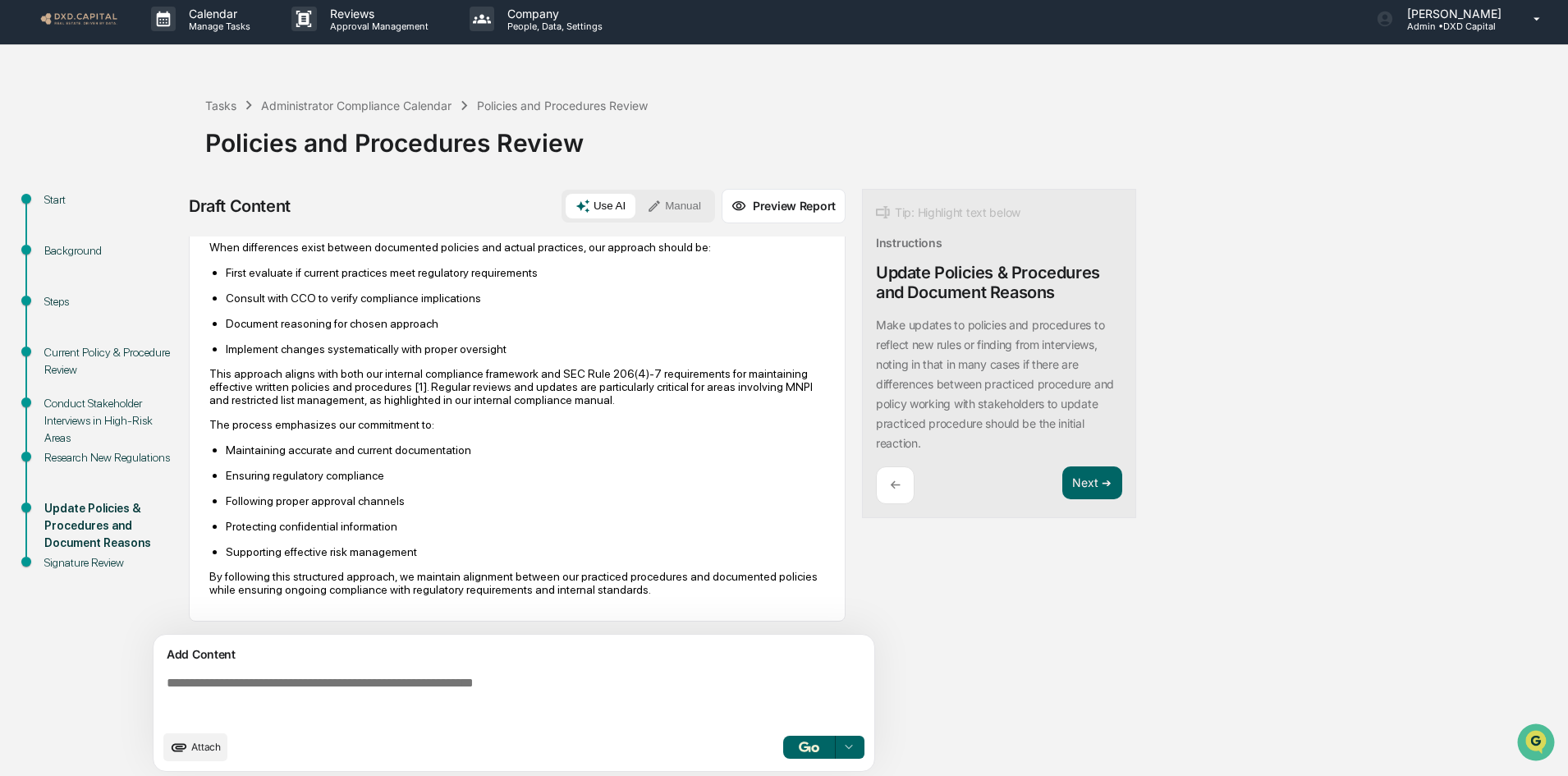
scroll to position [12, 0]
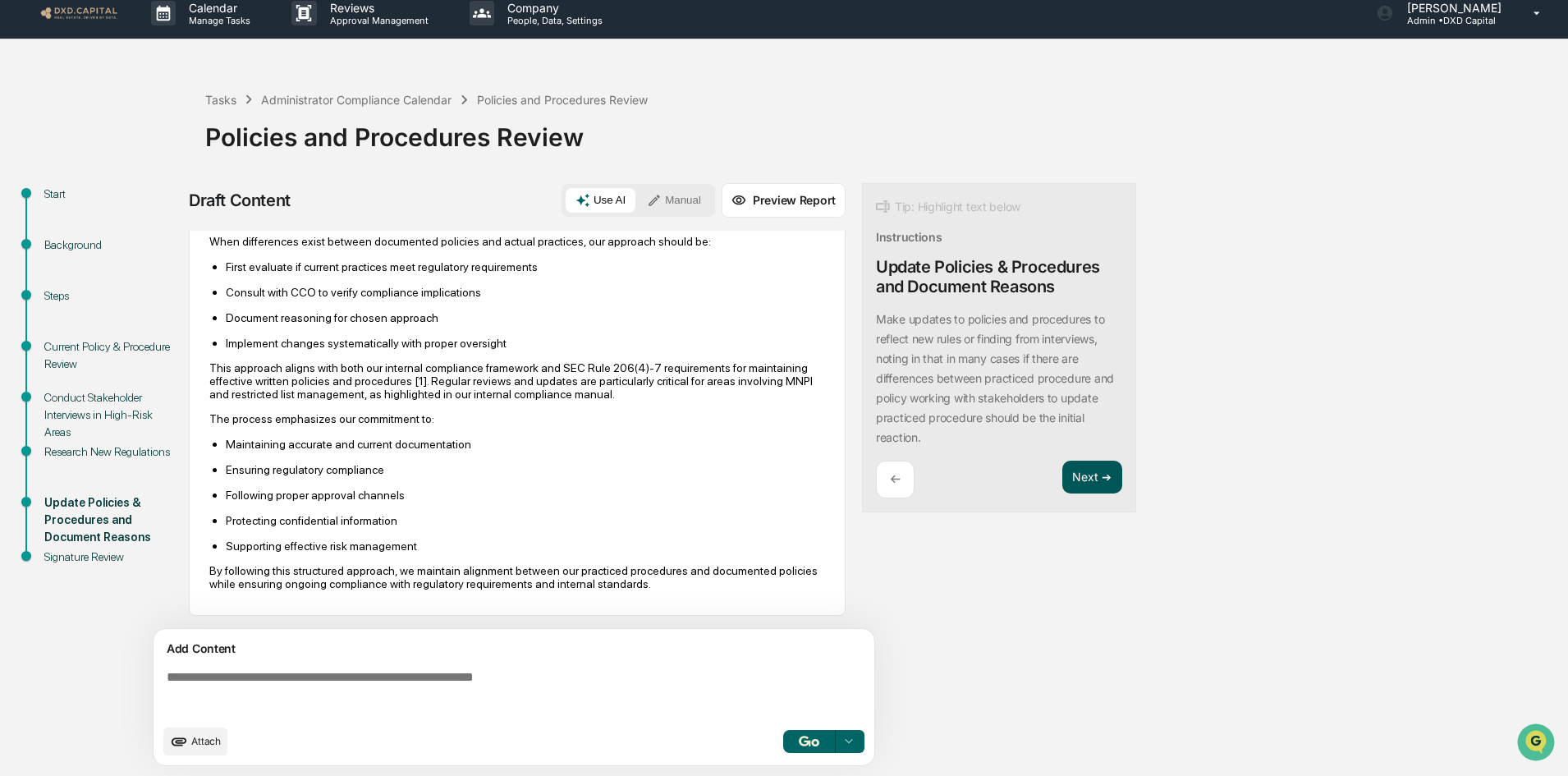
click at [1114, 473] on button "Next ➔" at bounding box center [1092, 478] width 60 height 34
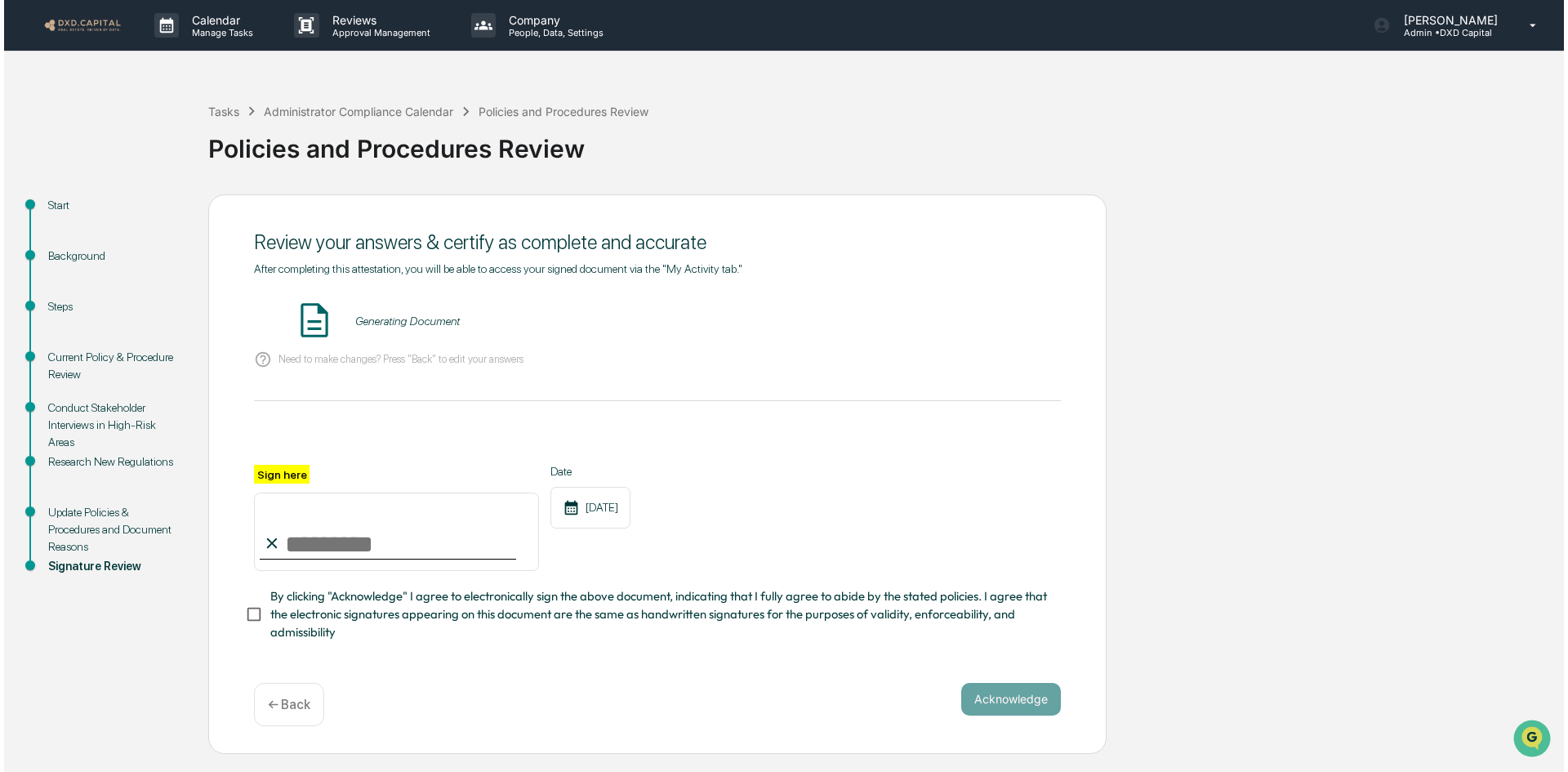
scroll to position [0, 0]
click at [987, 320] on button "VIEW" at bounding box center [964, 321] width 106 height 28
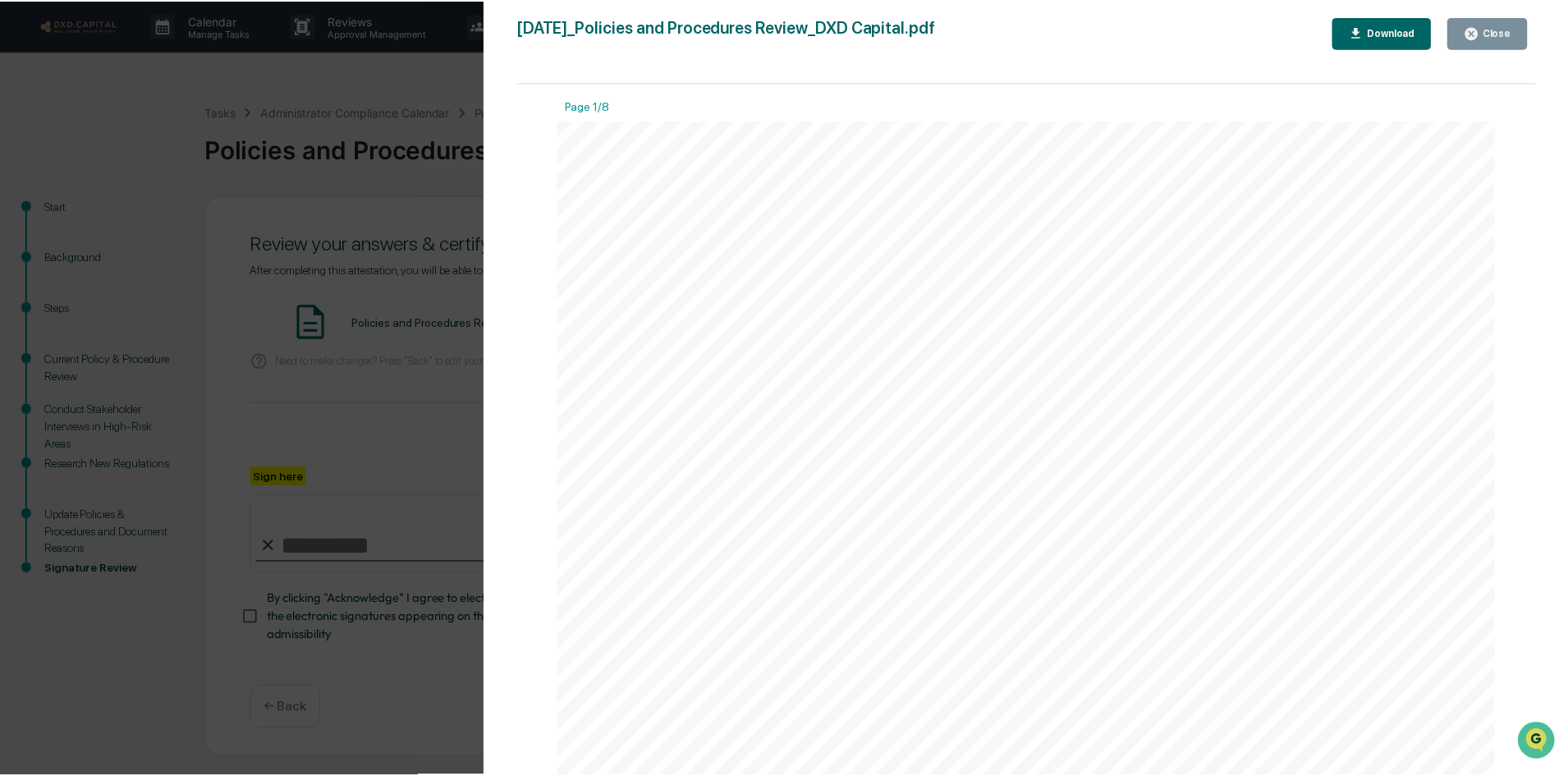
scroll to position [1232, 0]
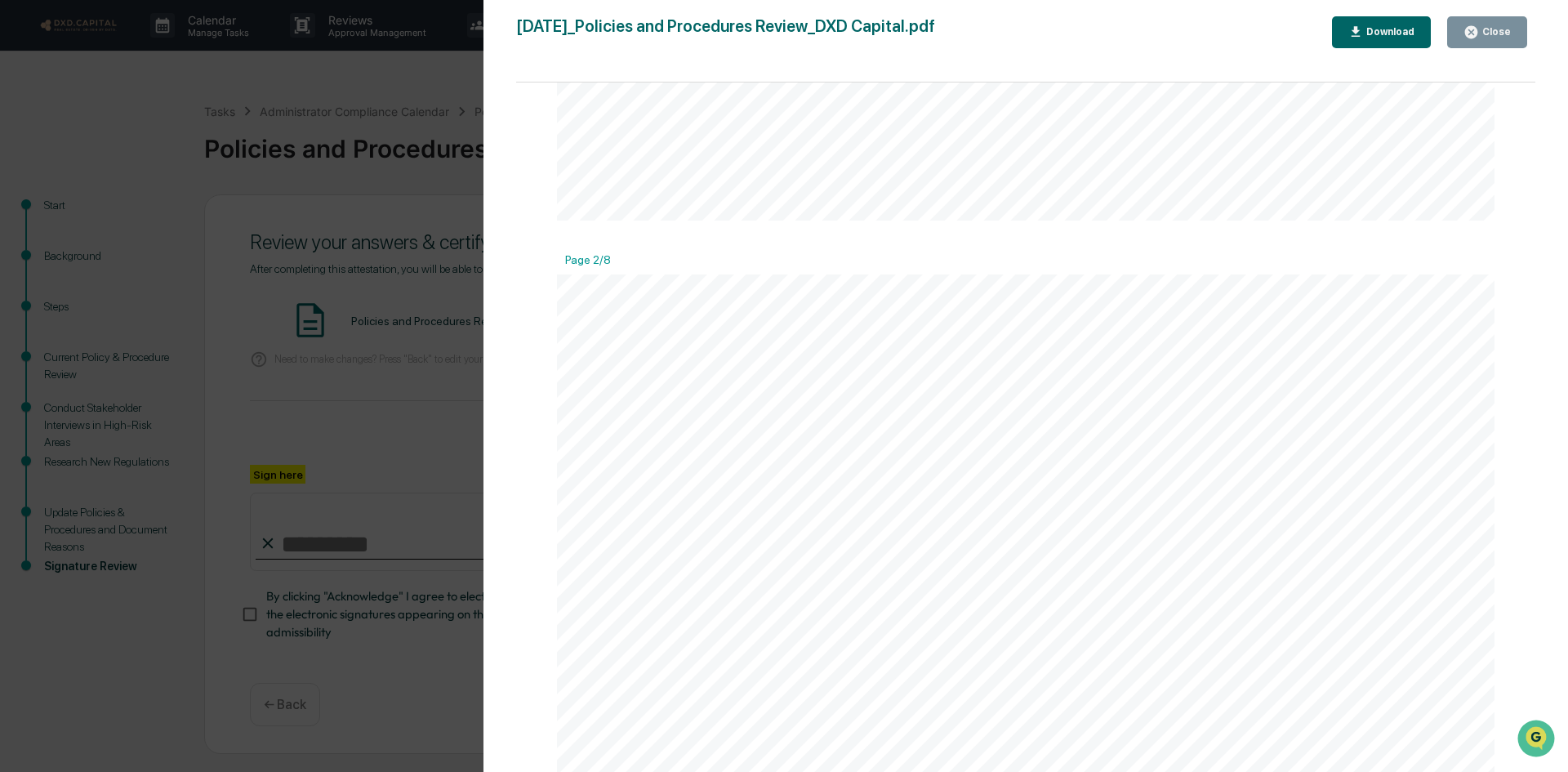
click at [1414, 37] on div "Download" at bounding box center [1388, 32] width 51 height 11
click at [1519, 27] on button "Close" at bounding box center [1487, 33] width 80 height 32
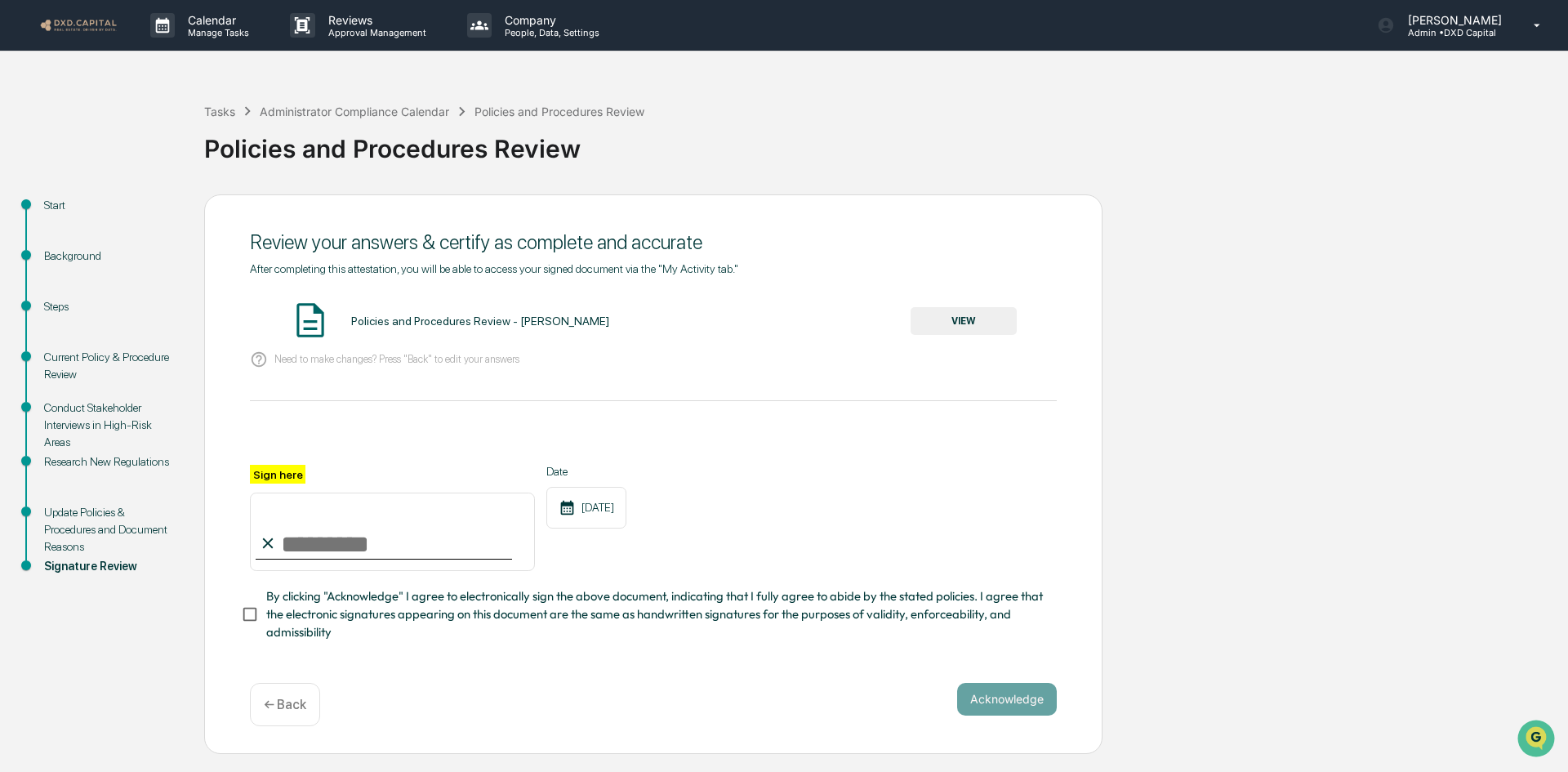
click at [407, 547] on input "Sign here" at bounding box center [392, 532] width 285 height 78
click at [329, 546] on input "Sign here" at bounding box center [392, 532] width 285 height 78
click at [982, 323] on button "VIEW" at bounding box center [964, 321] width 106 height 28
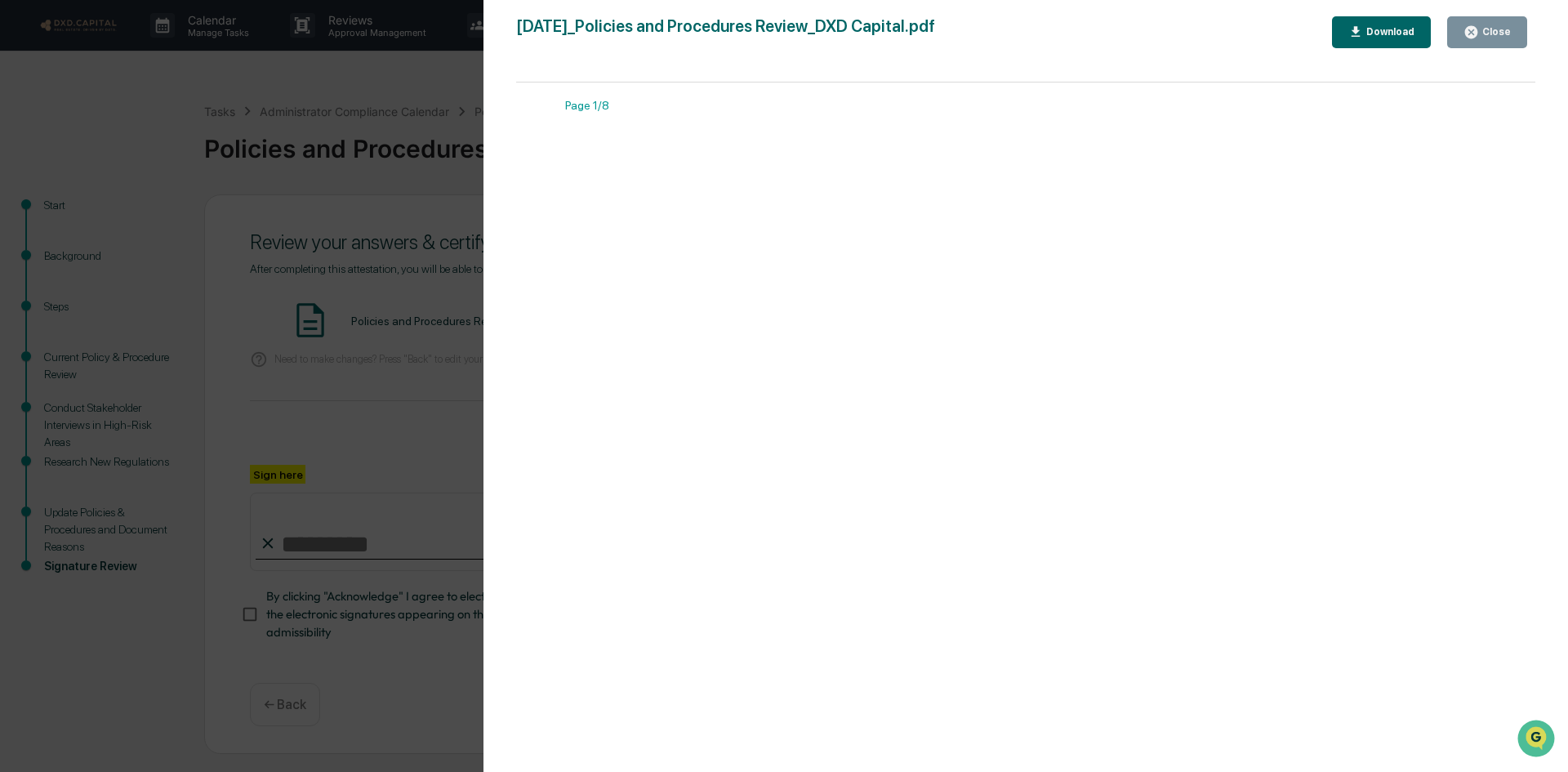
click at [1479, 28] on icon "button" at bounding box center [1471, 33] width 16 height 16
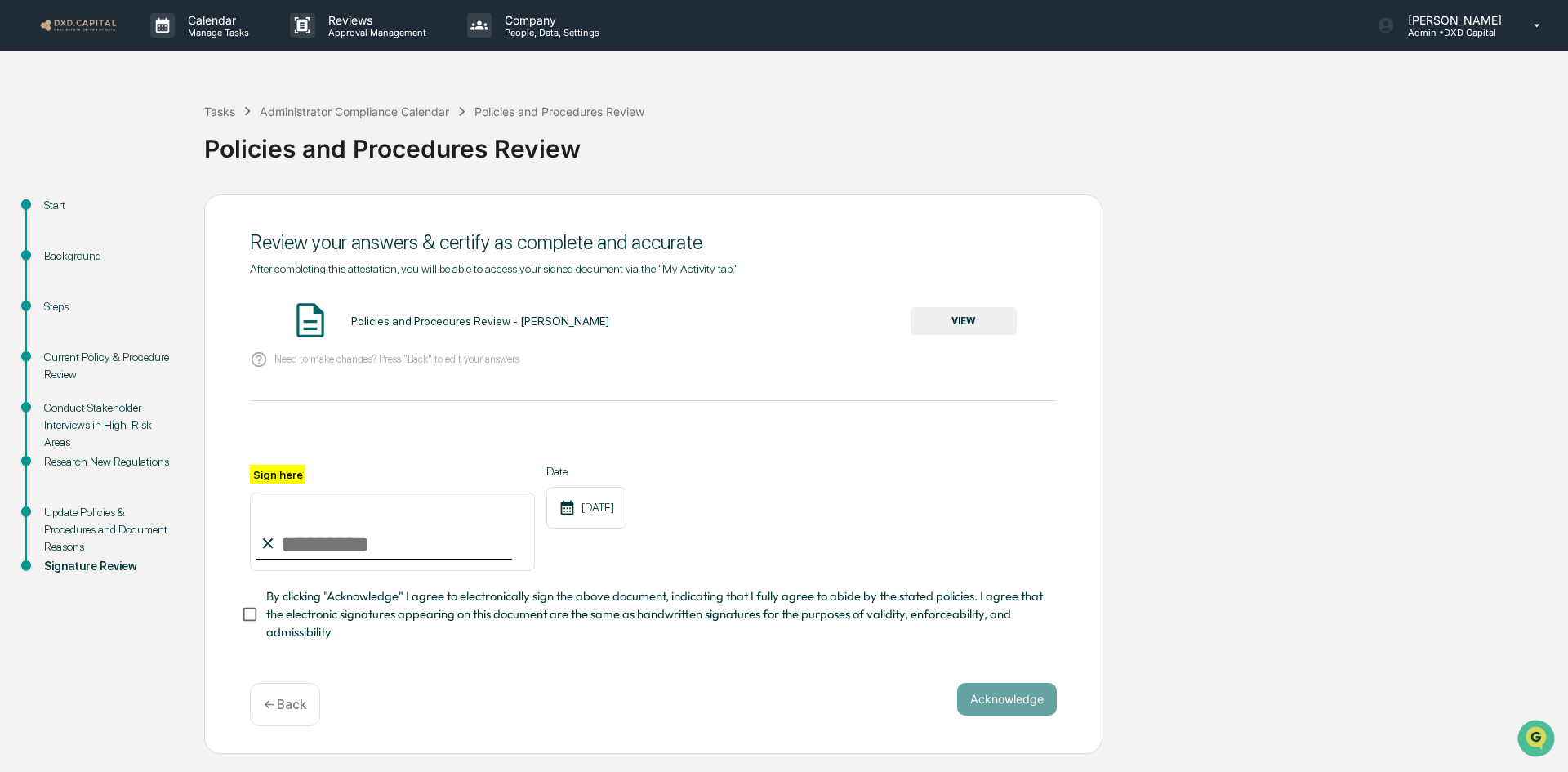
drag, startPoint x: 386, startPoint y: 547, endPoint x: 350, endPoint y: 552, distance: 36.3
click at [385, 548] on input "Sign here" at bounding box center [392, 532] width 285 height 78
type input "**********"
click at [990, 713] on button "Acknowledge" at bounding box center [1007, 699] width 99 height 33
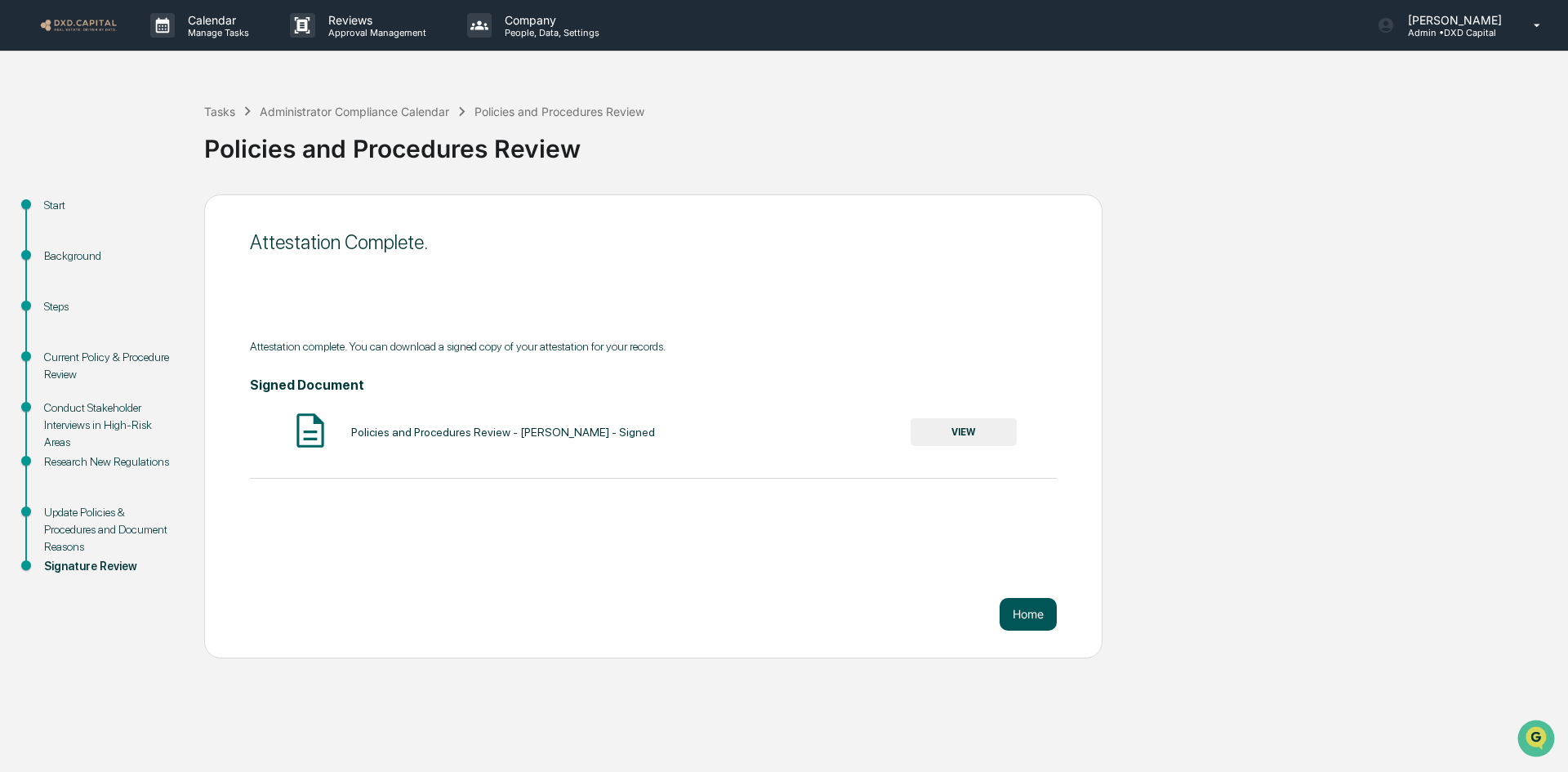
click at [1040, 613] on button "Home" at bounding box center [1028, 614] width 57 height 33
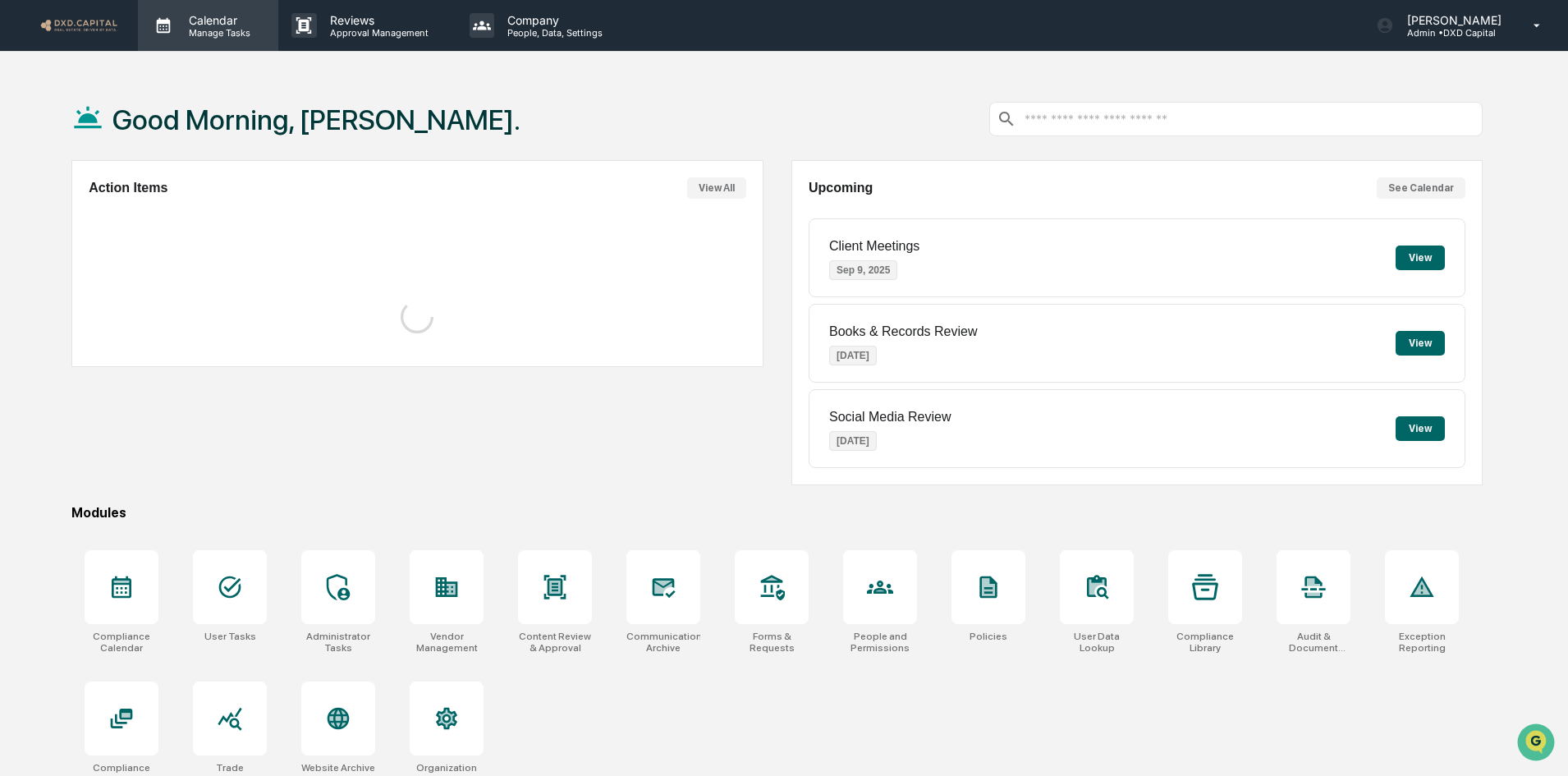
click at [223, 28] on p "Manage Tasks" at bounding box center [218, 33] width 83 height 12
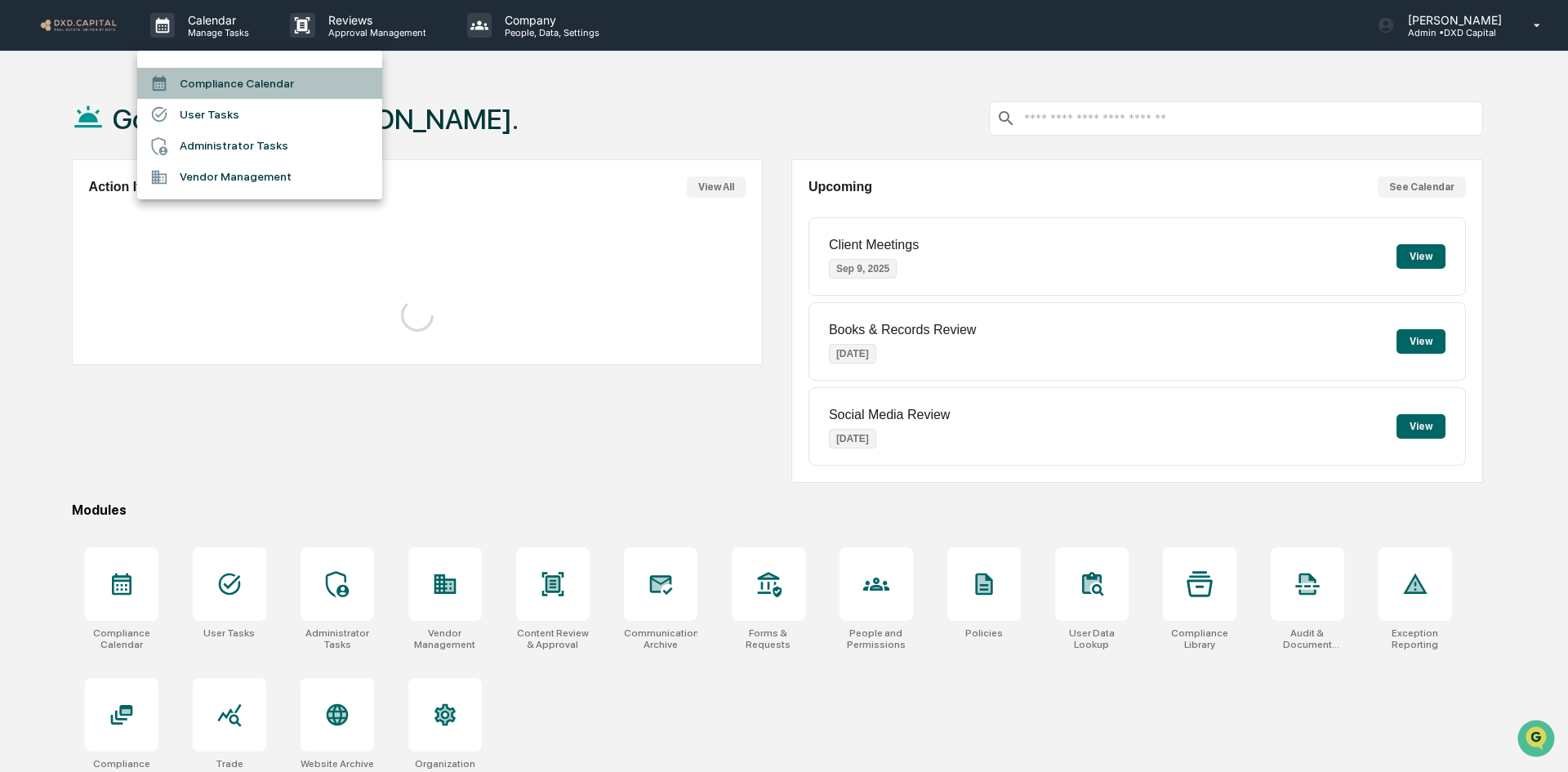
click at [208, 78] on li "Compliance Calendar" at bounding box center [260, 83] width 245 height 31
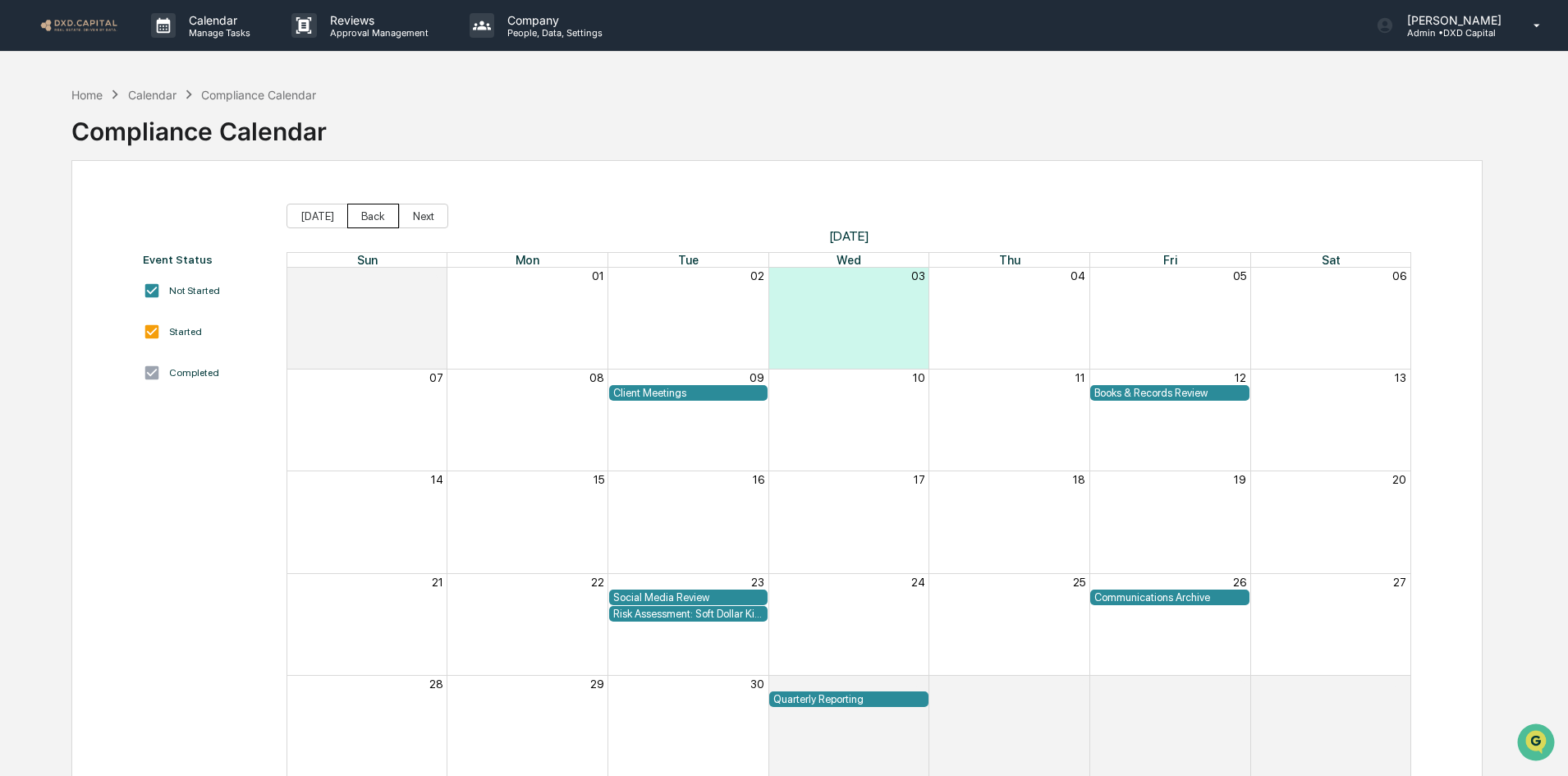
click at [369, 223] on button "Back" at bounding box center [373, 216] width 51 height 25
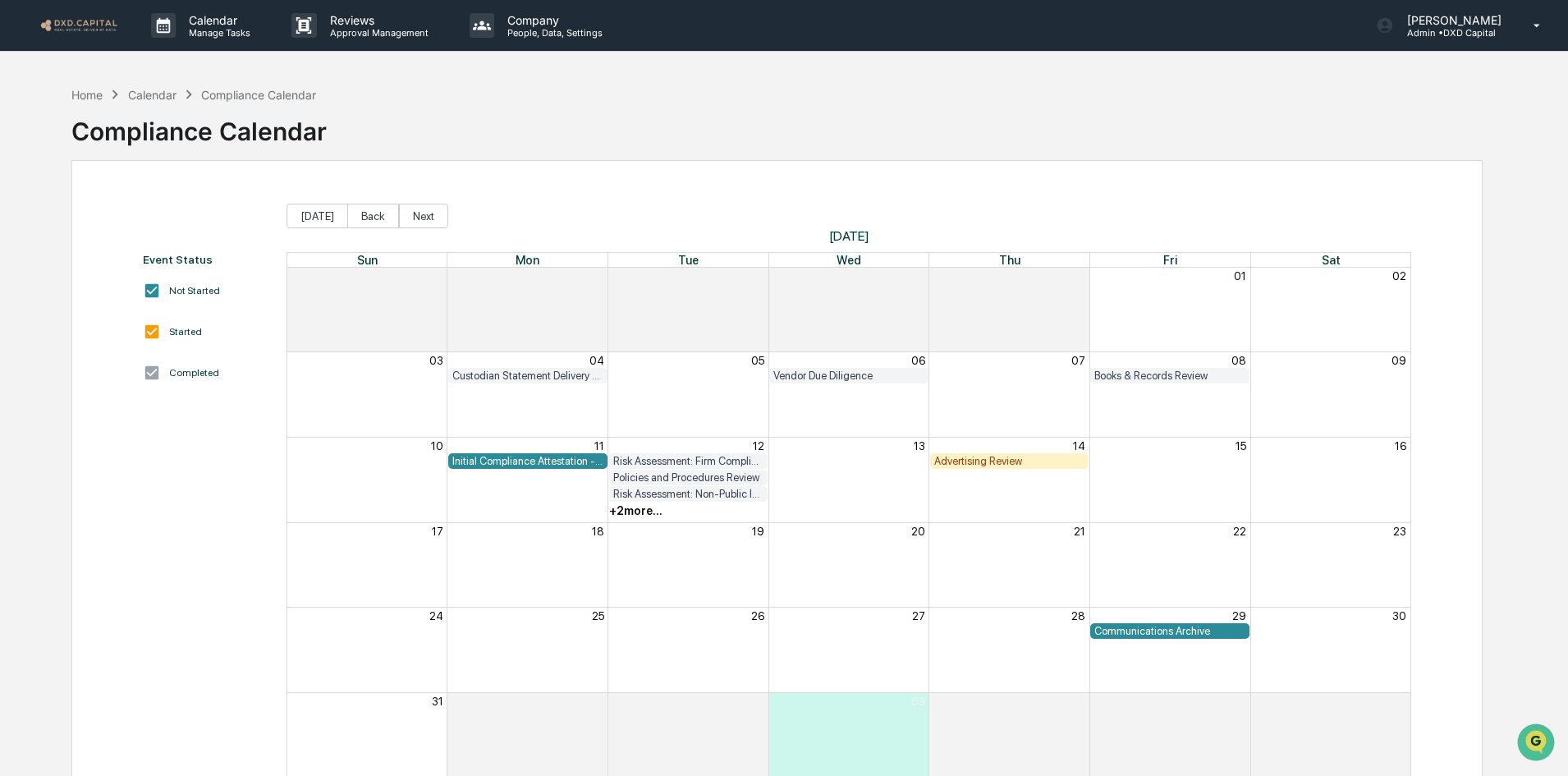
click at [968, 463] on div "Advertising Review" at bounding box center [1009, 461] width 151 height 12
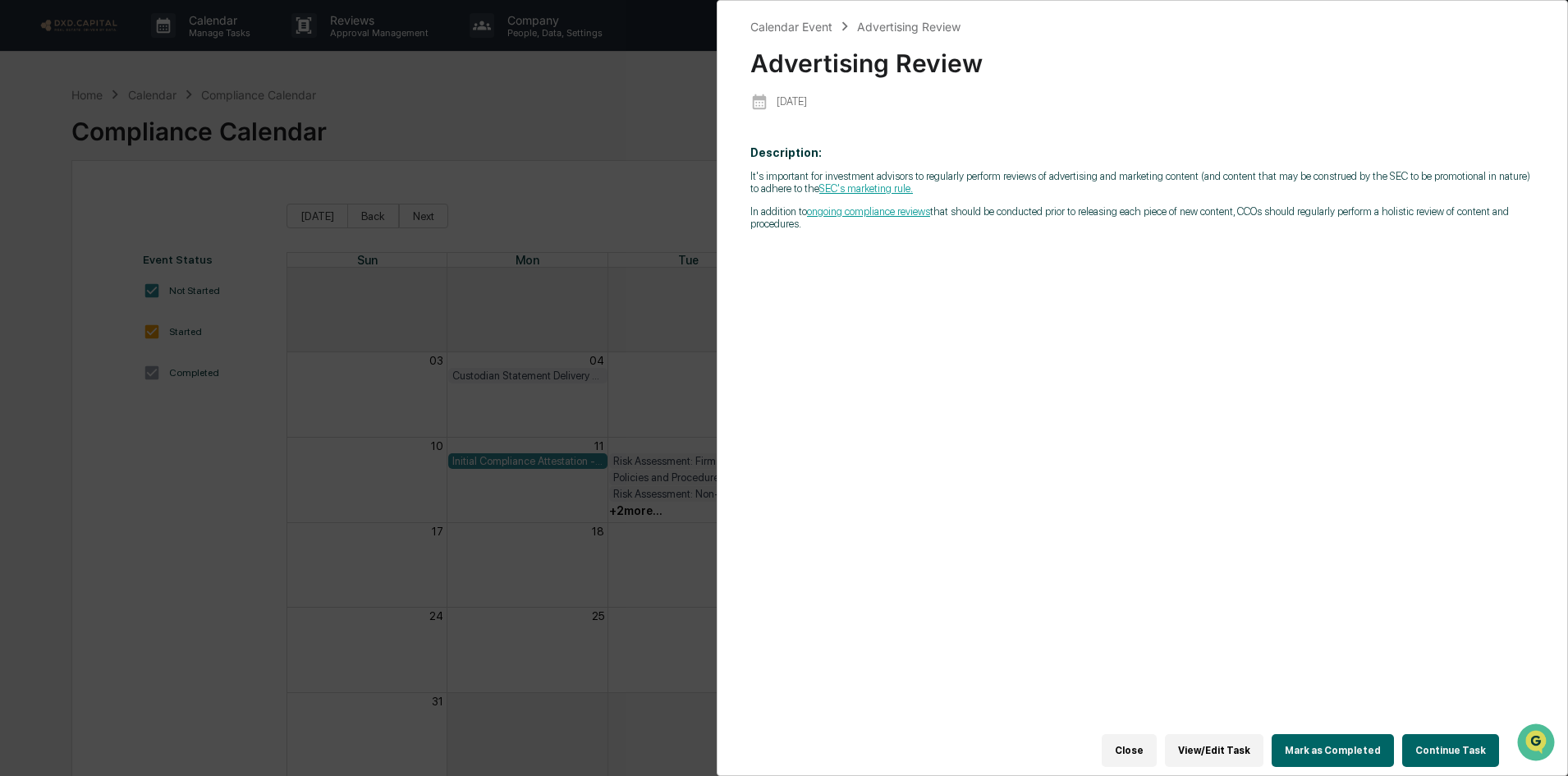
click at [1424, 752] on button "Continue Task" at bounding box center [1450, 750] width 97 height 33
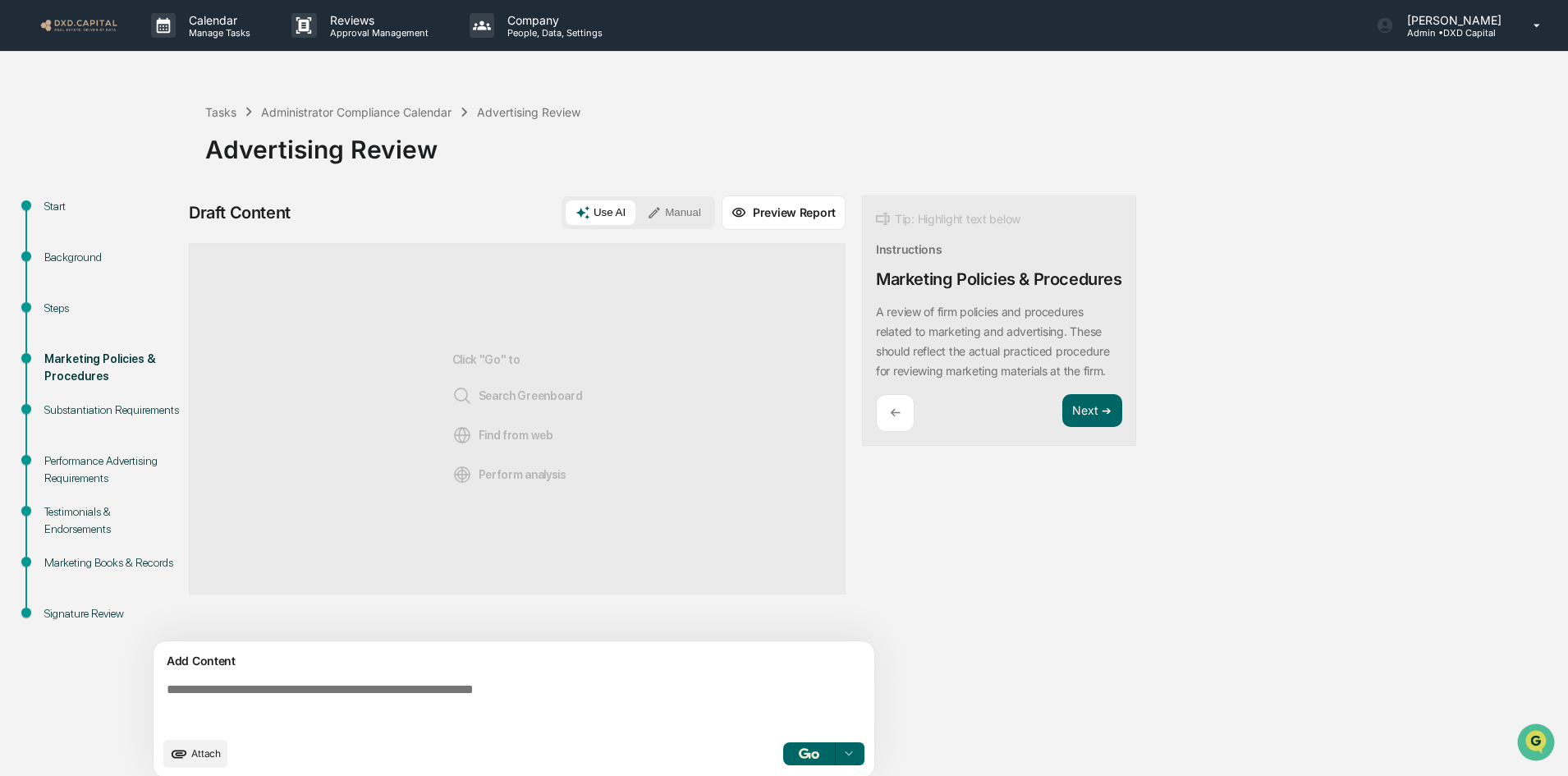
click at [815, 751] on img "button" at bounding box center [808, 753] width 19 height 11
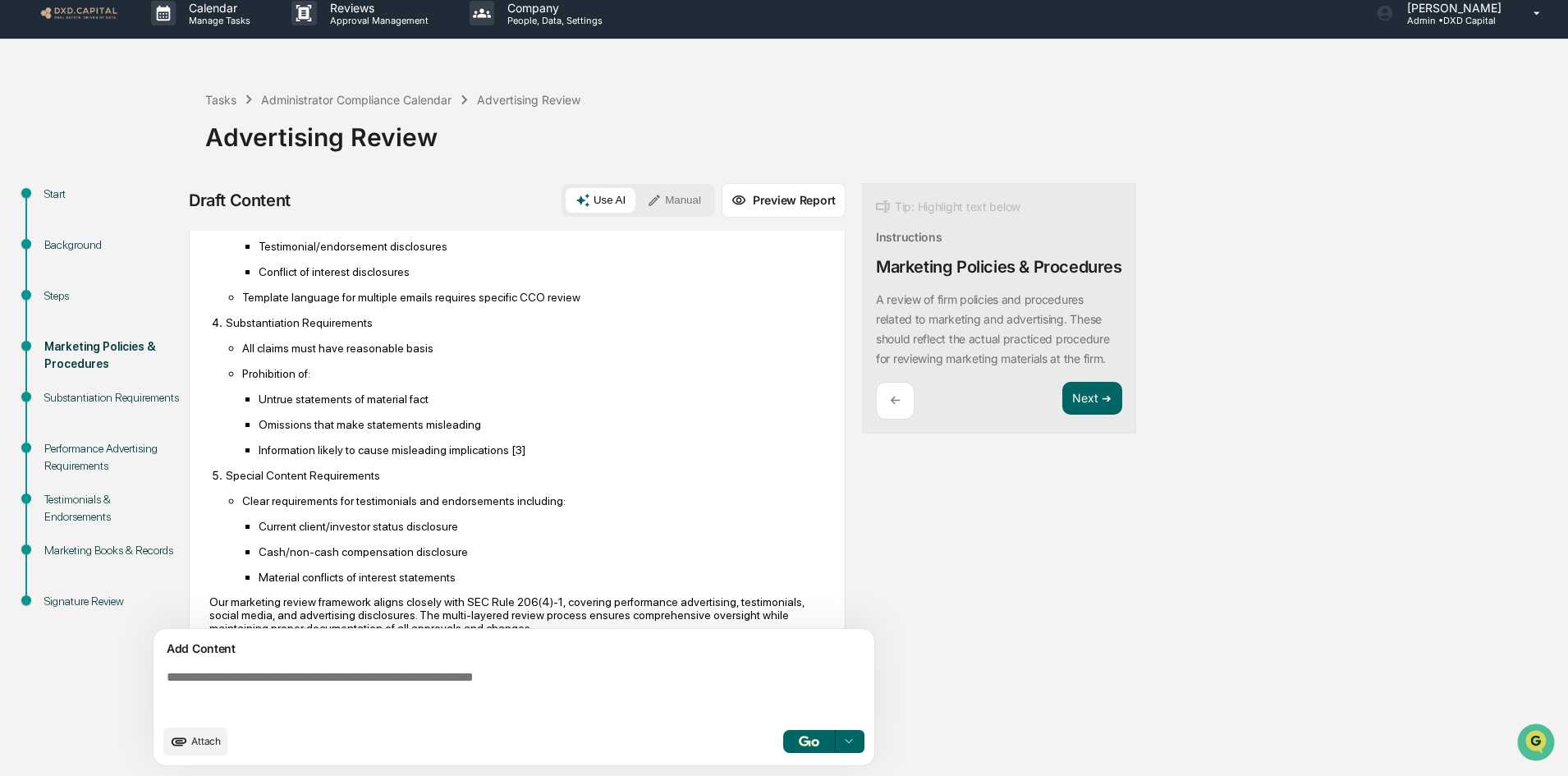
scroll to position [588, 0]
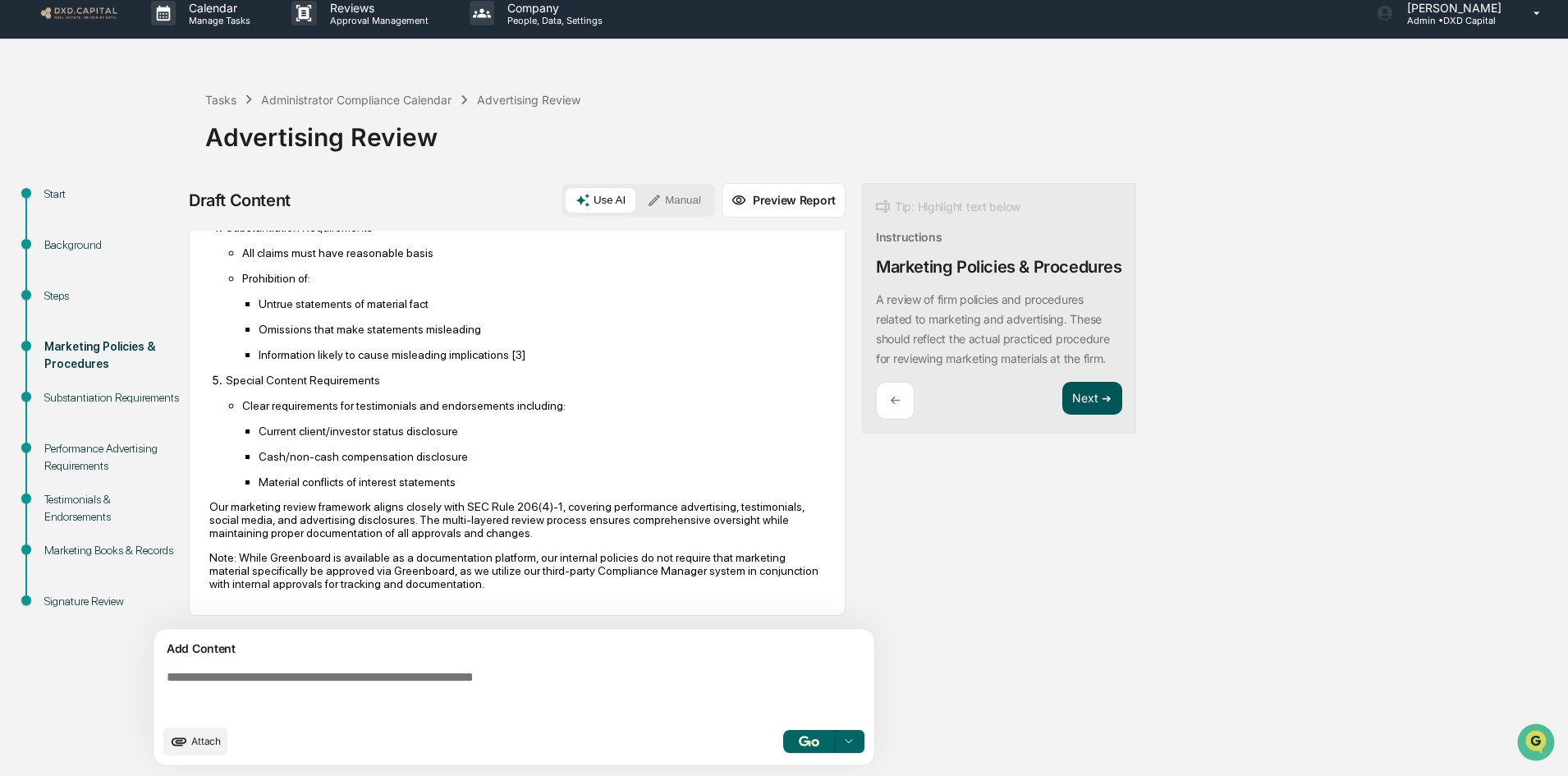
click at [1087, 415] on button "Next ➔" at bounding box center [1092, 399] width 60 height 34
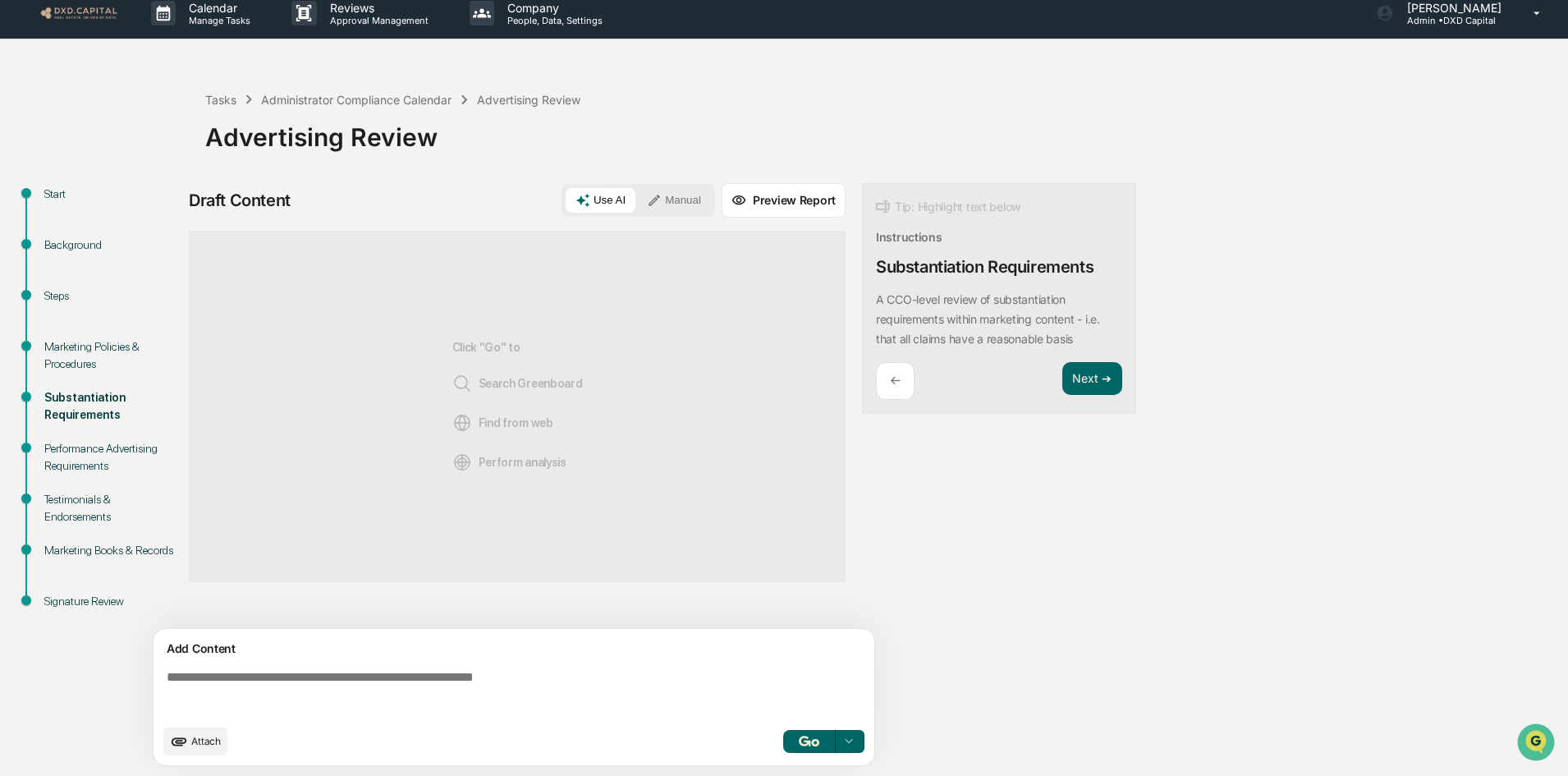
scroll to position [0, 0]
click at [799, 739] on img "button" at bounding box center [808, 741] width 19 height 11
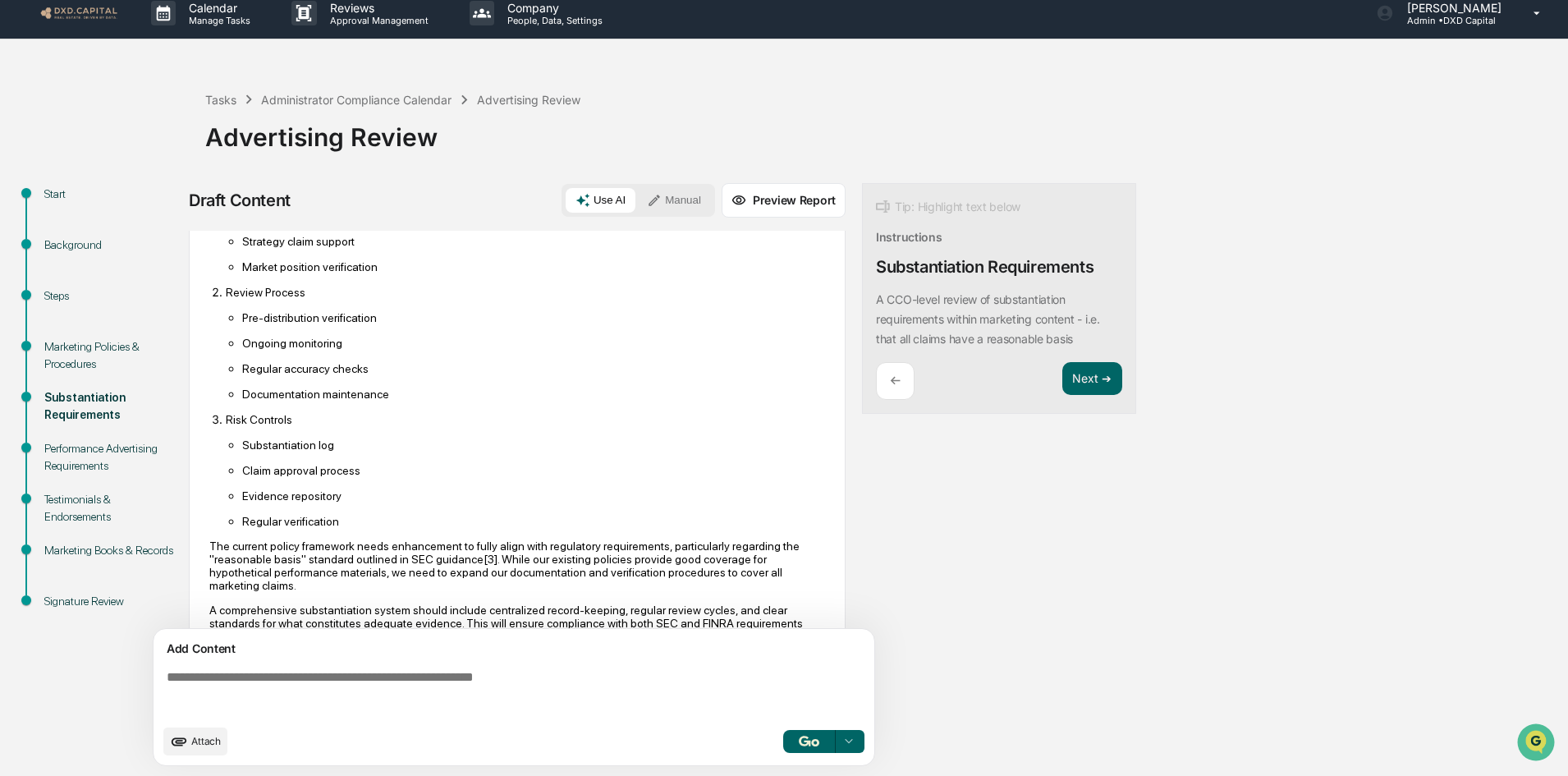
scroll to position [952, 0]
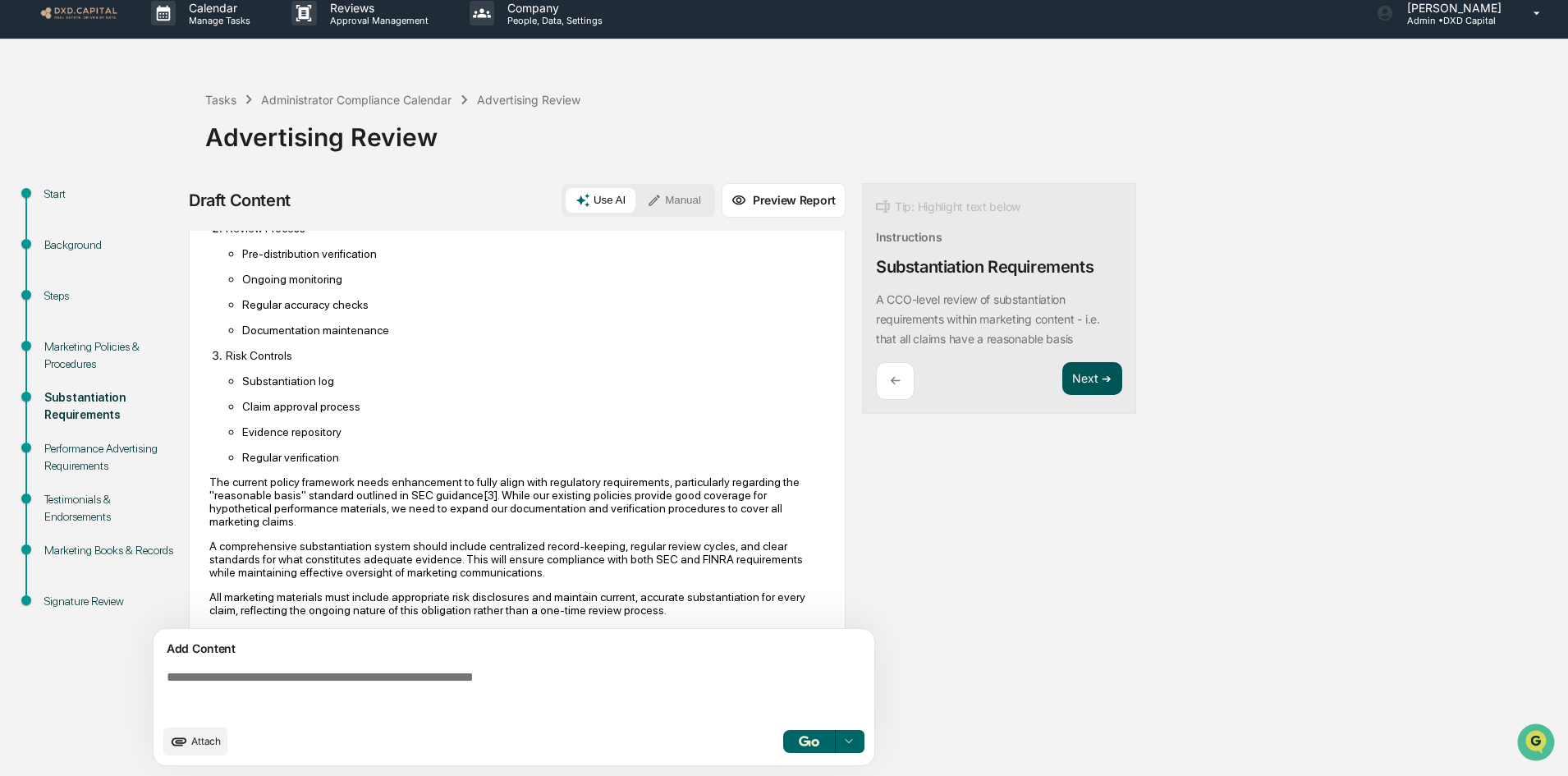
click at [1096, 387] on button "Next ➔" at bounding box center [1092, 379] width 60 height 34
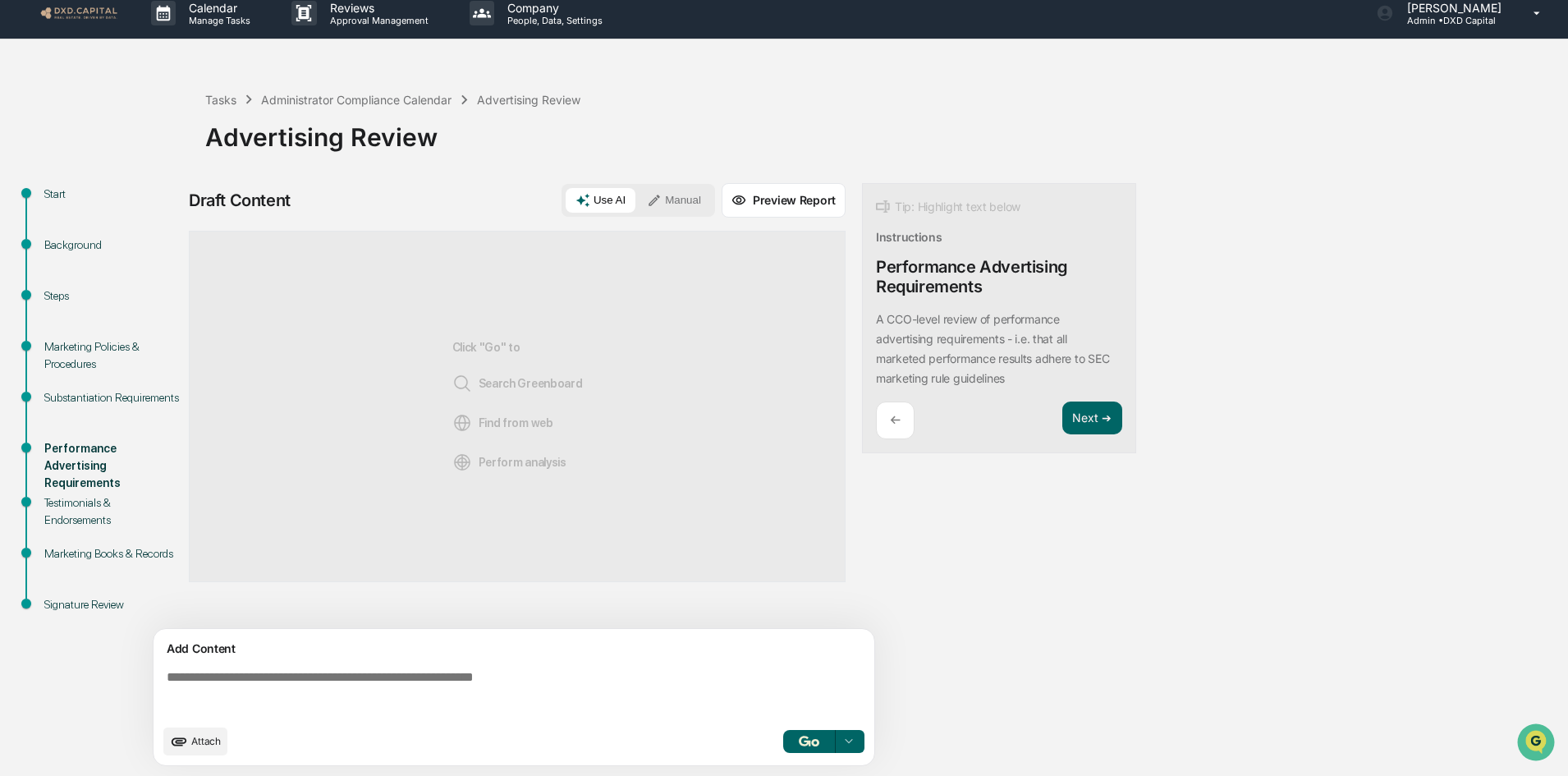
click at [805, 736] on img "button" at bounding box center [808, 741] width 19 height 11
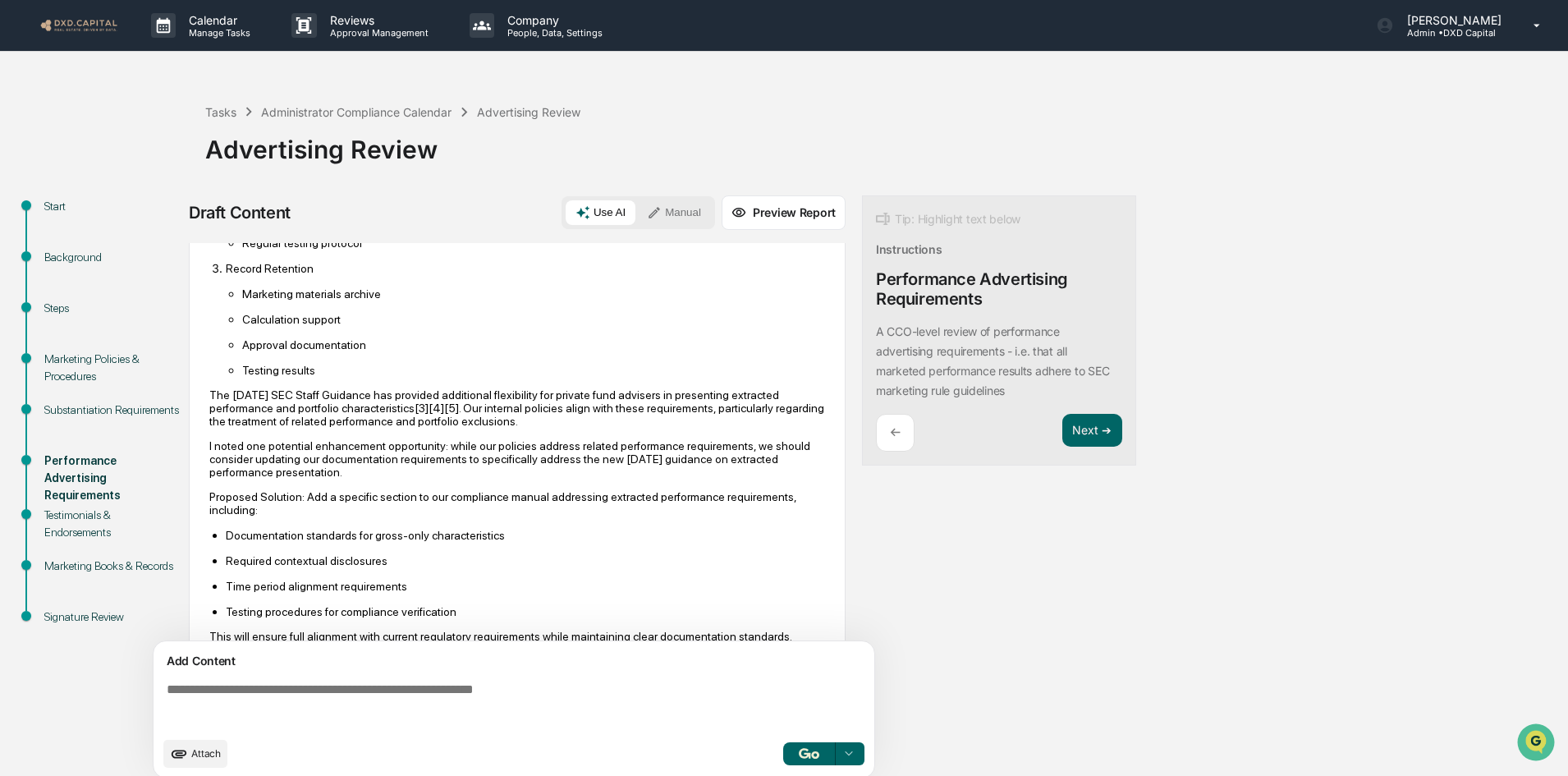
scroll to position [980, 0]
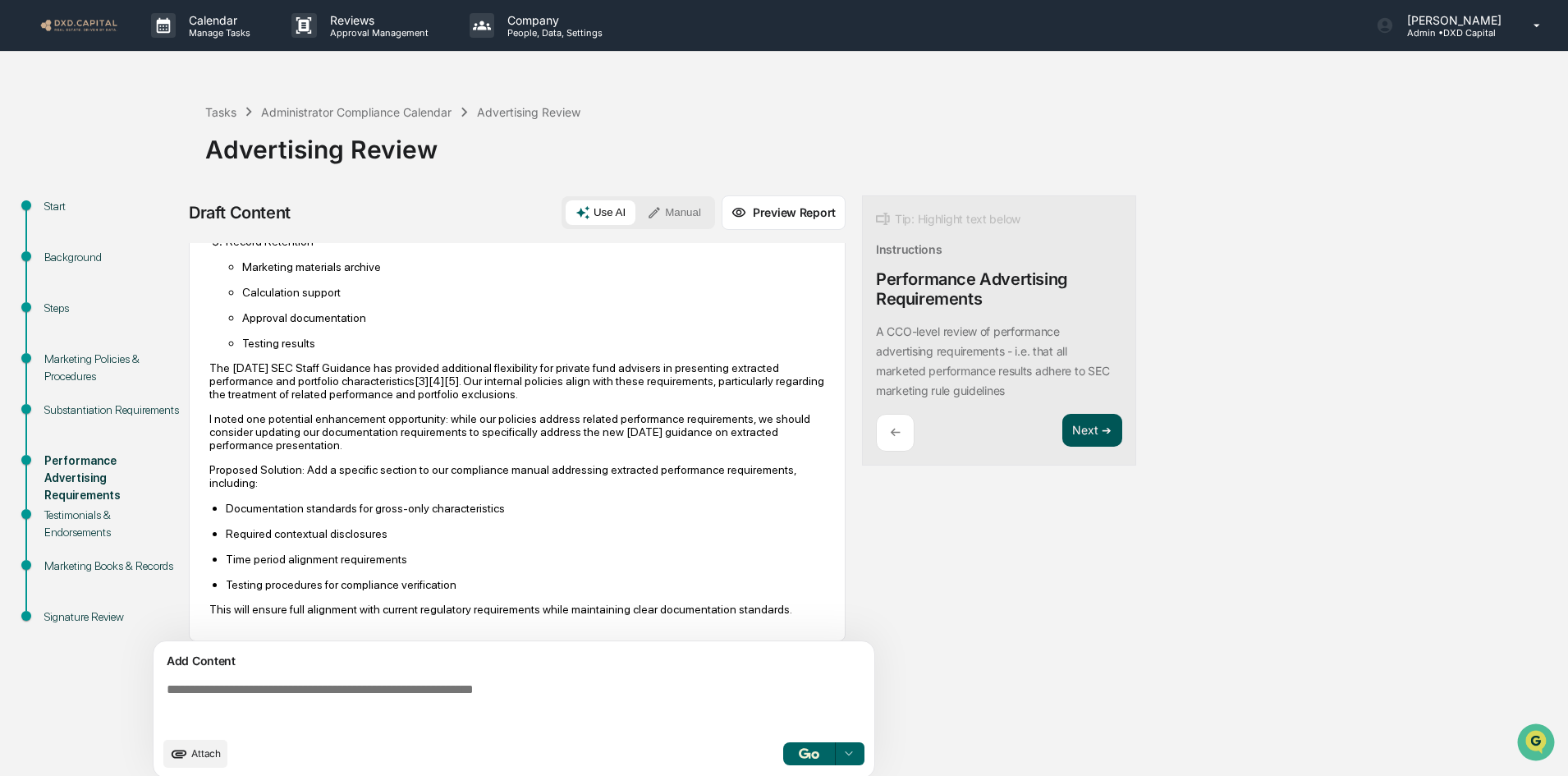
click at [1076, 429] on button "Next ➔" at bounding box center [1092, 431] width 60 height 34
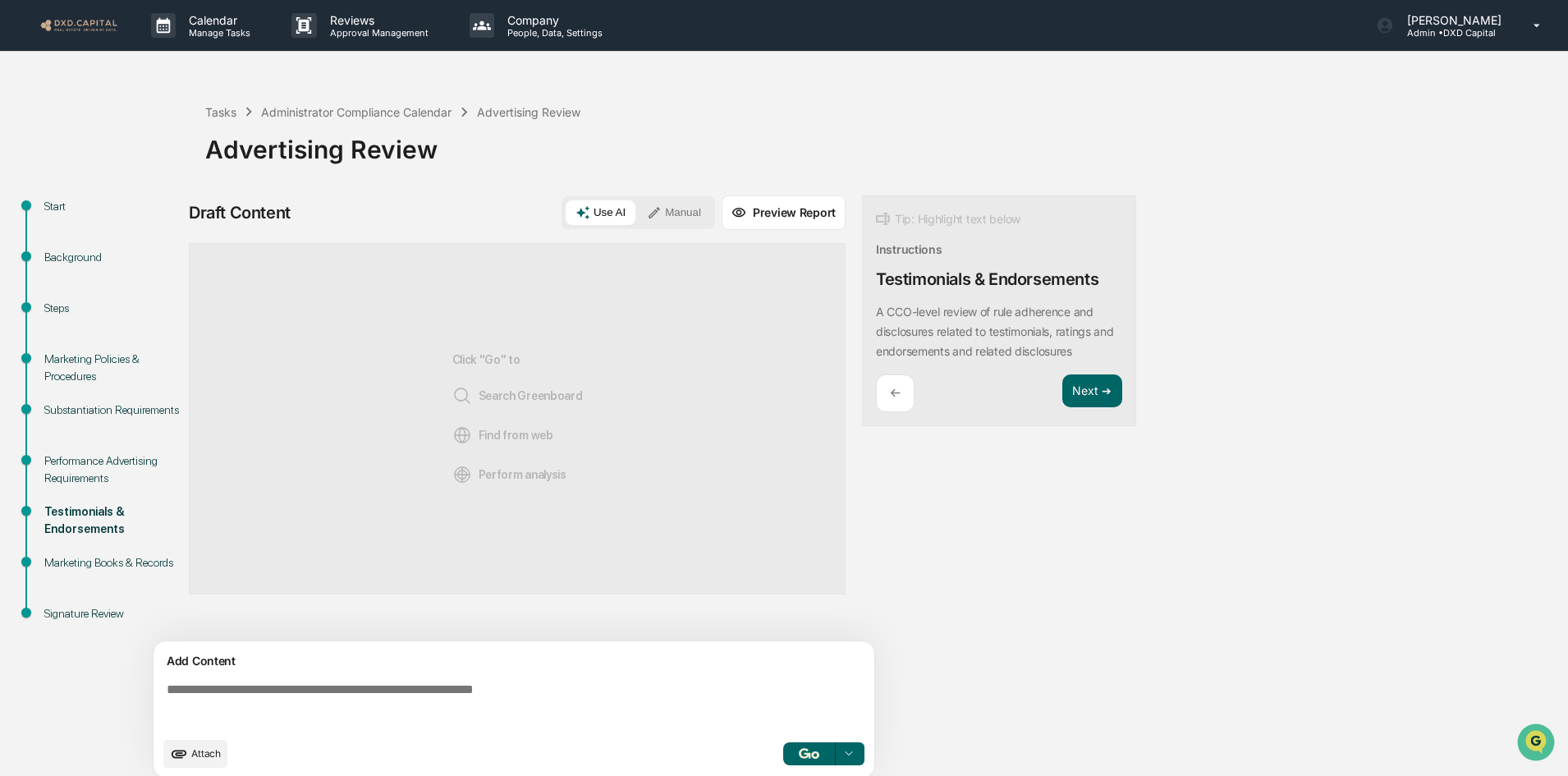
scroll to position [0, 0]
click at [807, 757] on img "button" at bounding box center [808, 753] width 19 height 11
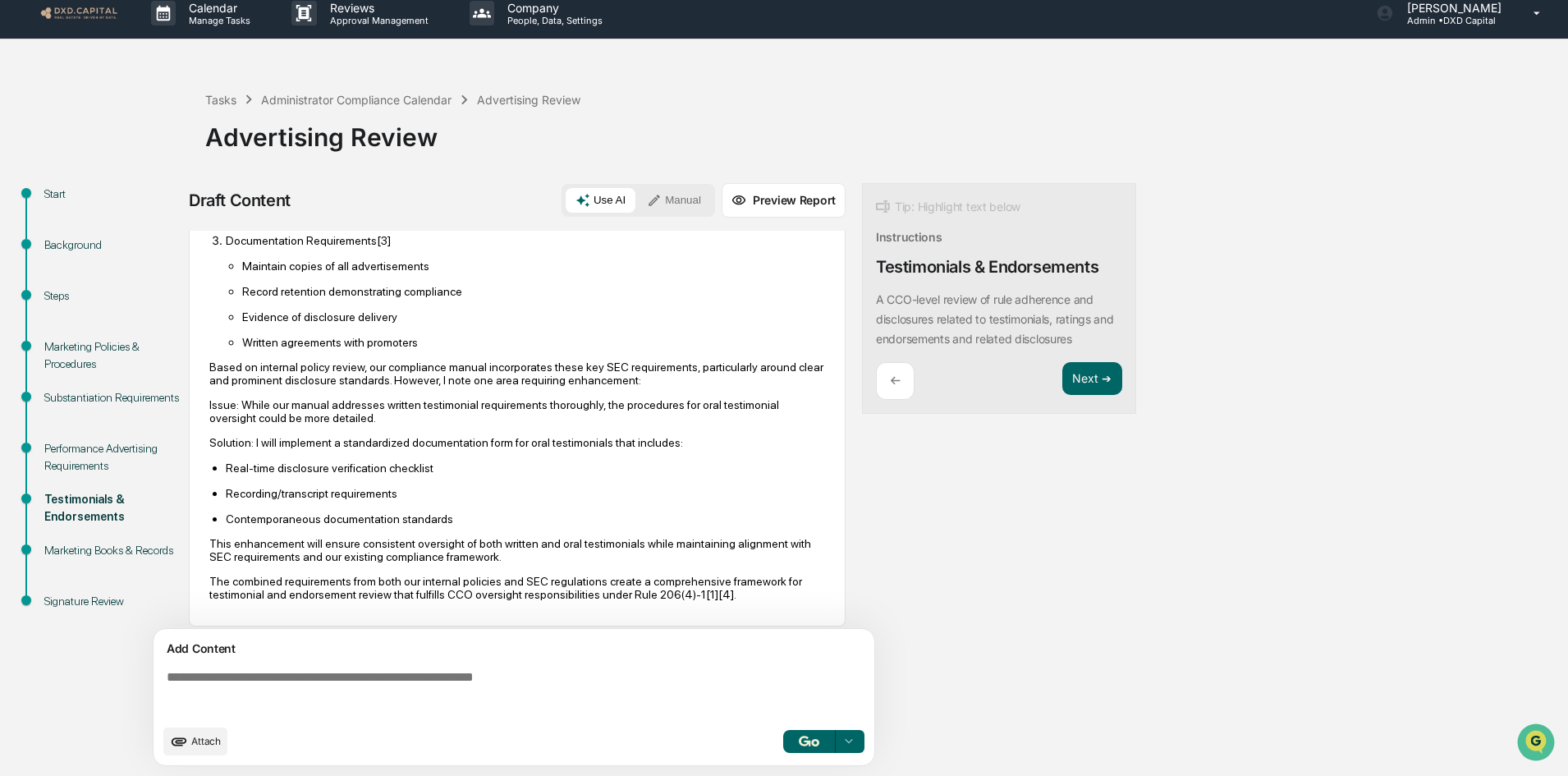
scroll to position [611, 0]
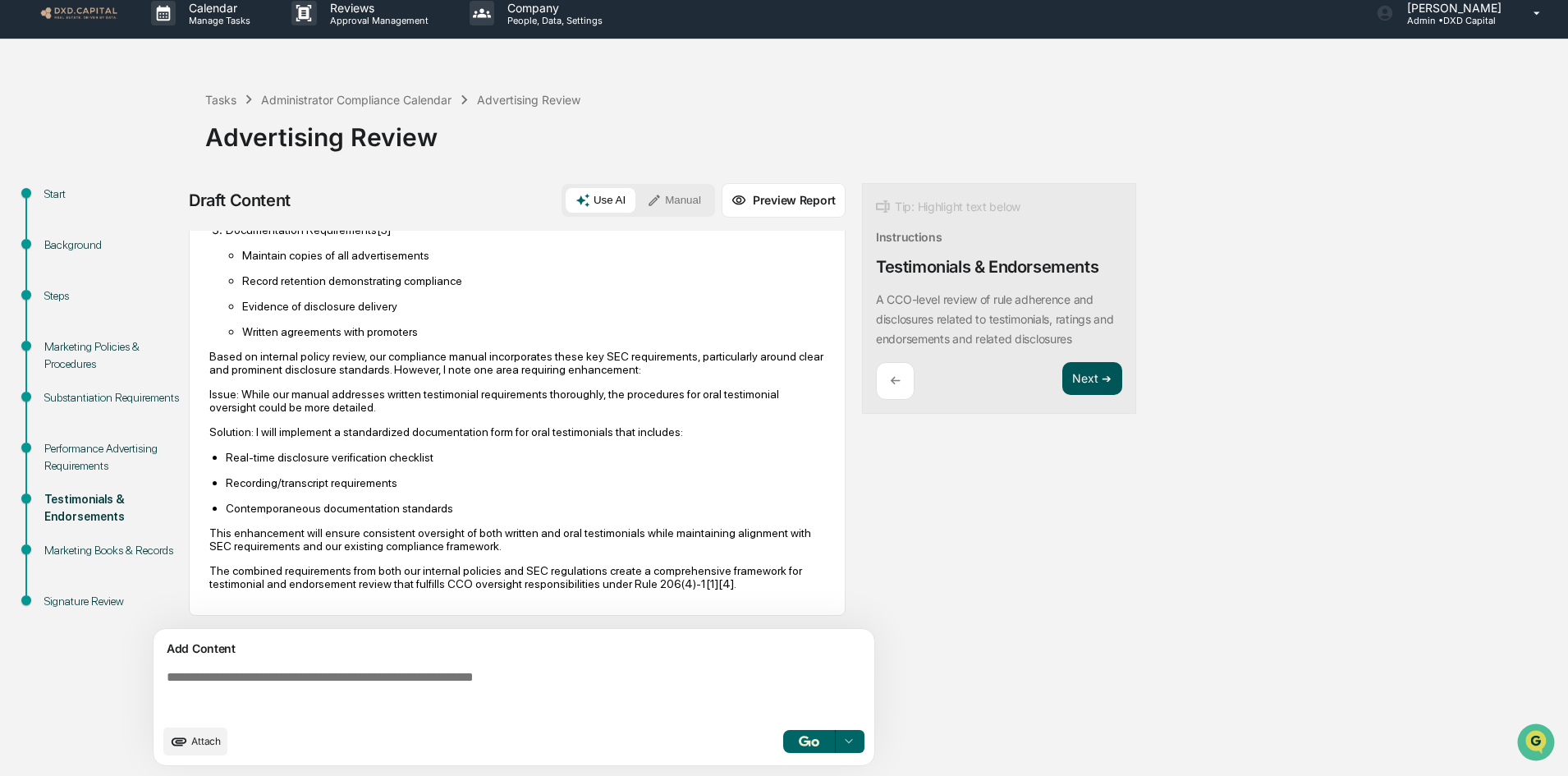
click at [1090, 385] on button "Next ➔" at bounding box center [1092, 379] width 60 height 34
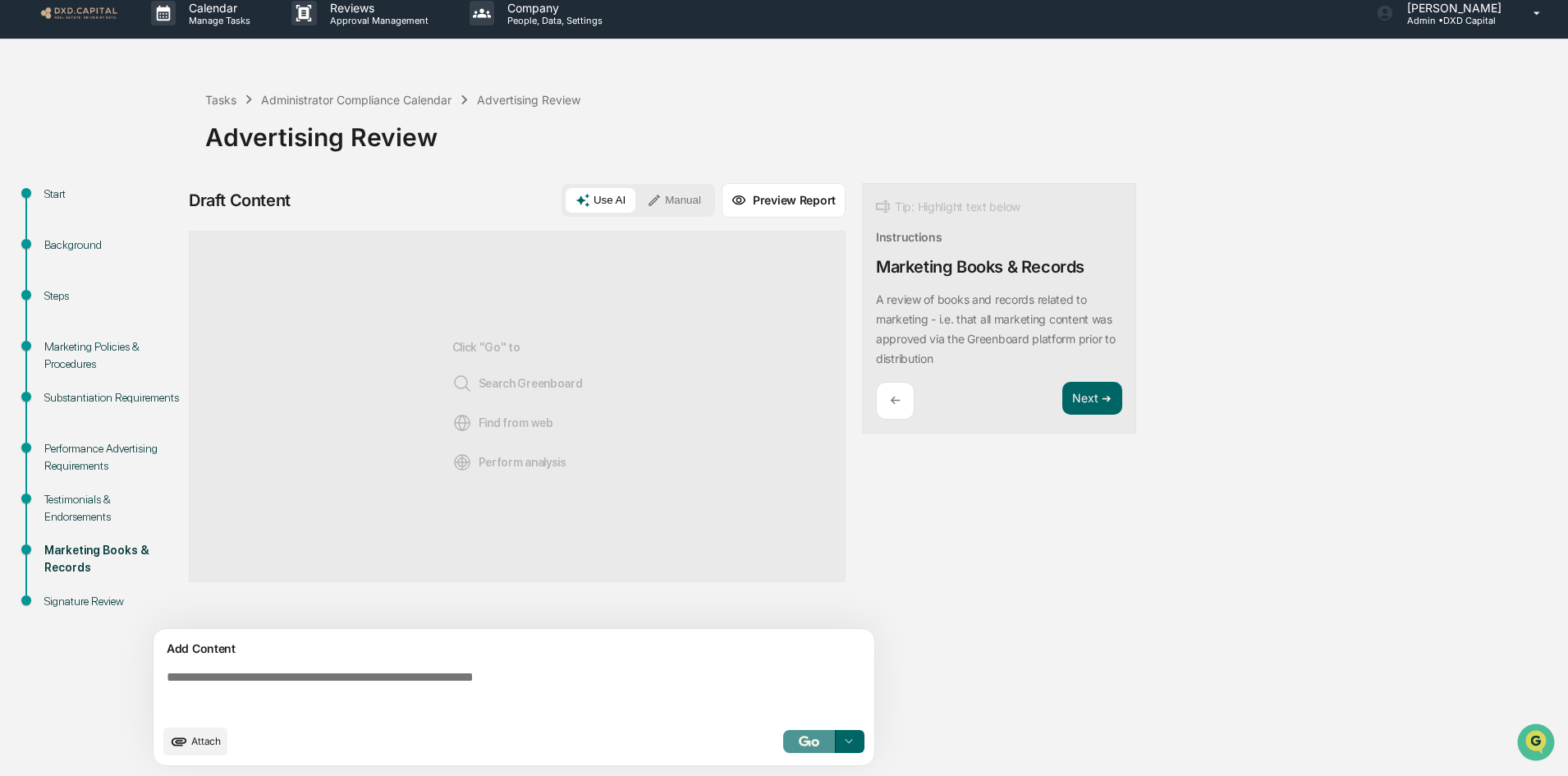
click at [815, 738] on img "button" at bounding box center [808, 741] width 19 height 11
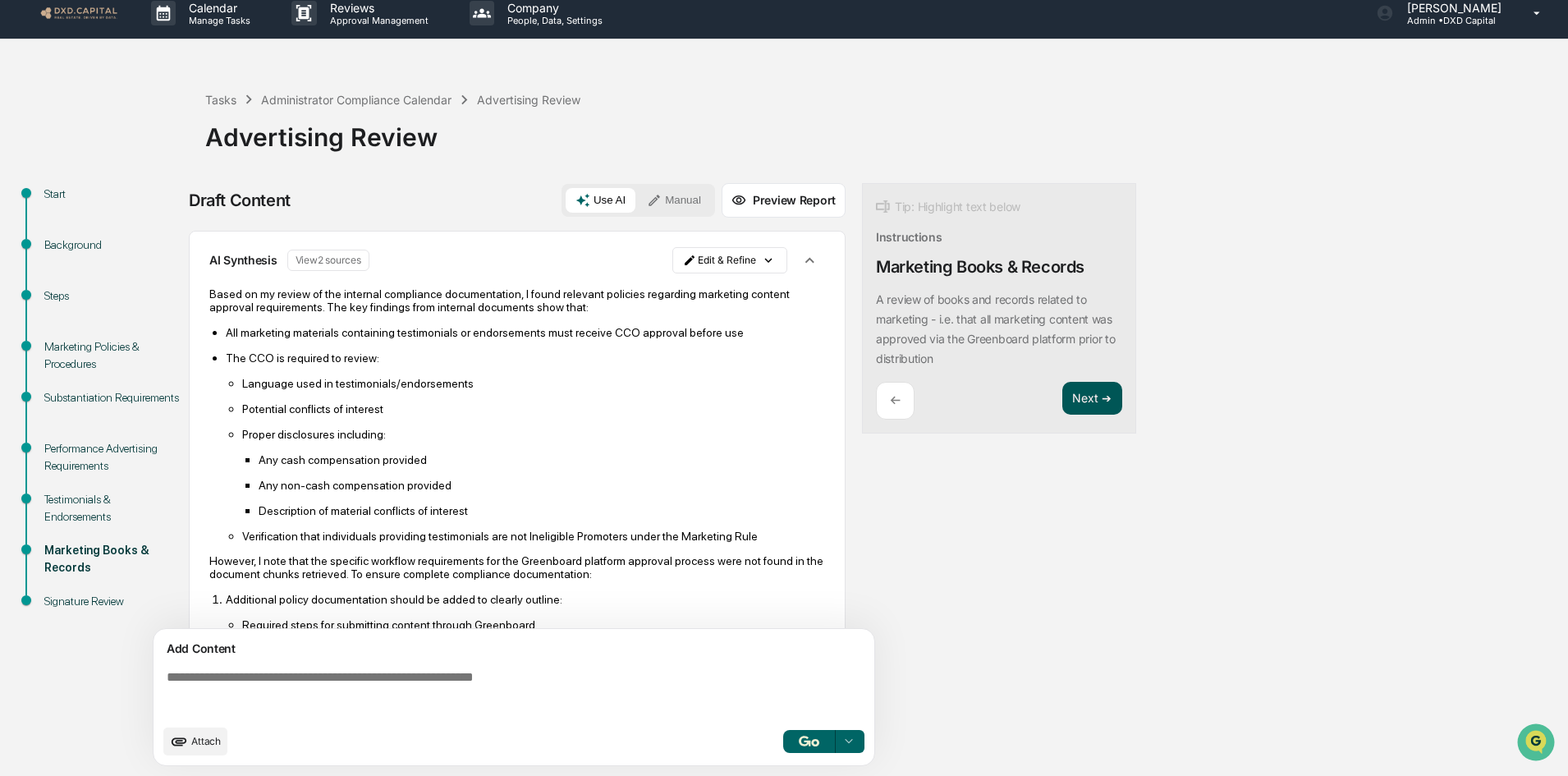
click at [1109, 405] on button "Next ➔" at bounding box center [1092, 399] width 60 height 34
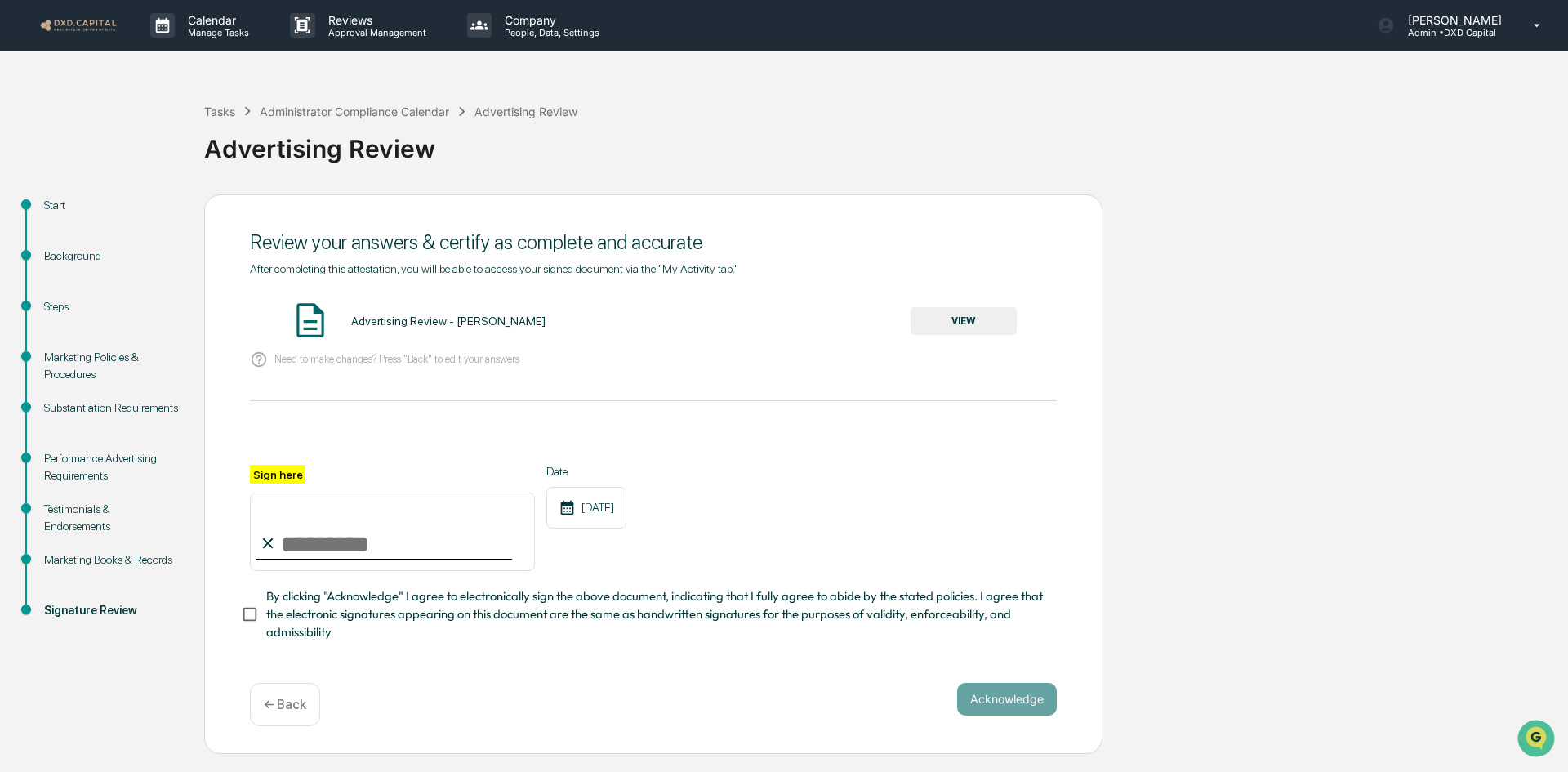
click at [971, 320] on button "VIEW" at bounding box center [964, 321] width 106 height 28
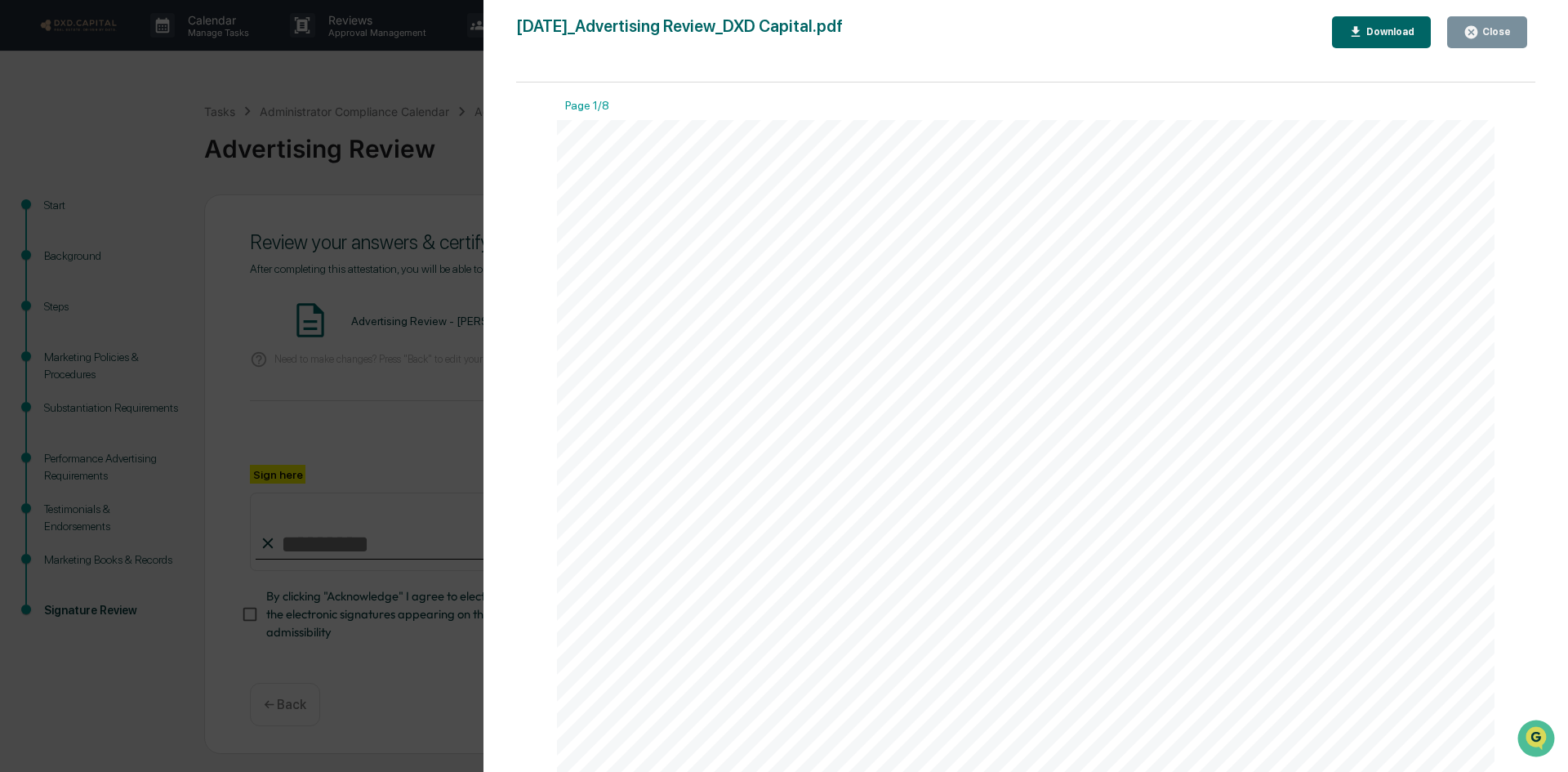
click at [1509, 27] on div "Close" at bounding box center [1495, 32] width 32 height 11
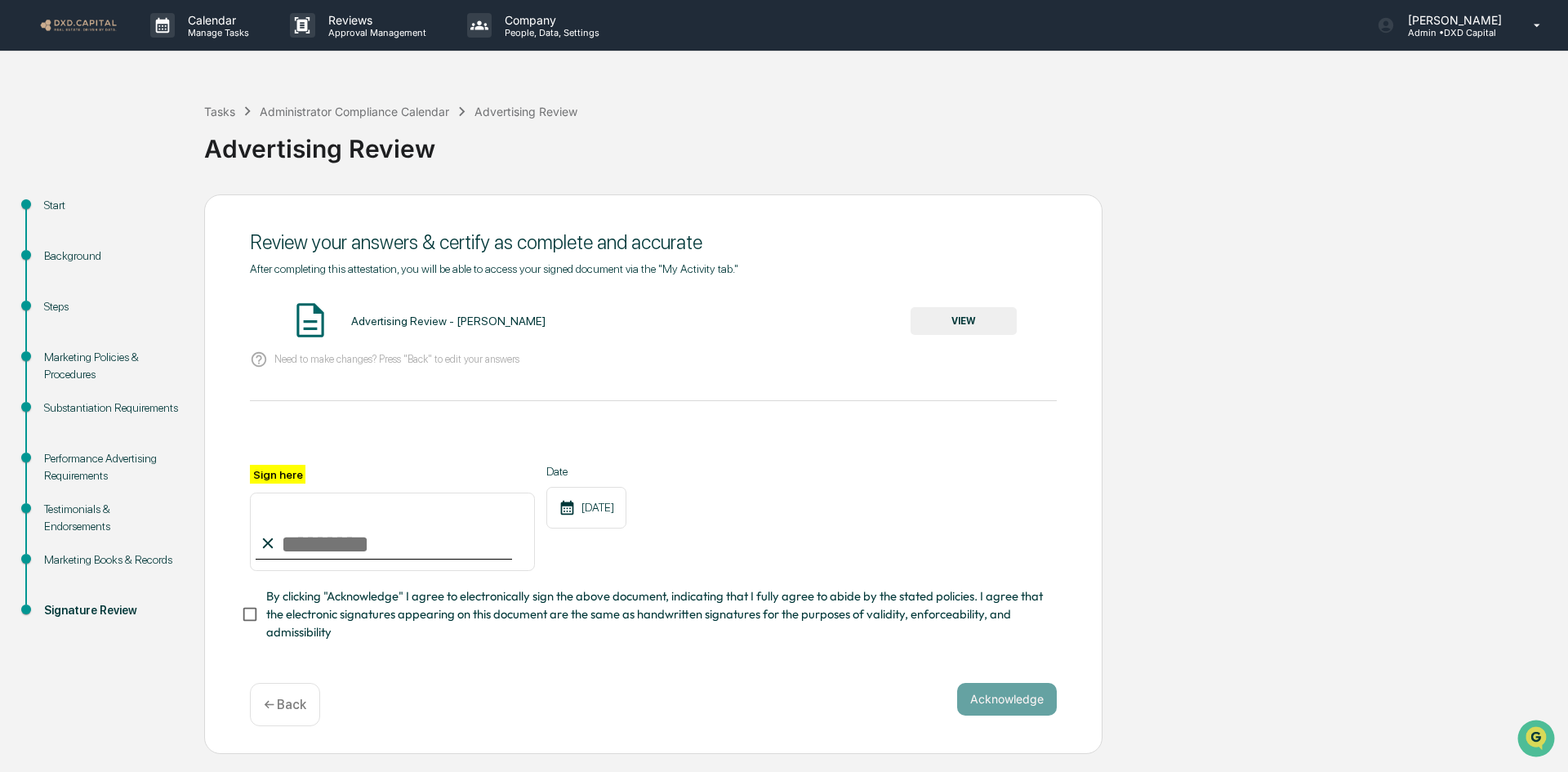
click at [289, 560] on input "Sign here" at bounding box center [392, 532] width 285 height 78
type input "**********"
click at [981, 710] on button "Acknowledge" at bounding box center [1007, 699] width 99 height 33
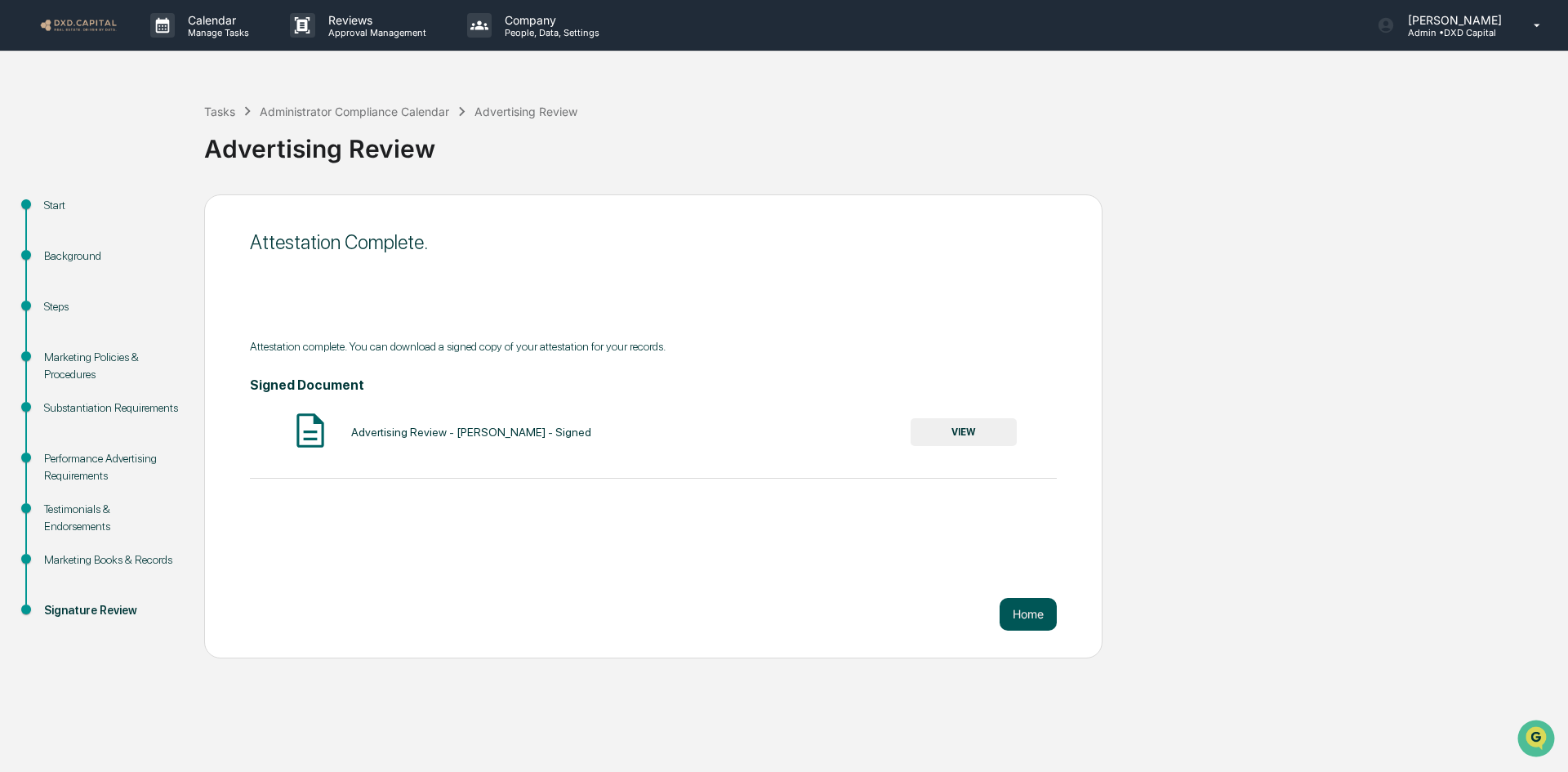
click at [1029, 614] on button "Home" at bounding box center [1028, 614] width 57 height 33
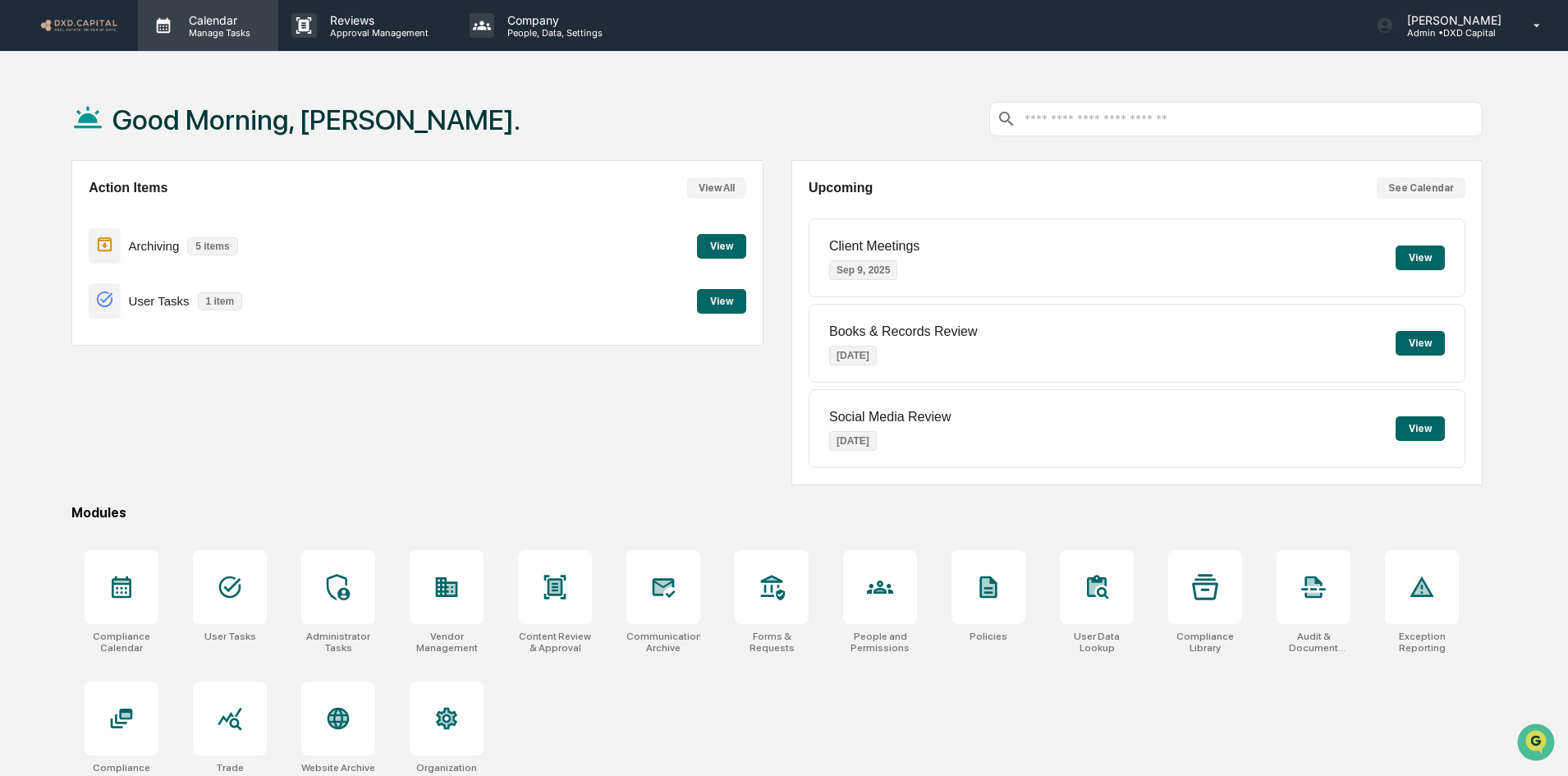
click at [200, 23] on p "Calendar" at bounding box center [218, 20] width 83 height 14
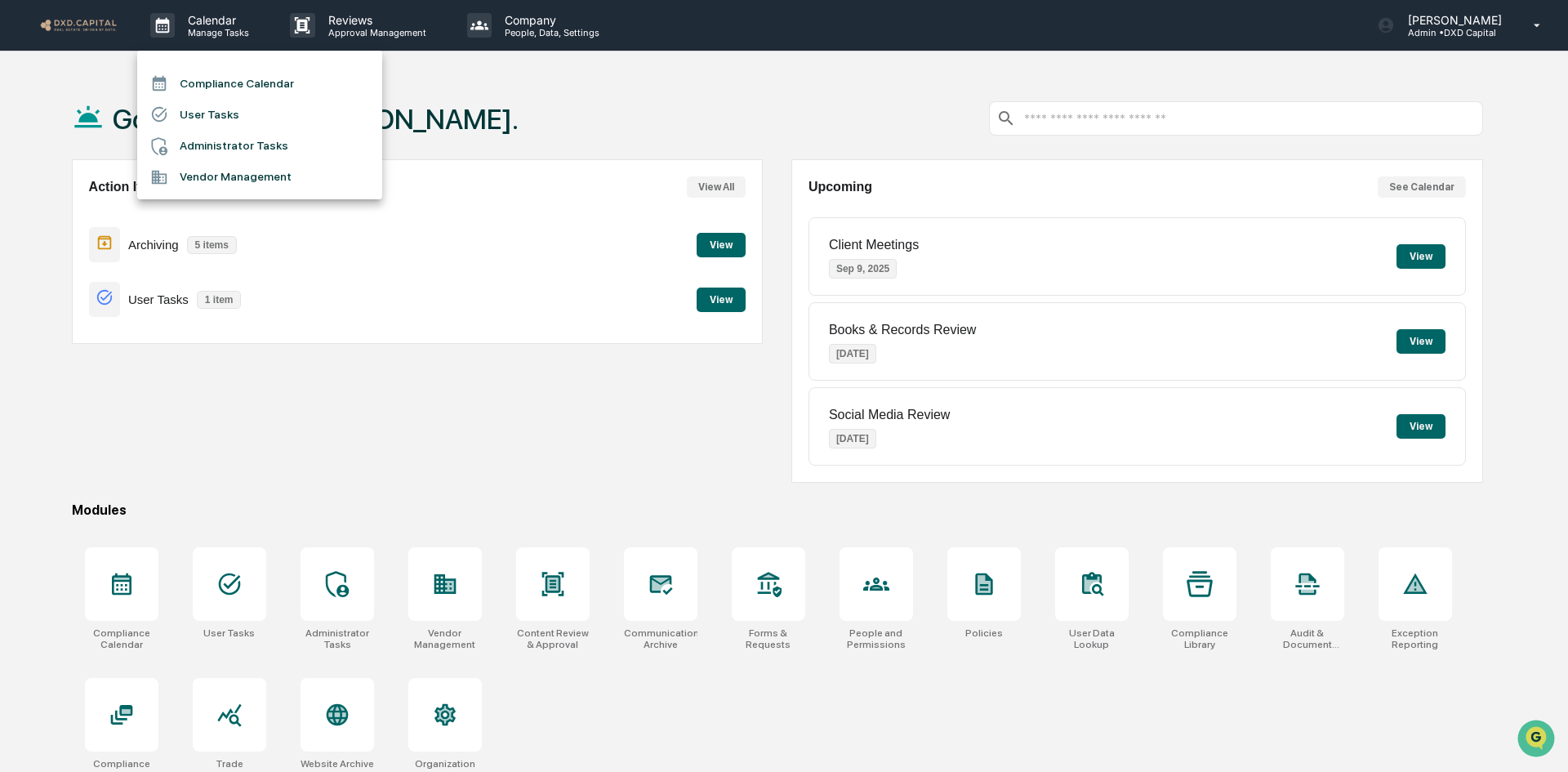
click at [237, 84] on li "Compliance Calendar" at bounding box center [260, 83] width 245 height 31
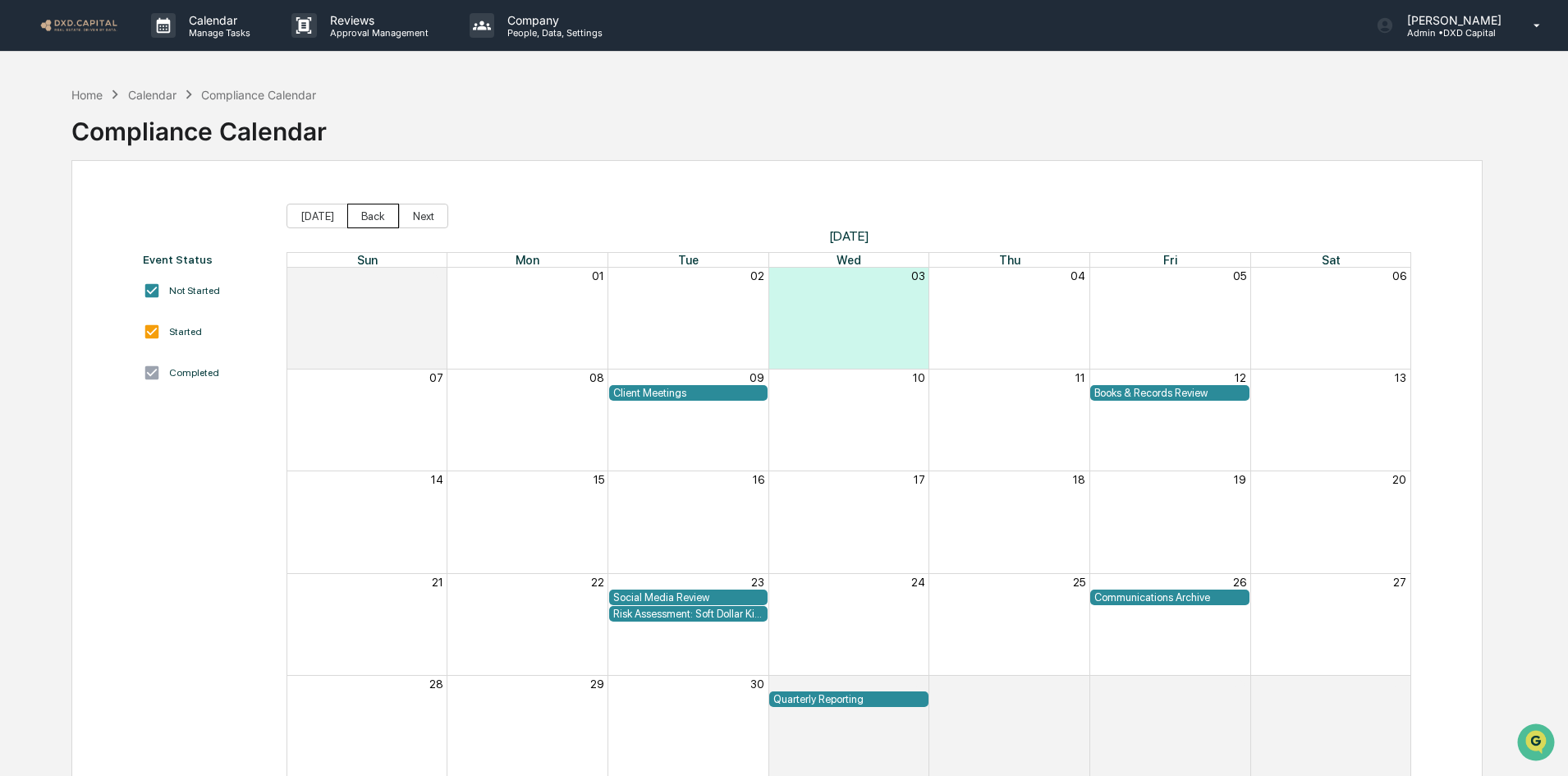
click at [363, 210] on button "Back" at bounding box center [373, 216] width 51 height 25
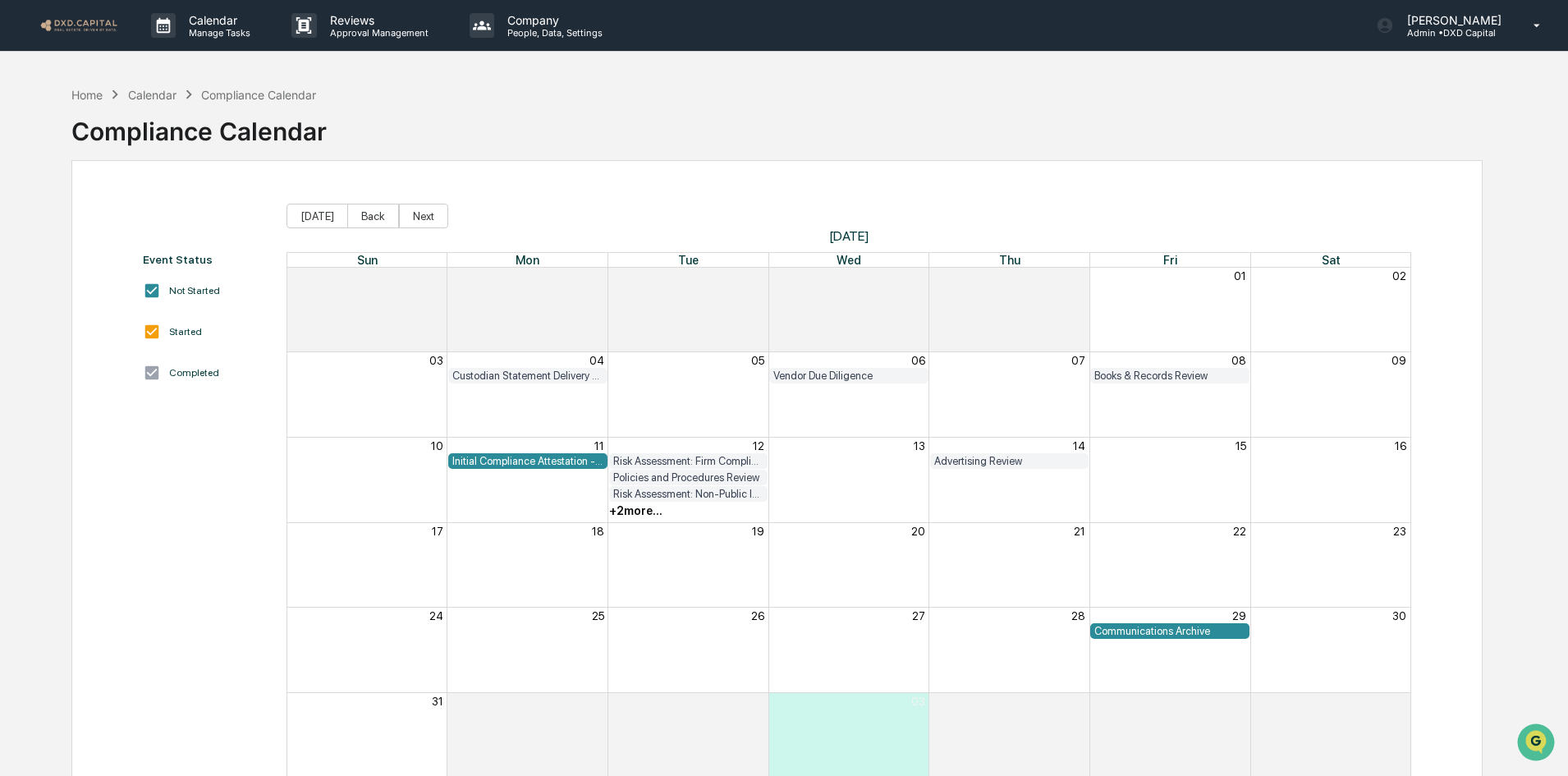
click at [569, 374] on div "Custodian Statement Delivery Review" at bounding box center [527, 376] width 151 height 12
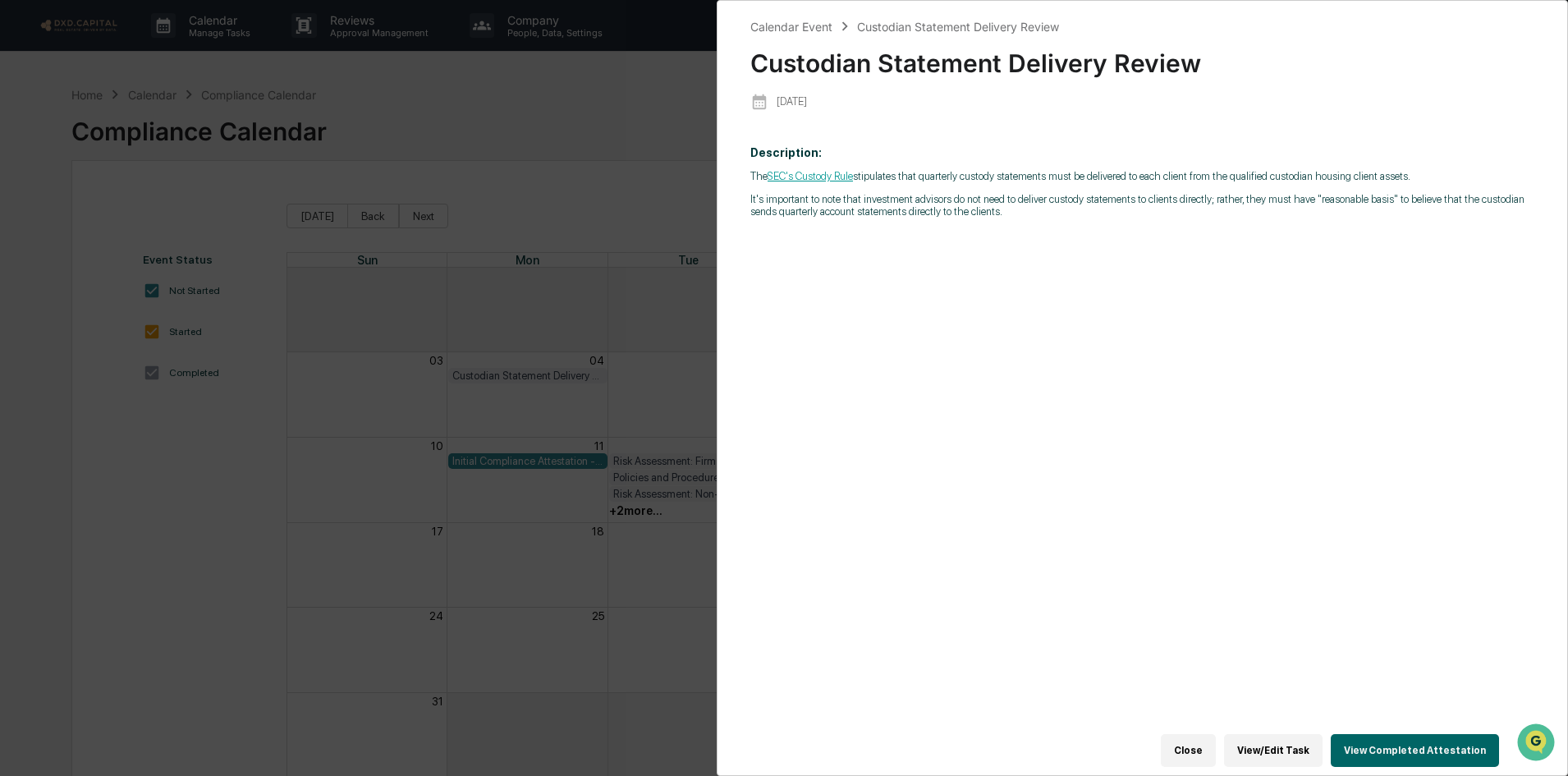
click at [401, 657] on div "Calendar Event Custodian Statement Delivery Review Custodian Statement Delivery…" at bounding box center [784, 388] width 1568 height 776
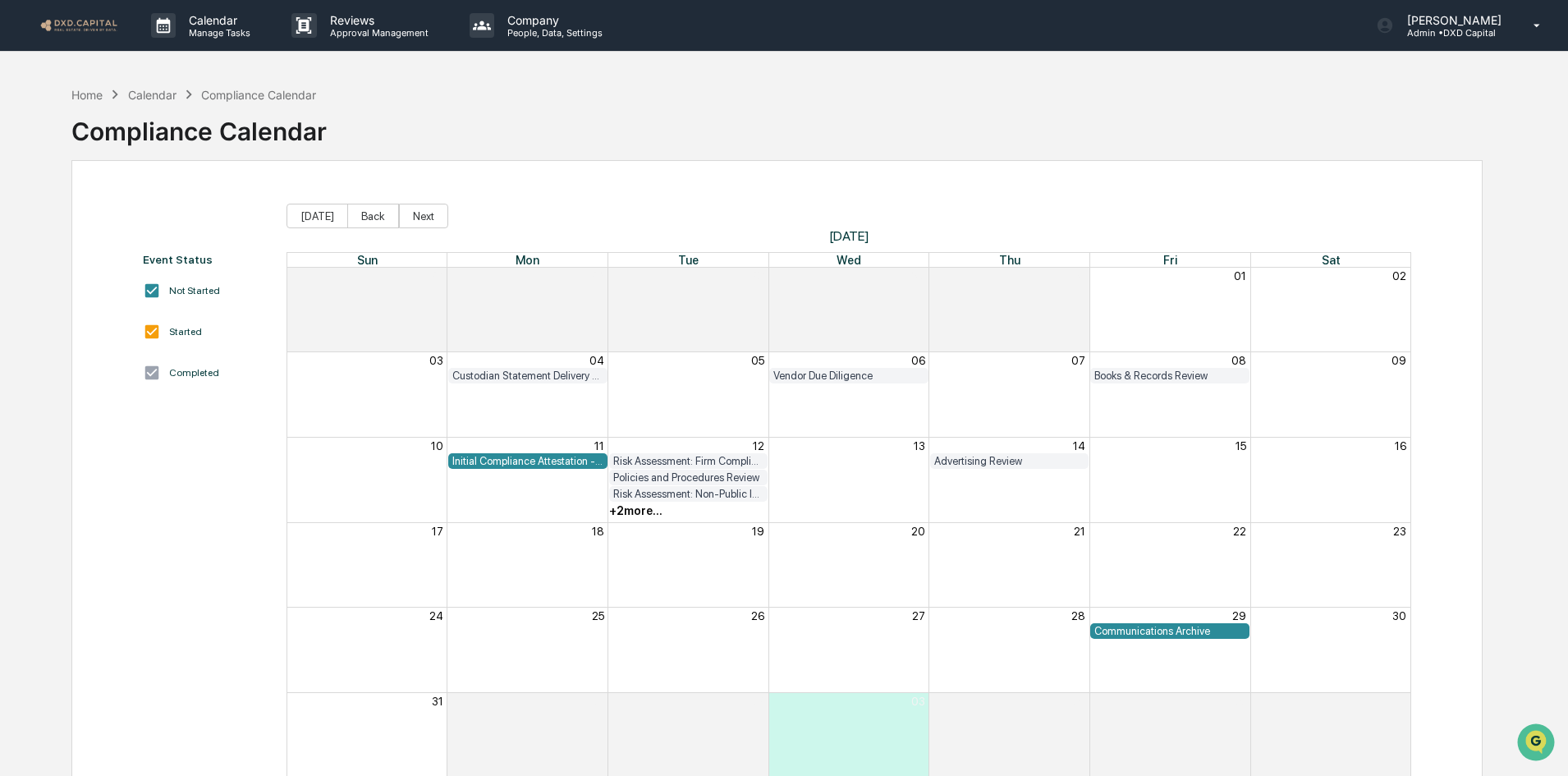
click at [477, 459] on div "Initial Compliance Attestation - SEC Registration" at bounding box center [527, 461] width 151 height 12
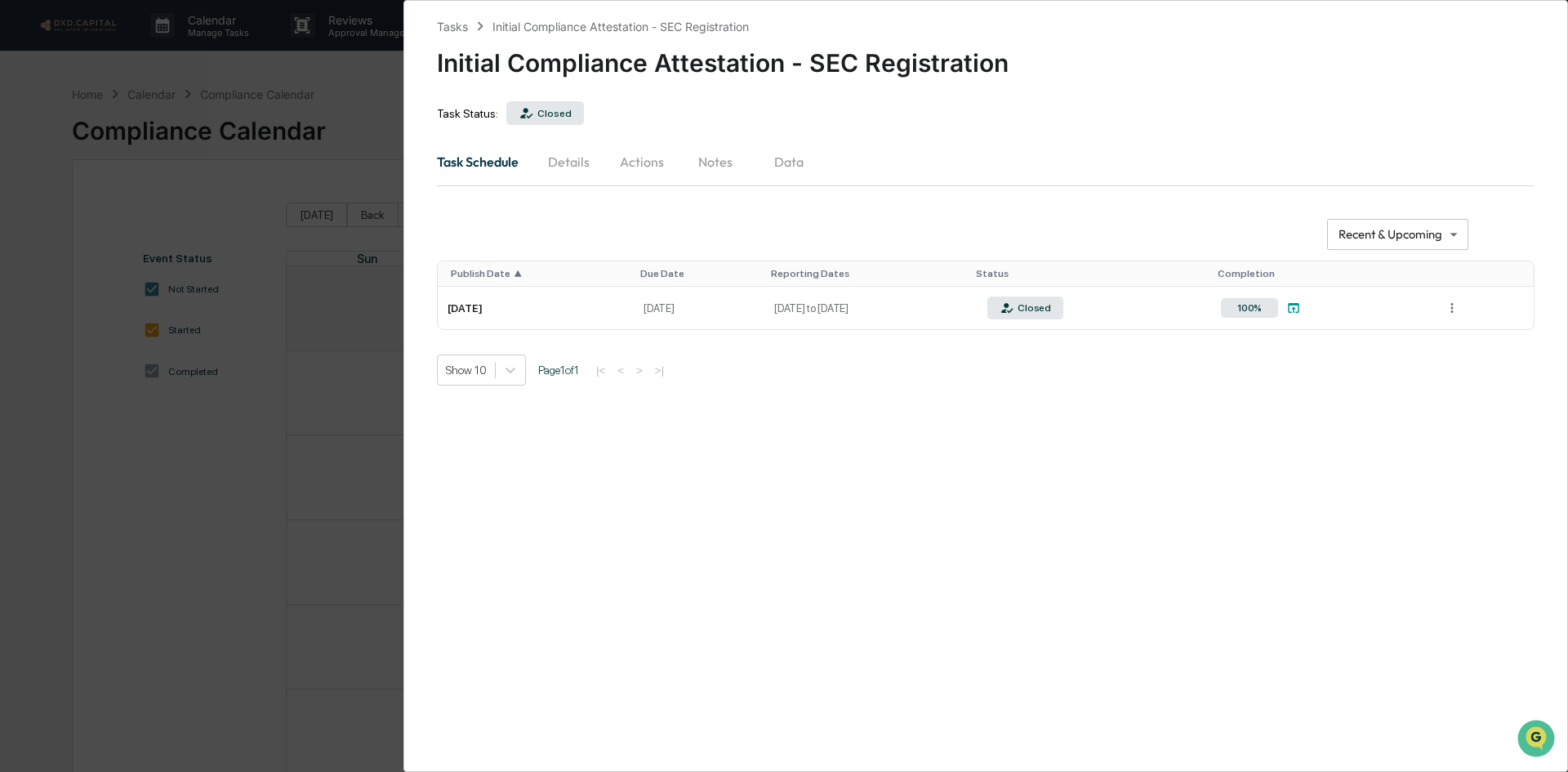
click at [301, 168] on div "**********" at bounding box center [784, 386] width 1568 height 772
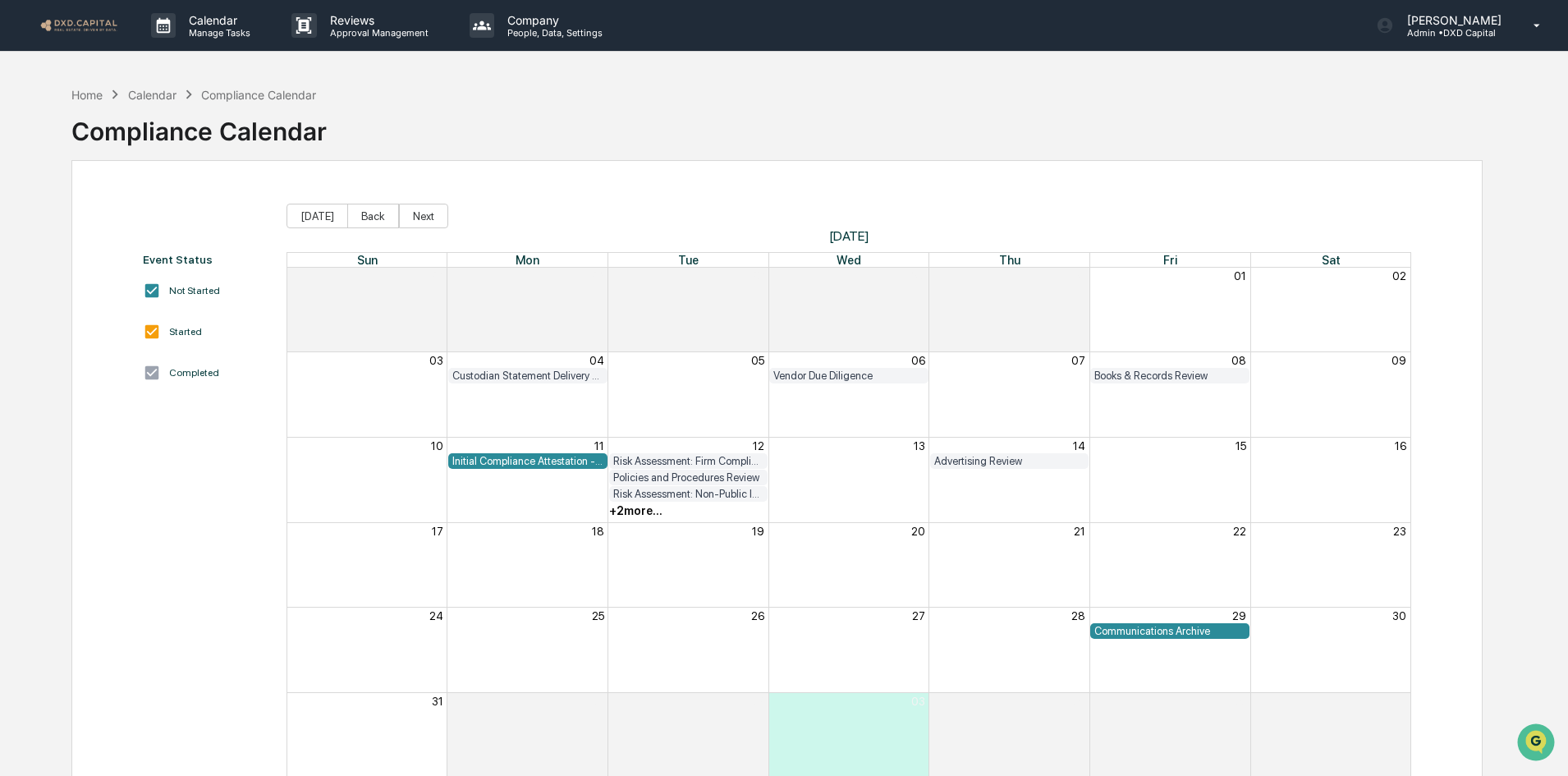
click at [628, 511] on div "+ 2 more..." at bounding box center [636, 511] width 53 height 13
click at [610, 616] on div "Privacy Policy Review" at bounding box center [635, 616] width 164 height 16
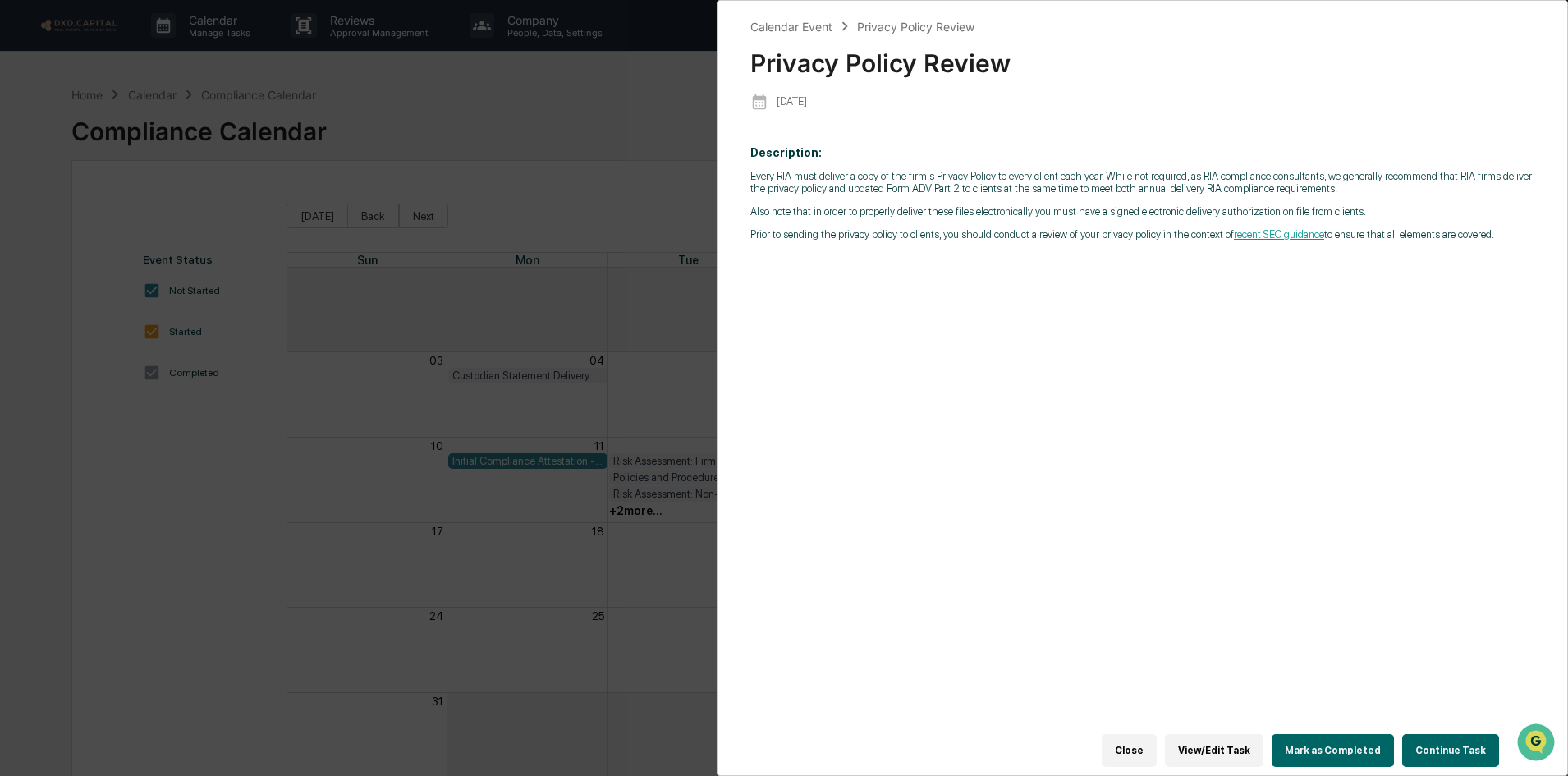
click at [1441, 743] on button "Continue Task" at bounding box center [1450, 750] width 97 height 33
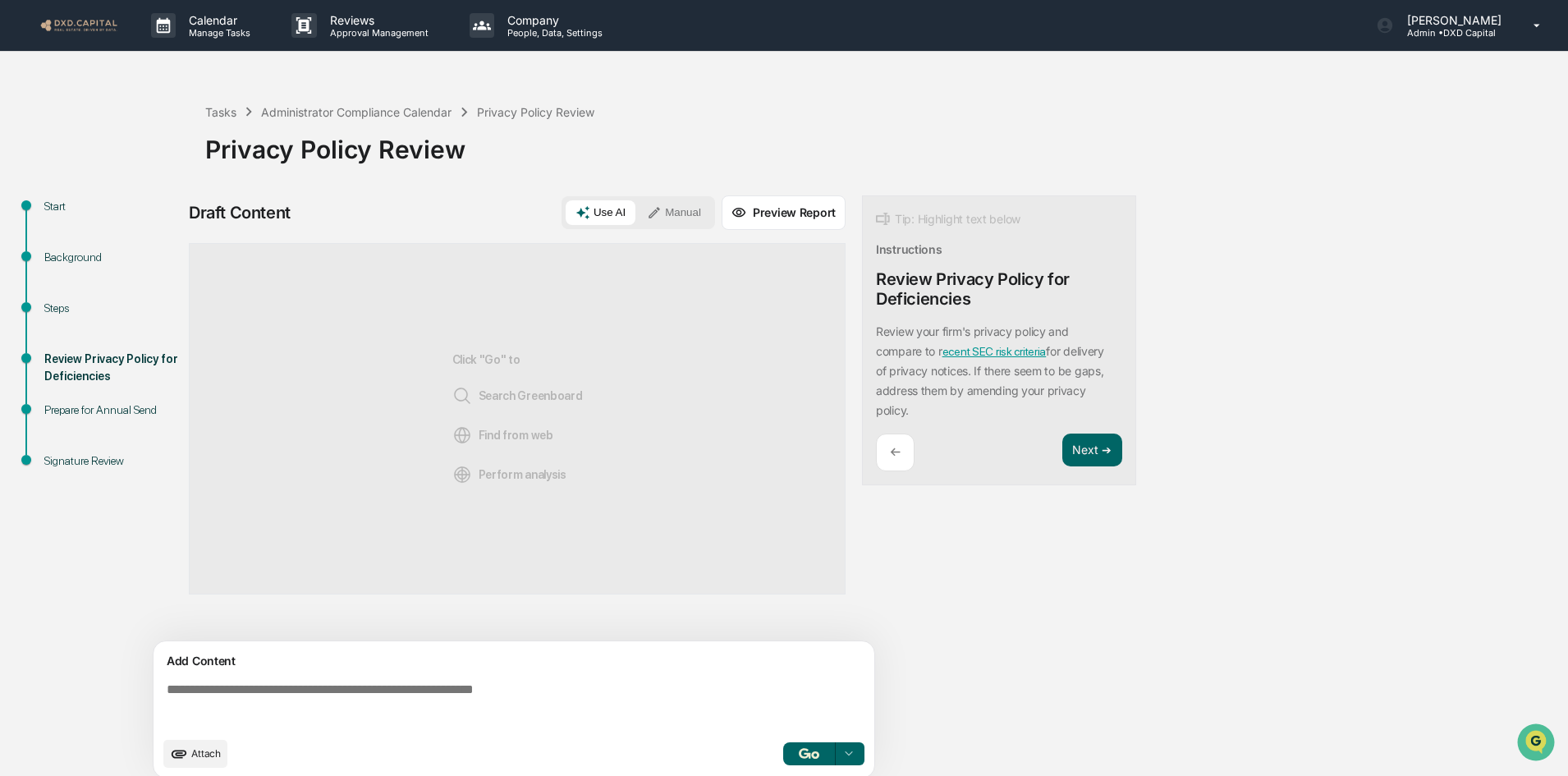
click at [815, 751] on img "button" at bounding box center [808, 753] width 19 height 11
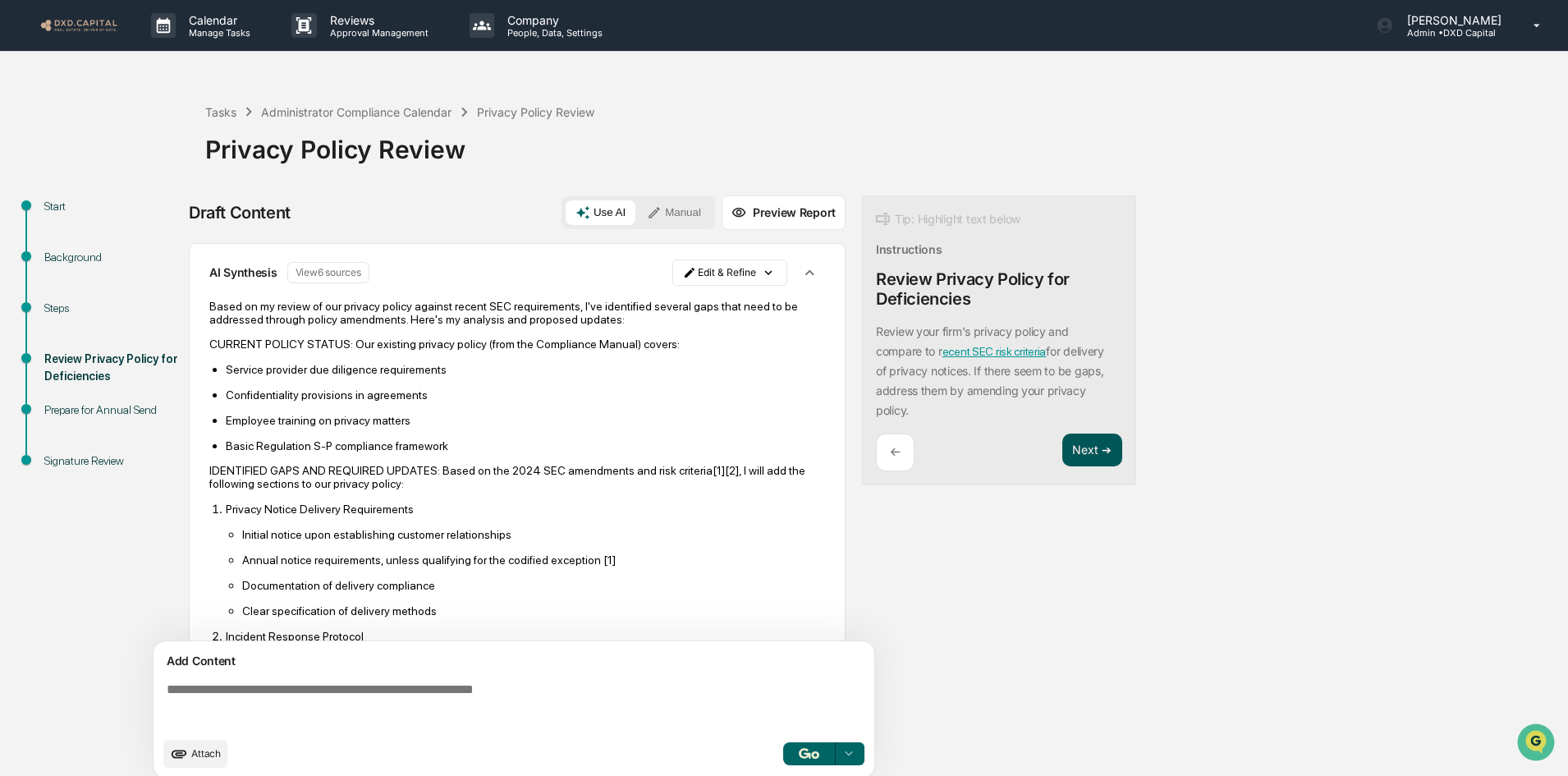
click at [1093, 440] on button "Next ➔" at bounding box center [1092, 450] width 60 height 34
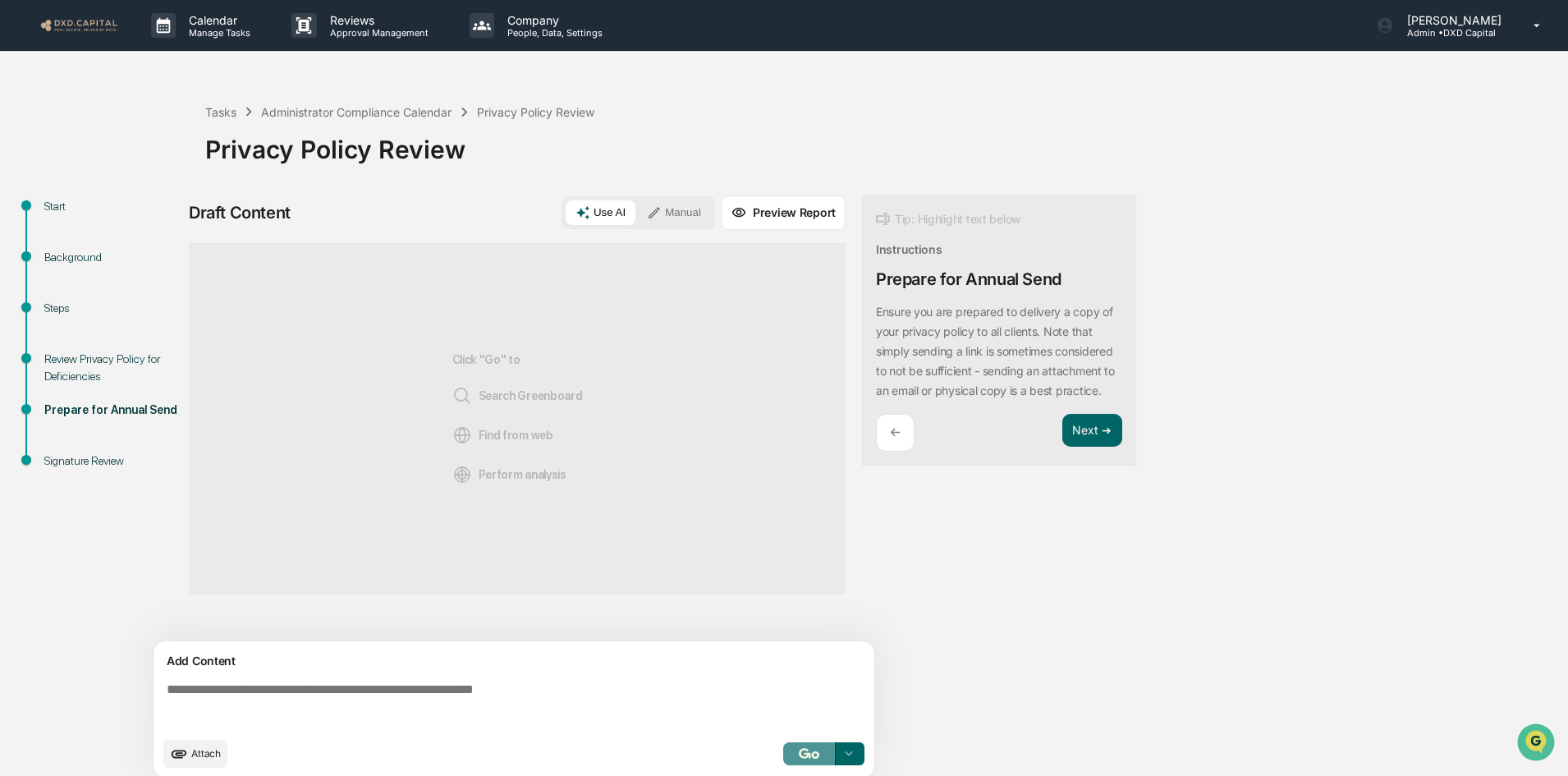
click at [802, 757] on img "button" at bounding box center [808, 753] width 19 height 11
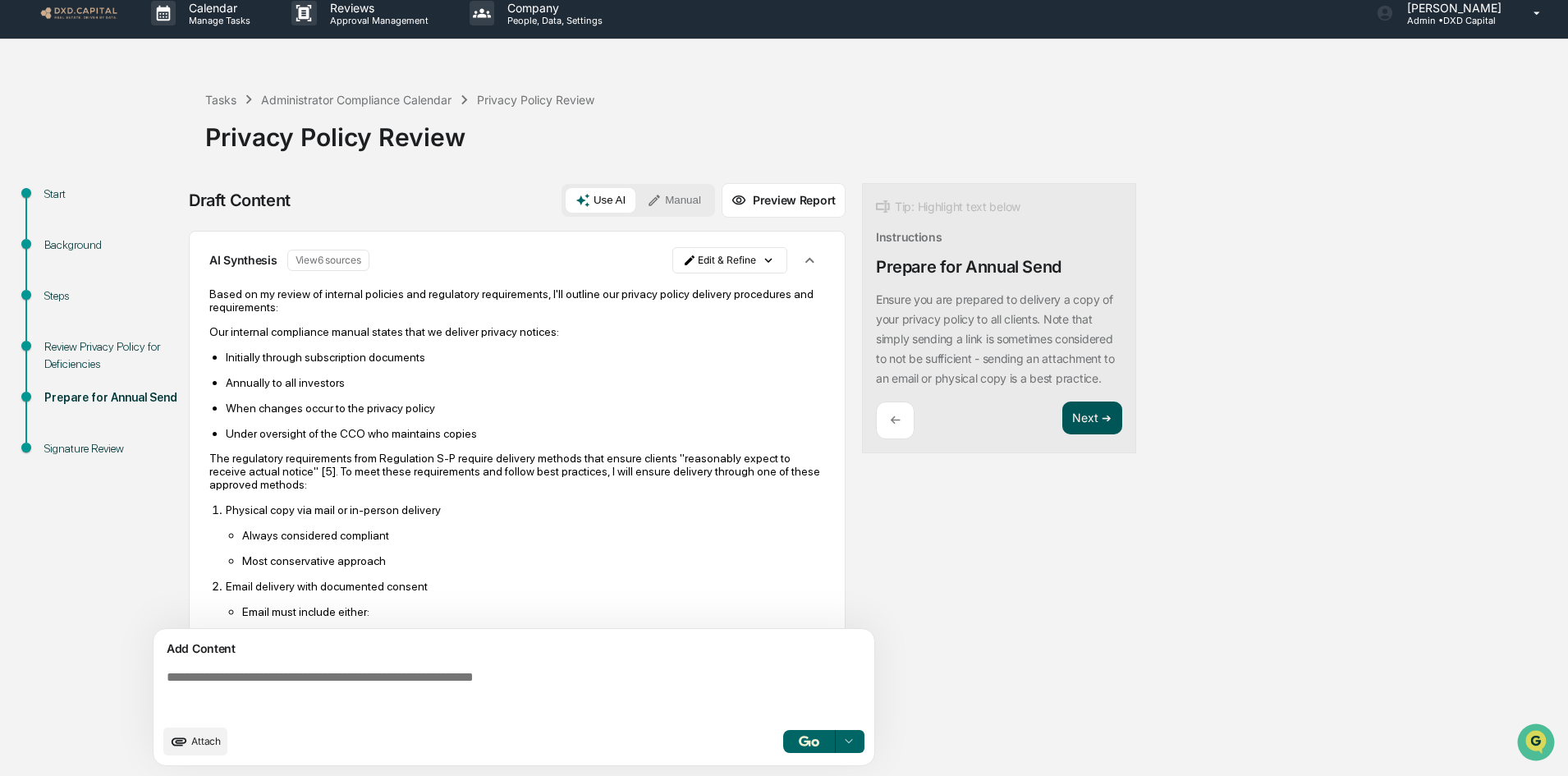
click at [1093, 434] on button "Next ➔" at bounding box center [1092, 419] width 60 height 34
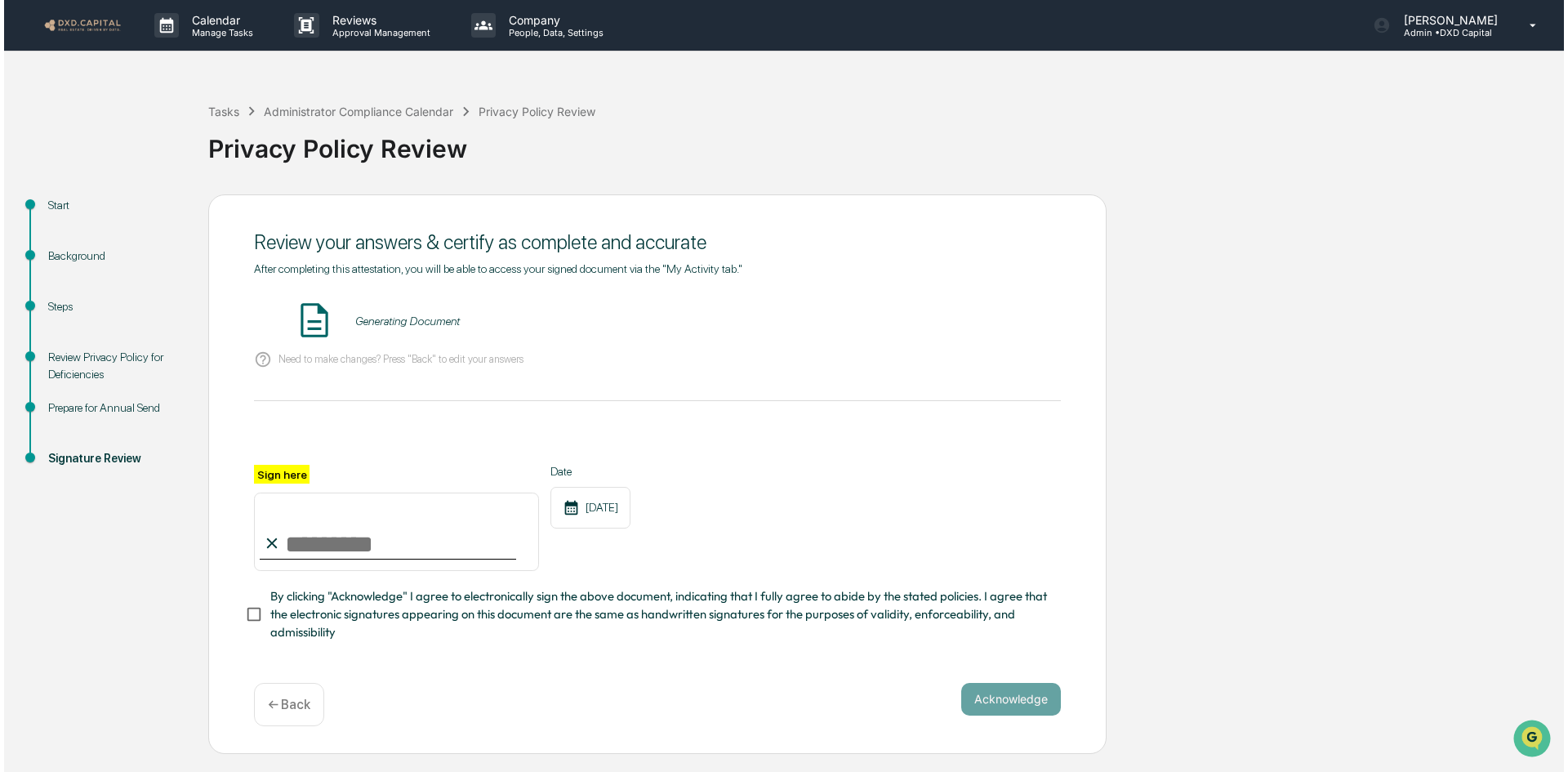
scroll to position [0, 0]
click at [368, 539] on input "Sign here" at bounding box center [392, 532] width 285 height 78
type input "**********"
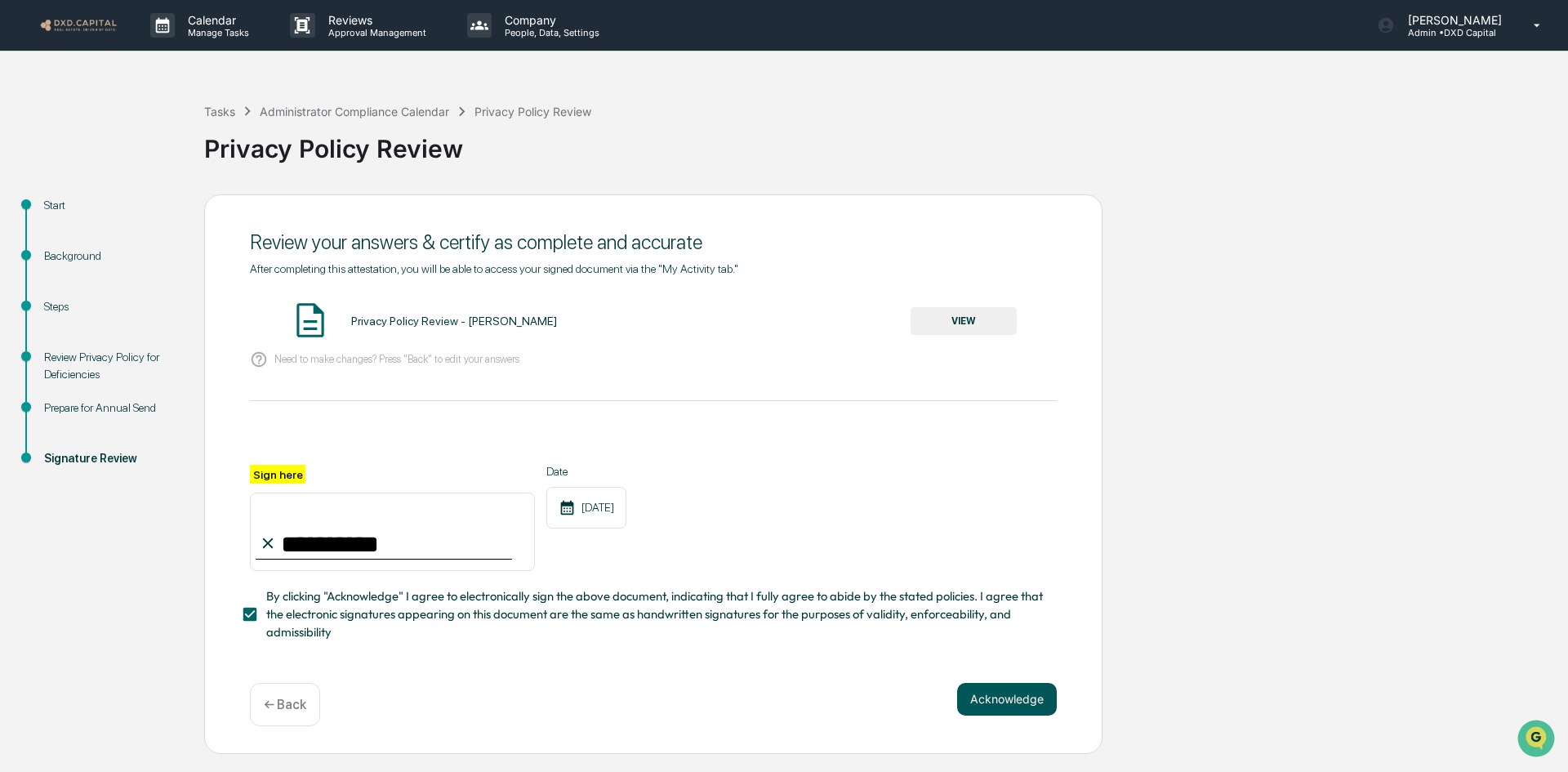
click at [1015, 708] on button "Acknowledge" at bounding box center [1007, 699] width 99 height 33
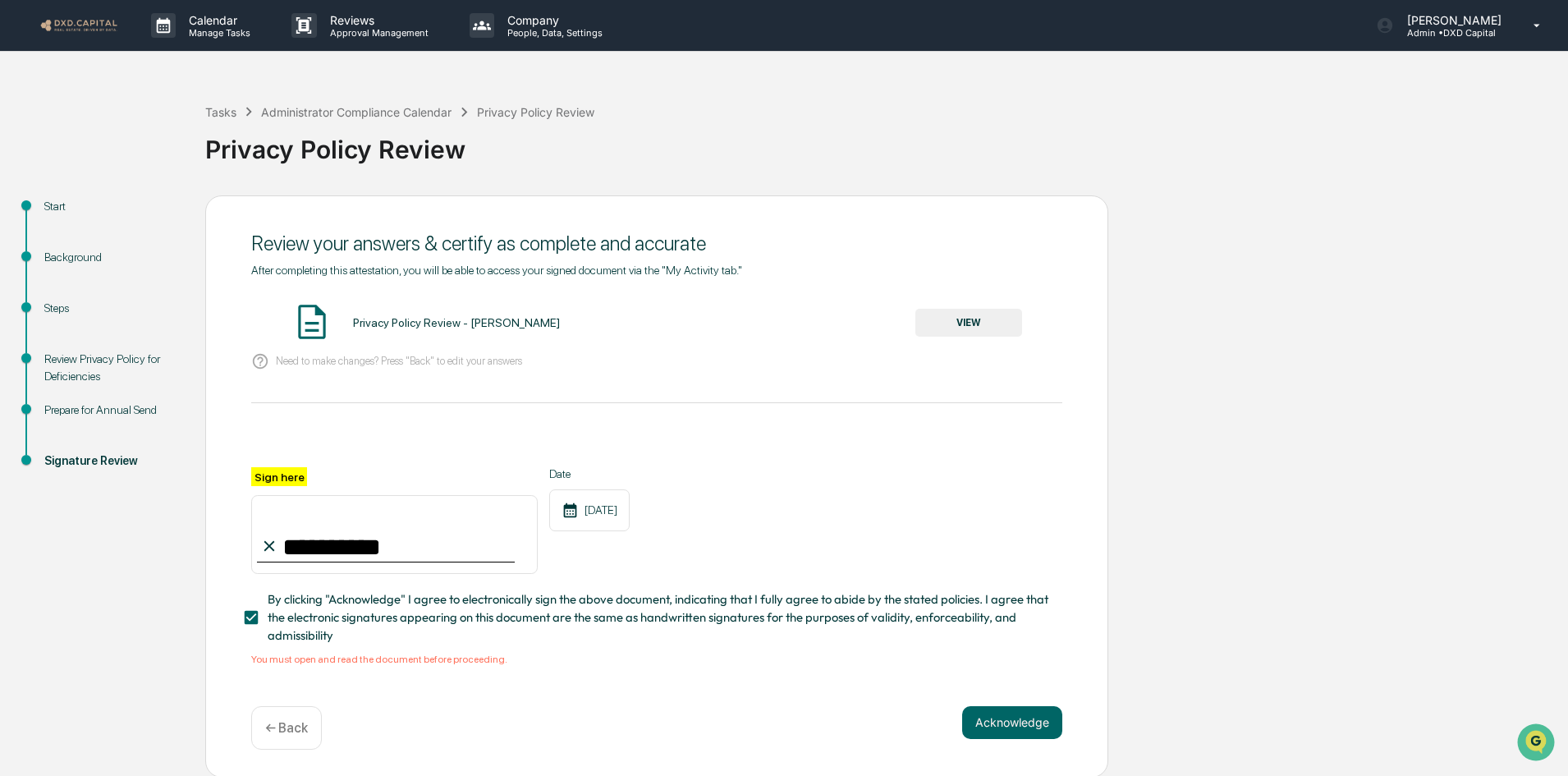
click at [975, 326] on button "VIEW" at bounding box center [968, 323] width 107 height 28
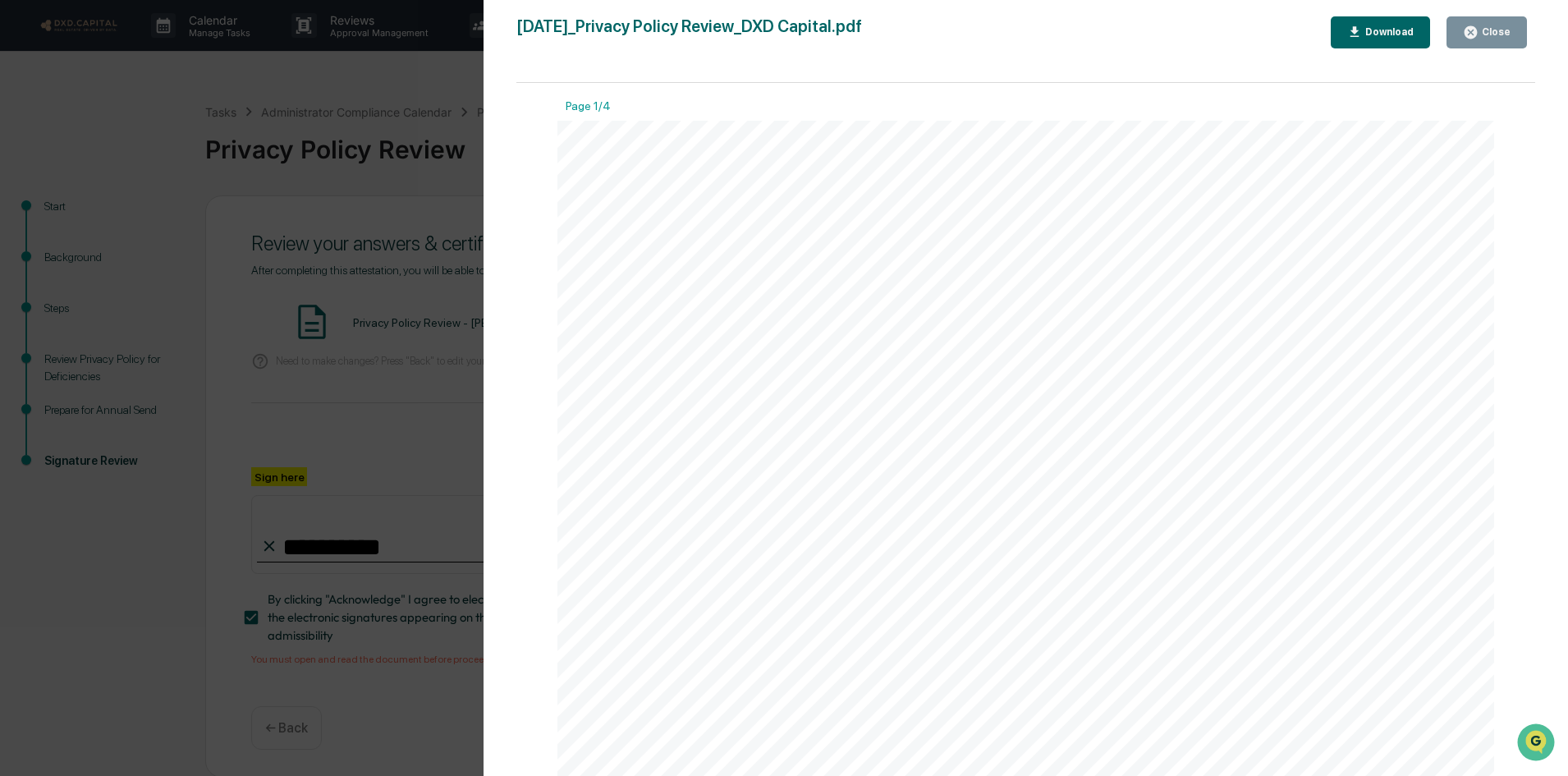
click at [1395, 31] on div "Download" at bounding box center [1388, 32] width 51 height 12
drag, startPoint x: 1511, startPoint y: 27, endPoint x: 1499, endPoint y: 32, distance: 13.0
click at [1499, 32] on div "Close" at bounding box center [1494, 32] width 32 height 12
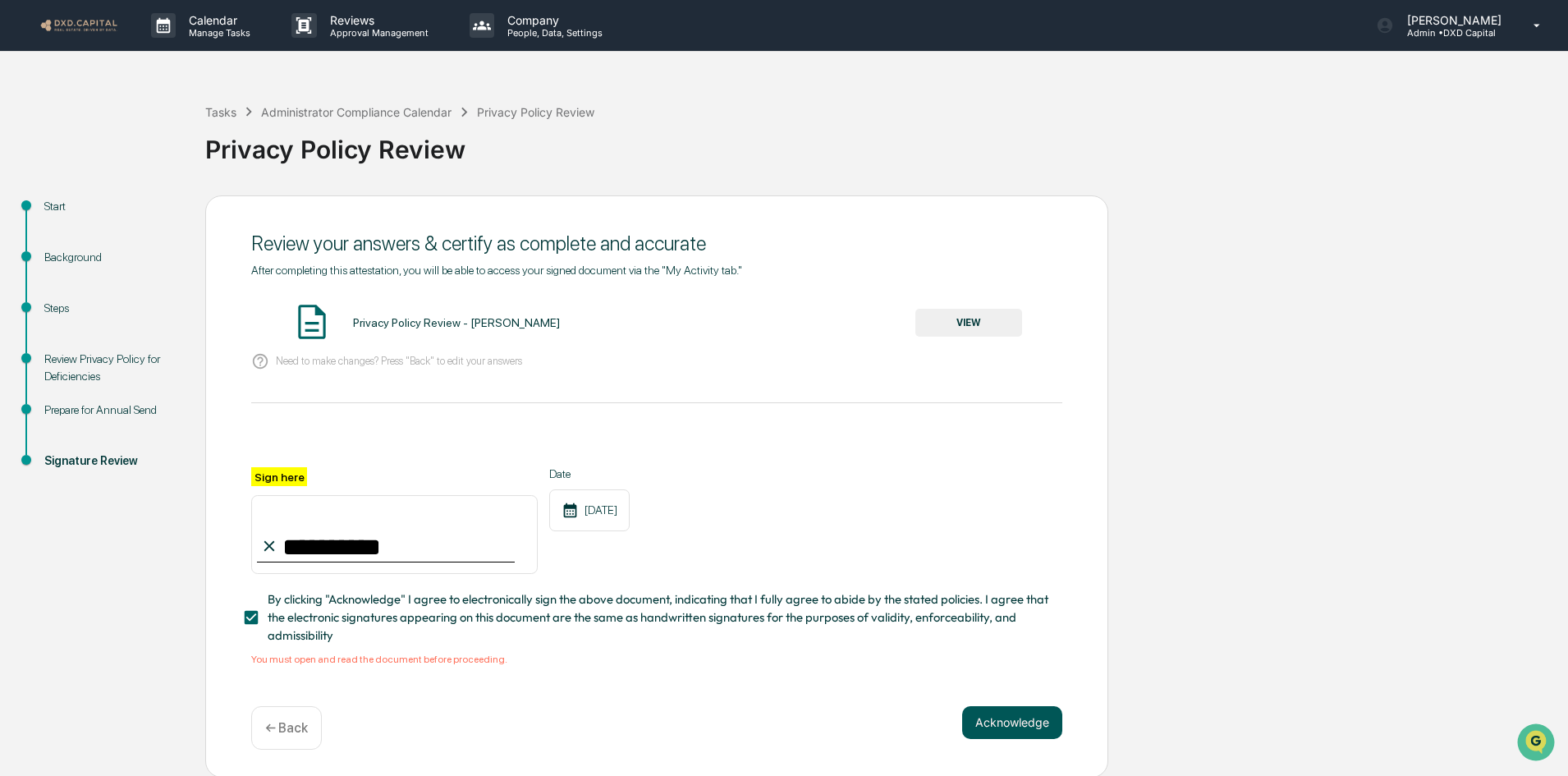
click at [1044, 726] on button "Acknowledge" at bounding box center [1012, 722] width 100 height 33
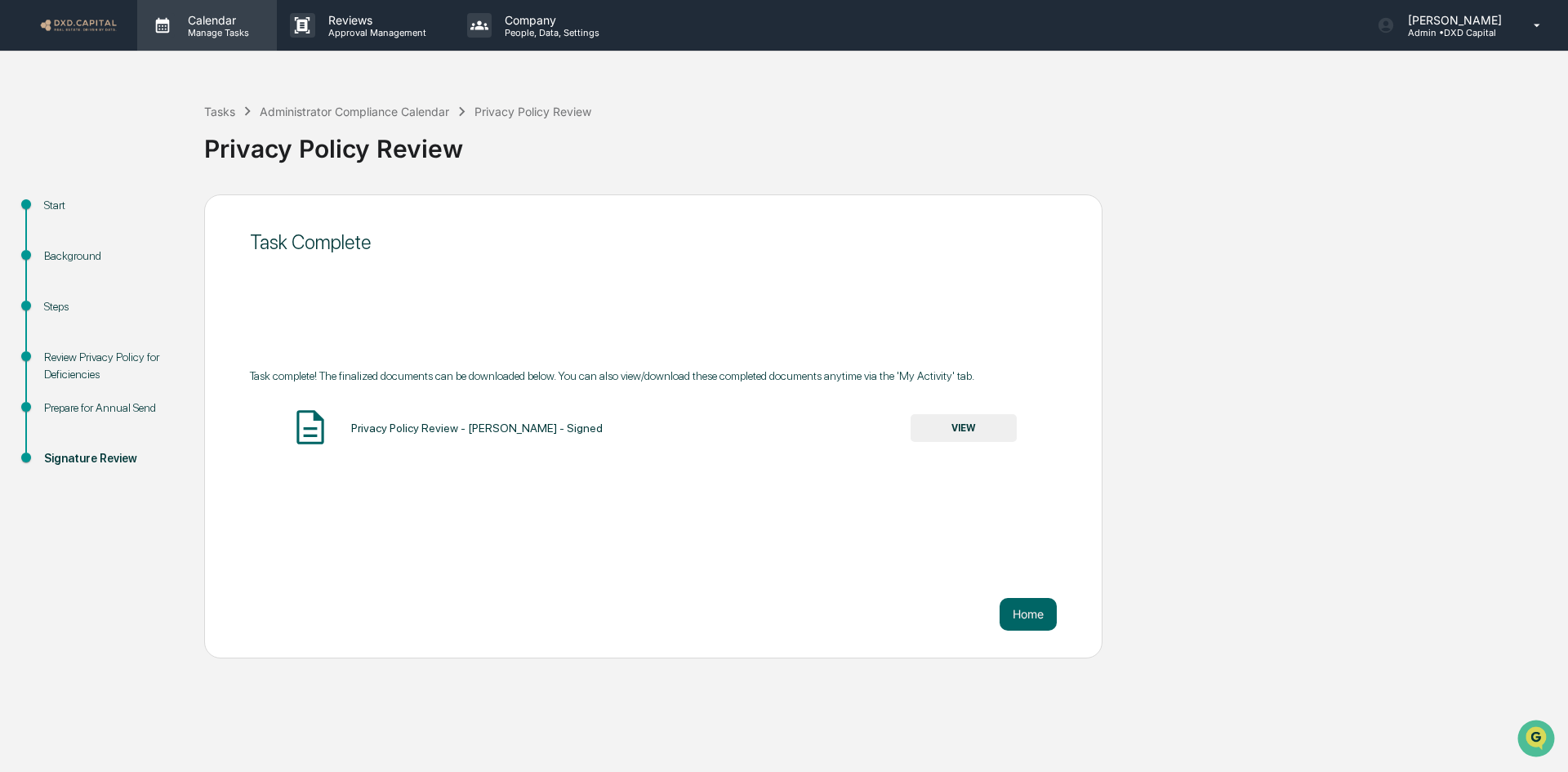
click at [199, 39] on div "Calendar Manage Tasks" at bounding box center [207, 26] width 140 height 51
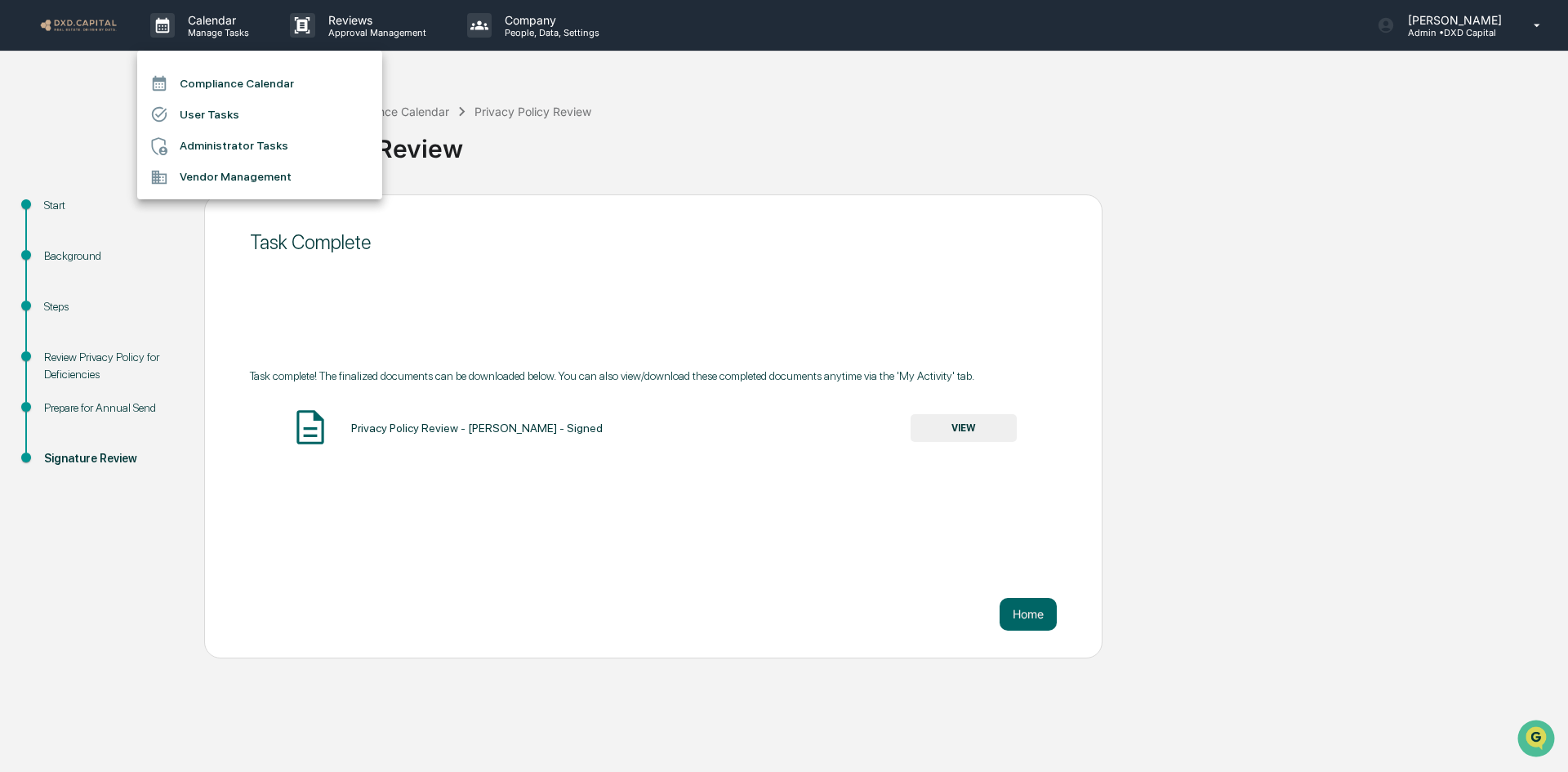
click at [232, 85] on li "Compliance Calendar" at bounding box center [260, 83] width 245 height 31
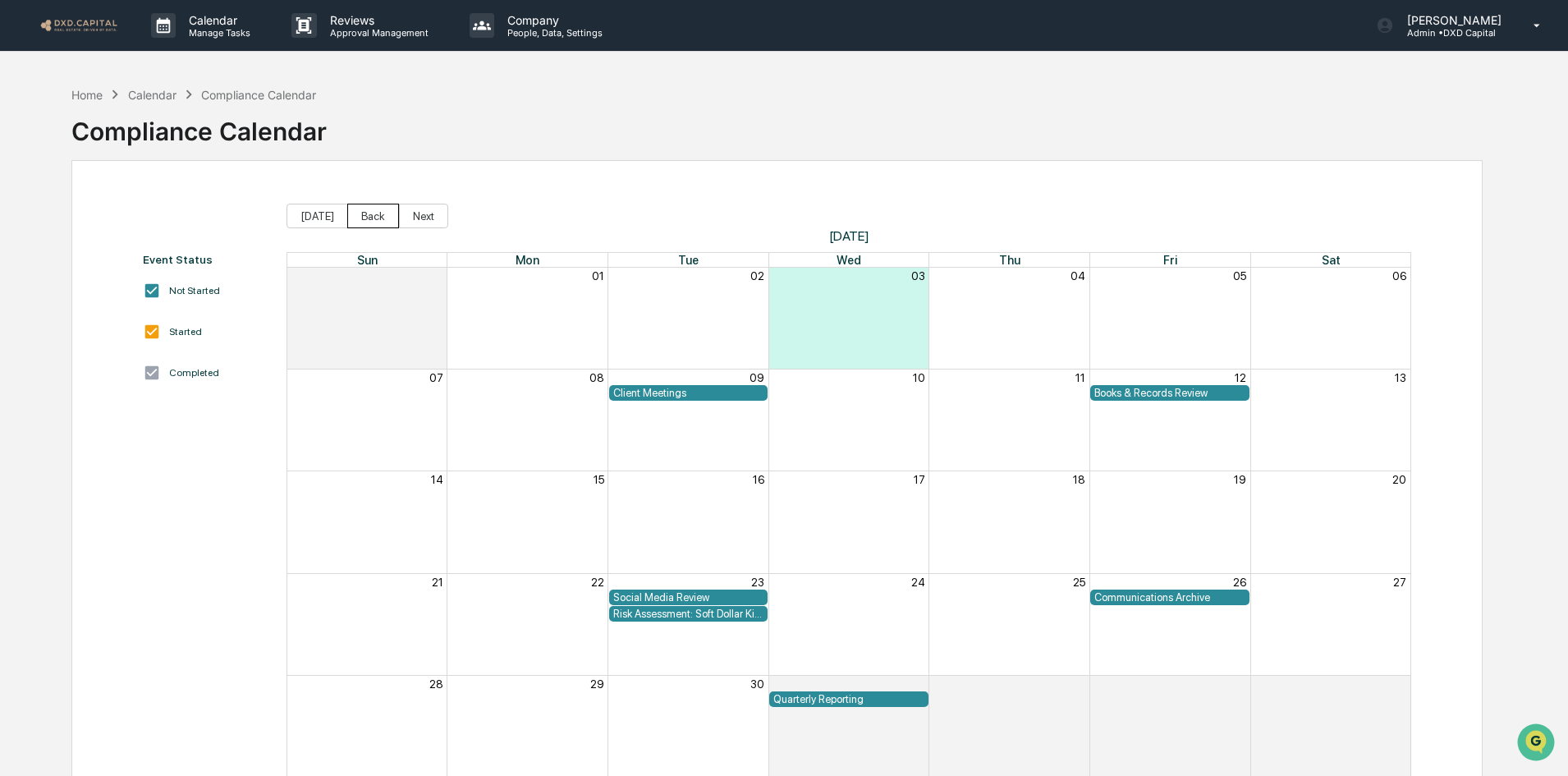
click at [363, 219] on button "Back" at bounding box center [373, 216] width 51 height 25
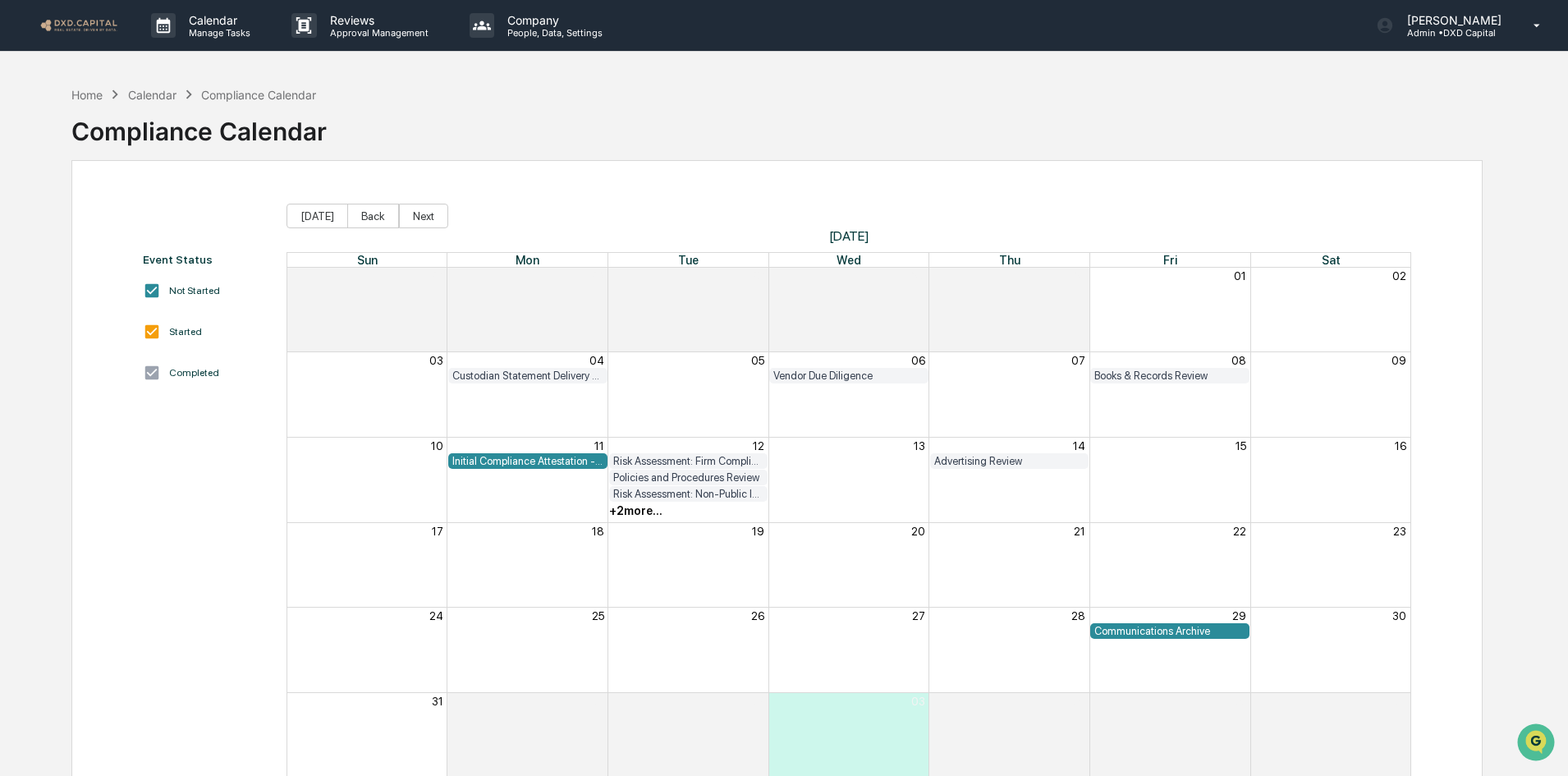
click at [624, 519] on div "Month View" at bounding box center [688, 480] width 161 height 85
click at [626, 513] on div "+ 2 more..." at bounding box center [636, 511] width 53 height 13
click at [622, 636] on div "Billing Activity Review" at bounding box center [635, 634] width 164 height 16
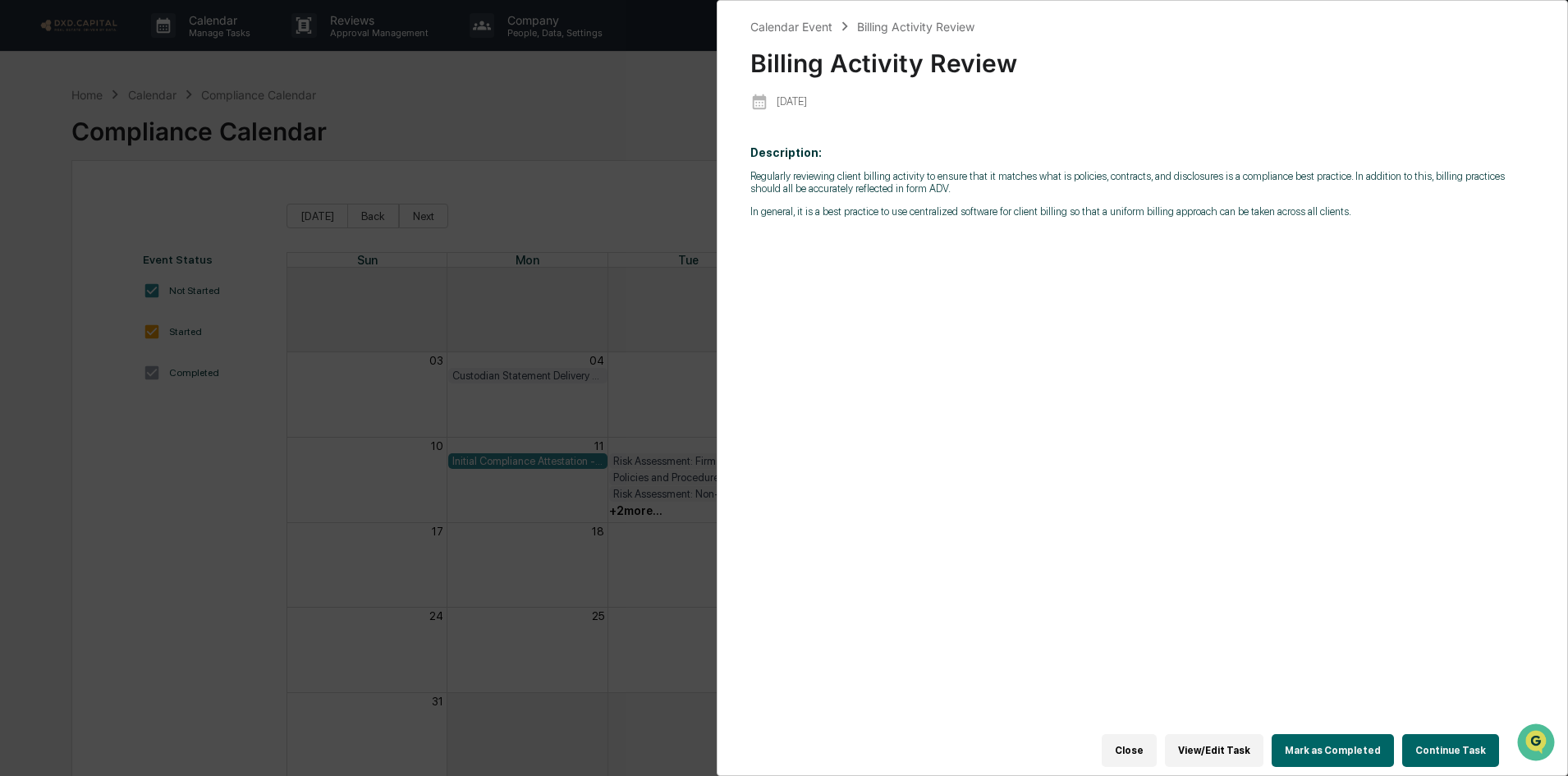
click at [1429, 750] on button "Continue Task" at bounding box center [1450, 750] width 97 height 33
